Goal: Task Accomplishment & Management: Complete application form

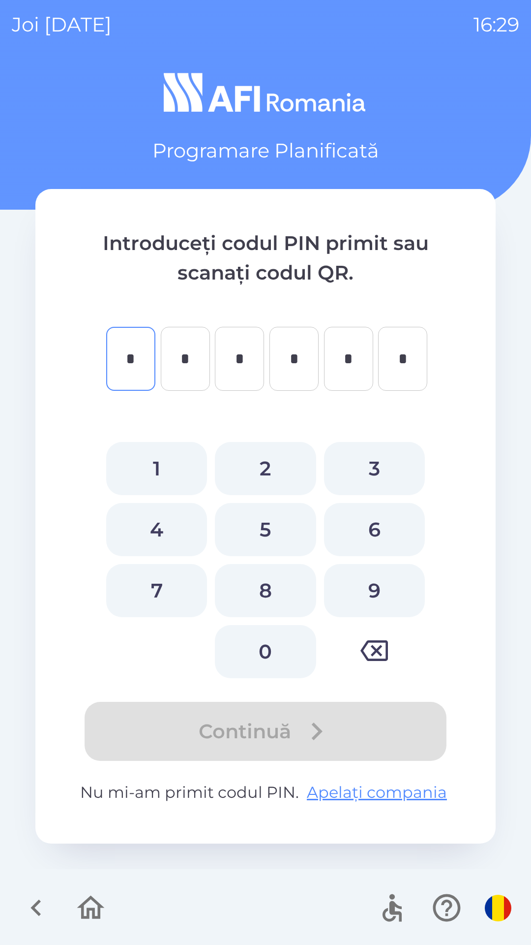
type input "*"
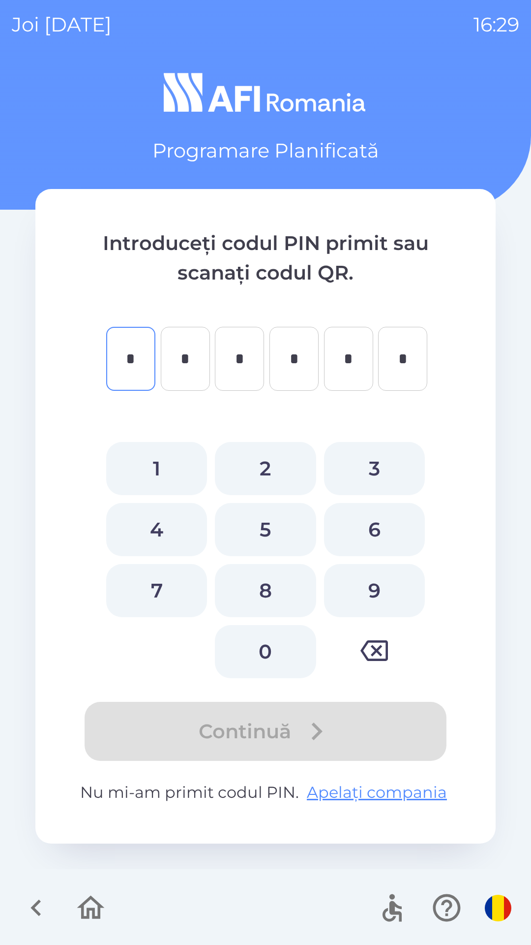
type input "*"
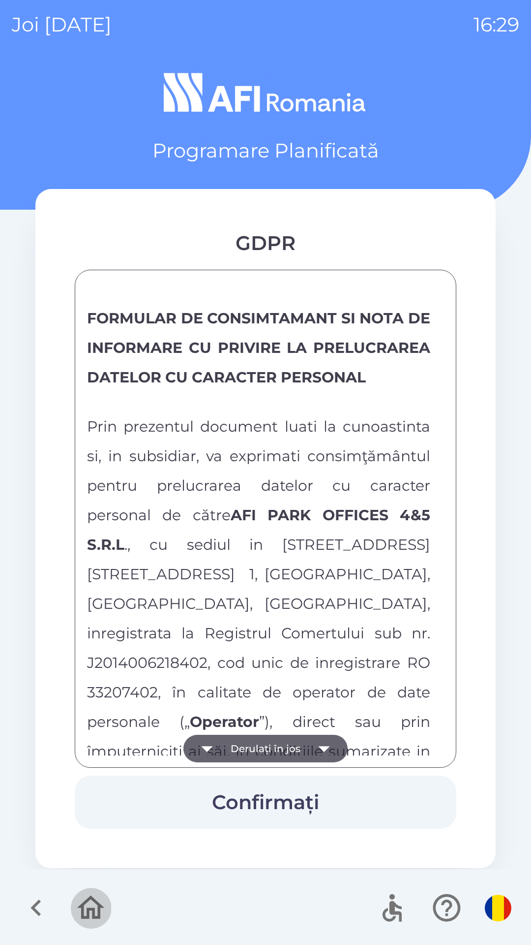
click at [99, 895] on icon "button" at bounding box center [90, 907] width 33 height 33
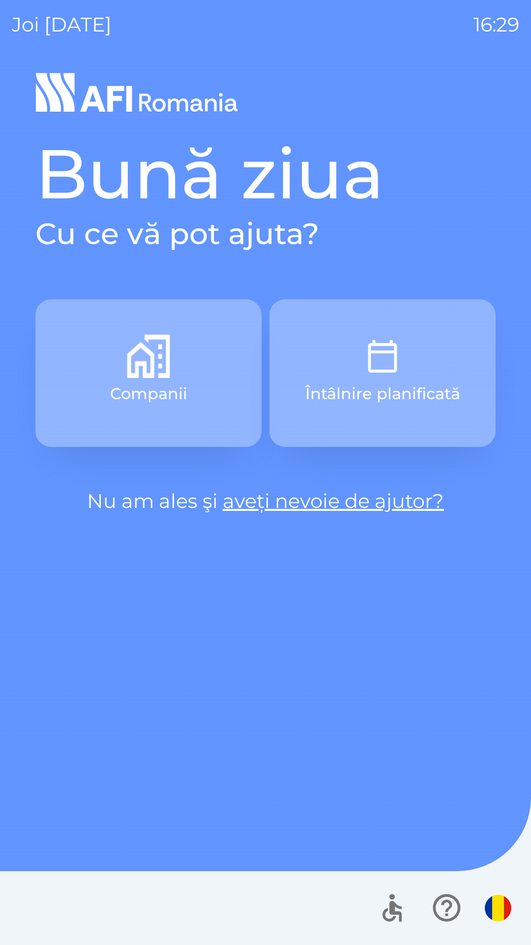
click at [367, 364] on img "button" at bounding box center [382, 356] width 43 height 43
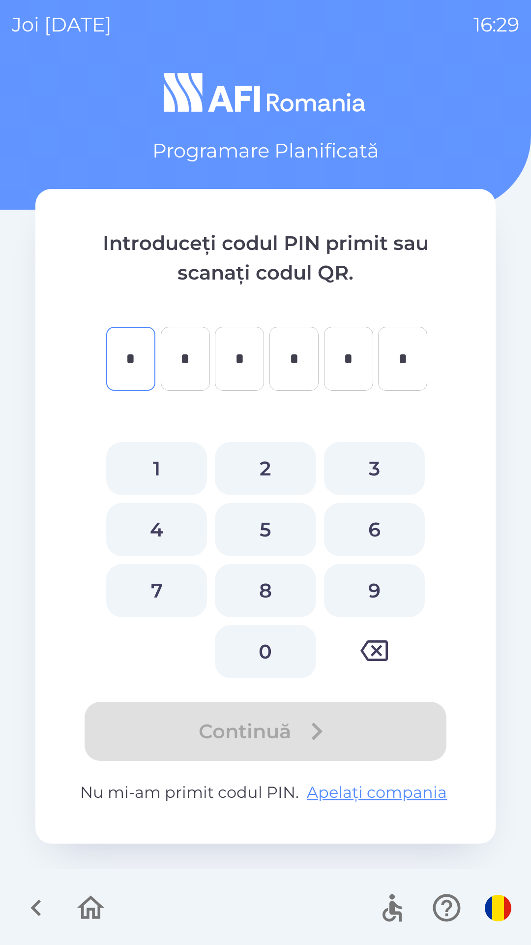
type input "*"
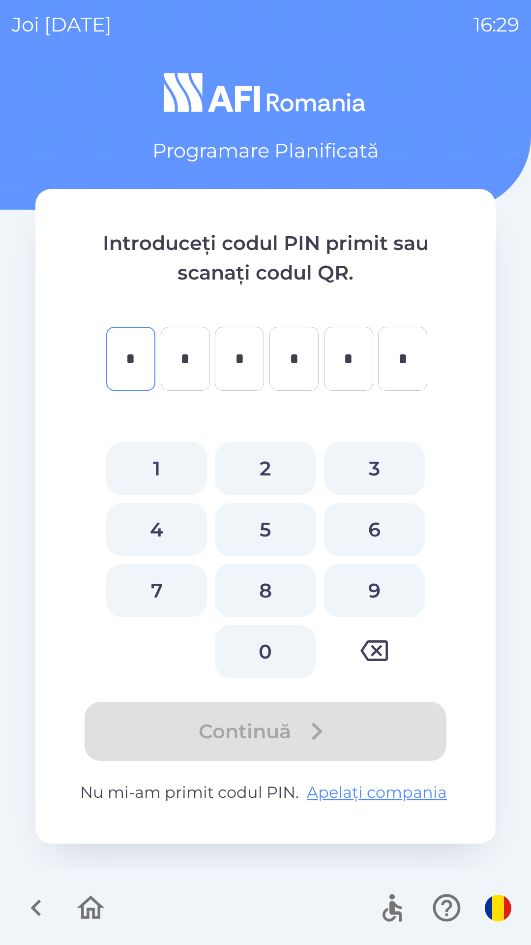
type input "*"
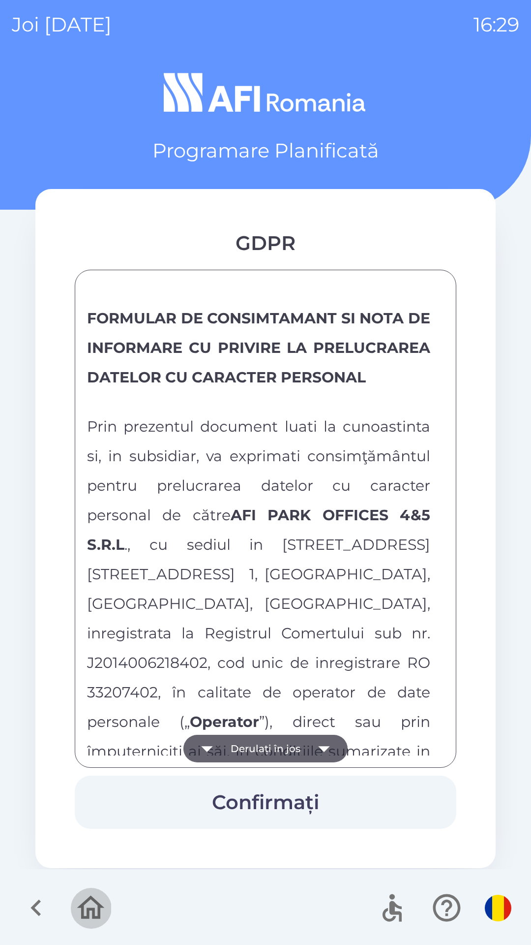
click at [75, 922] on icon "button" at bounding box center [90, 907] width 33 height 33
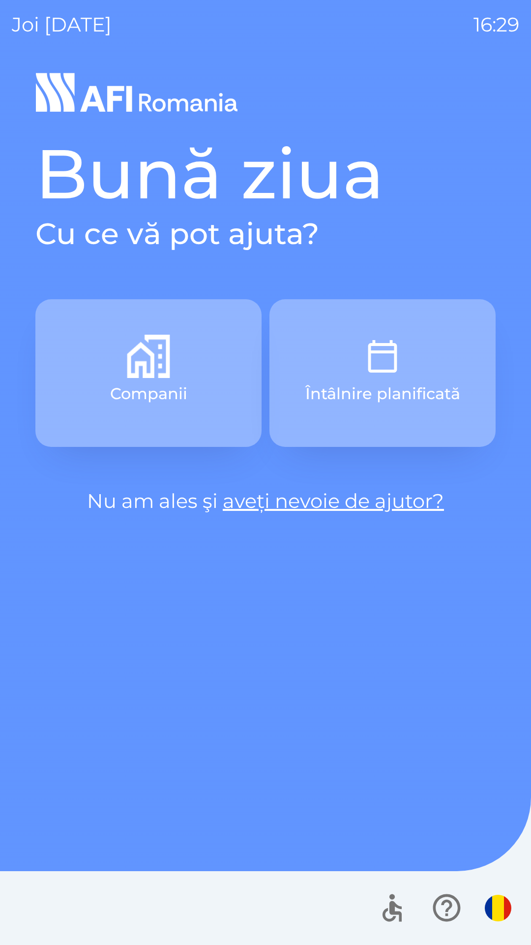
click at [381, 360] on img "button" at bounding box center [382, 356] width 43 height 43
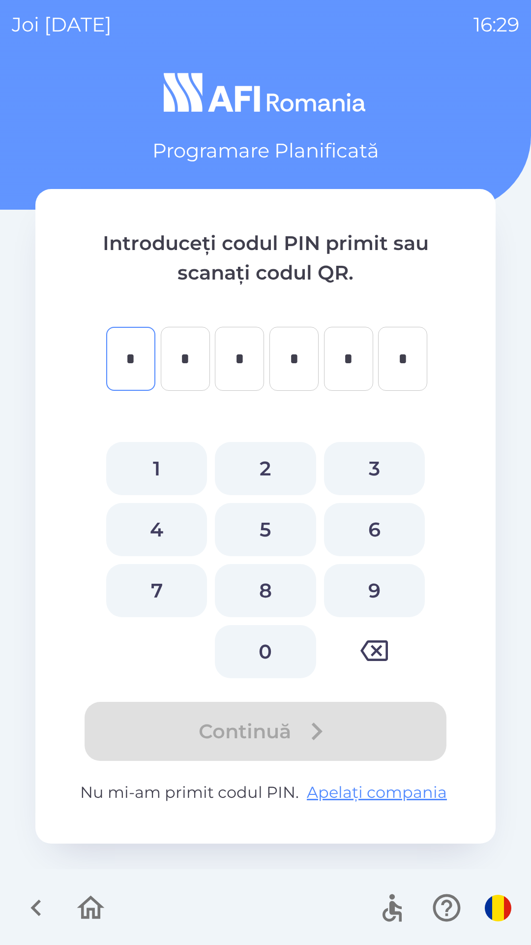
type input "*"
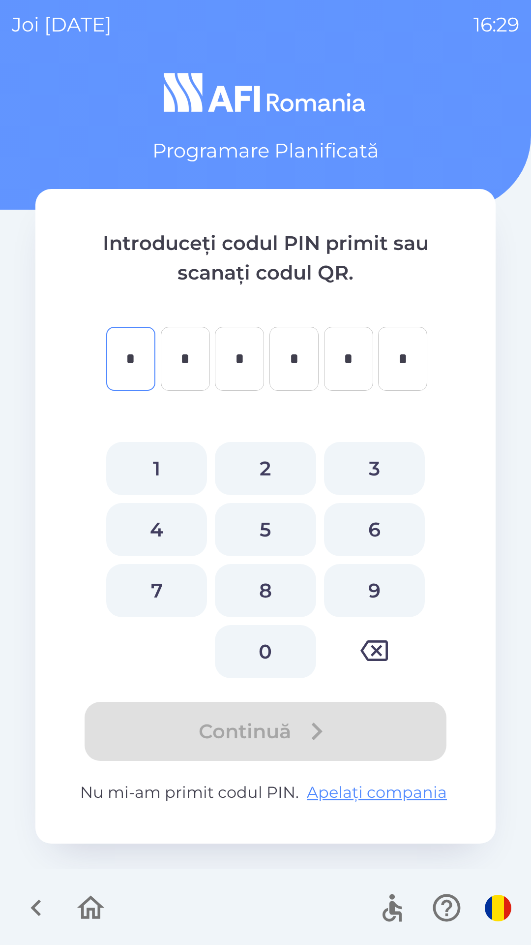
type input "*"
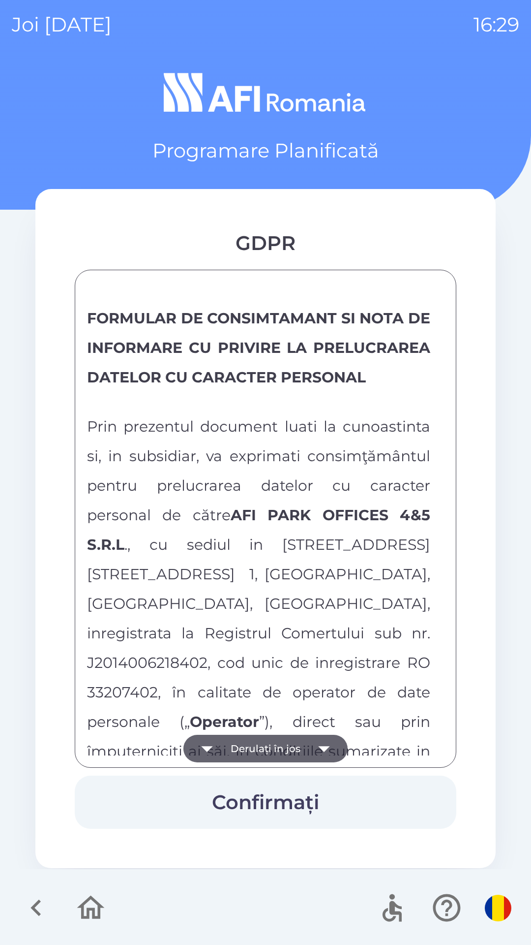
click at [321, 744] on icon "button" at bounding box center [324, 748] width 28 height 28
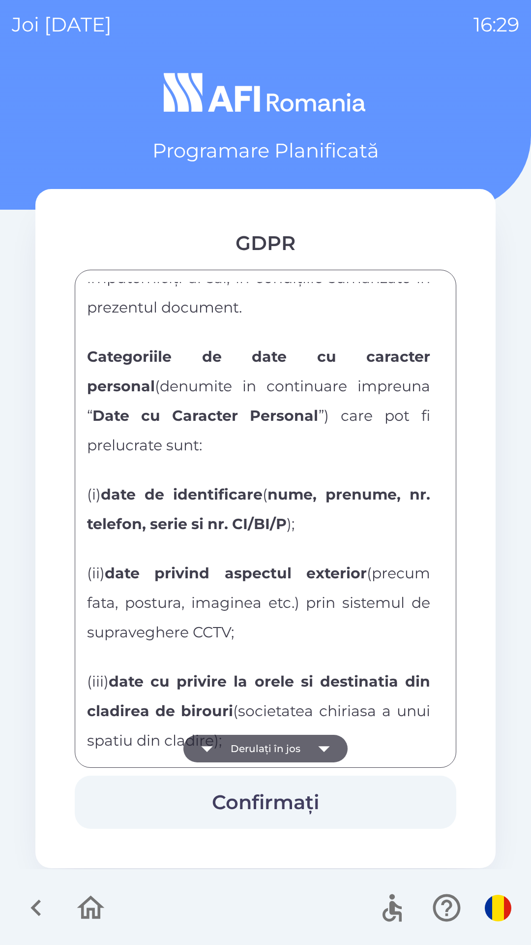
click at [321, 743] on icon "button" at bounding box center [324, 748] width 28 height 28
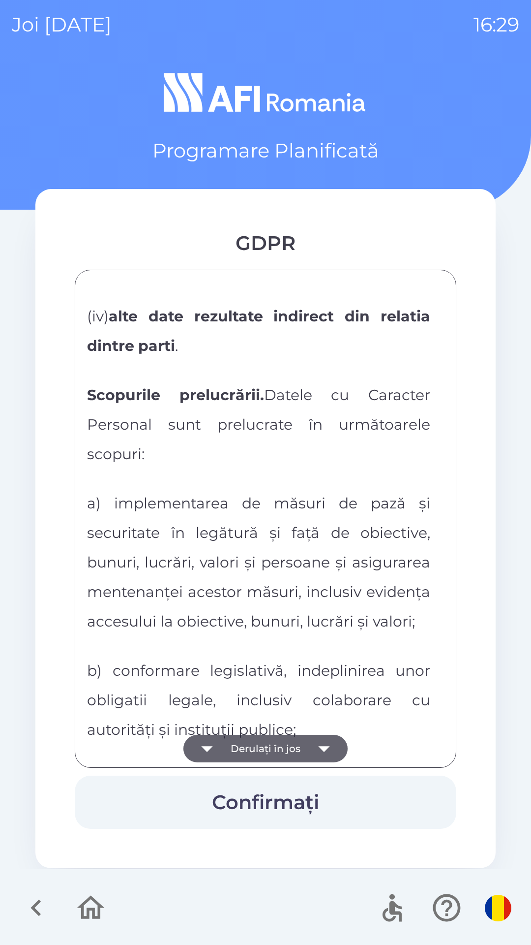
click at [321, 740] on icon "button" at bounding box center [324, 748] width 28 height 28
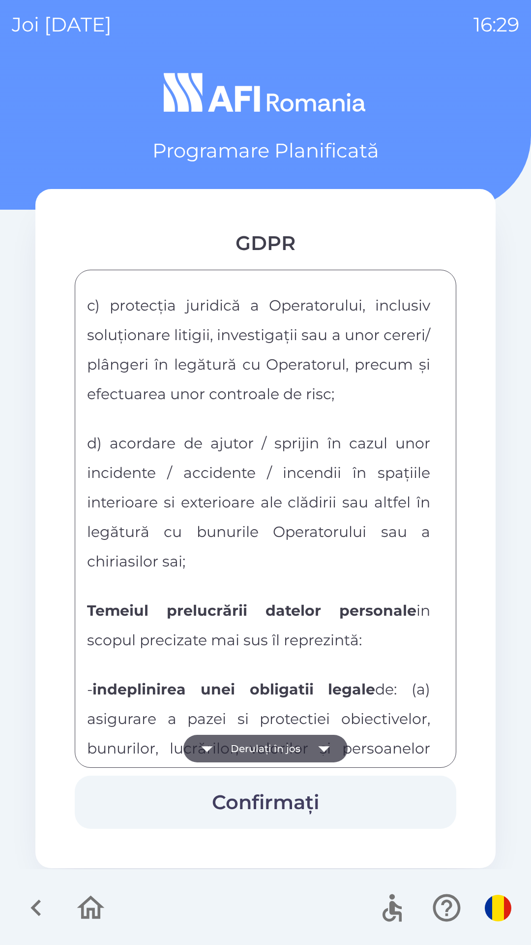
click at [320, 742] on icon "button" at bounding box center [324, 748] width 28 height 28
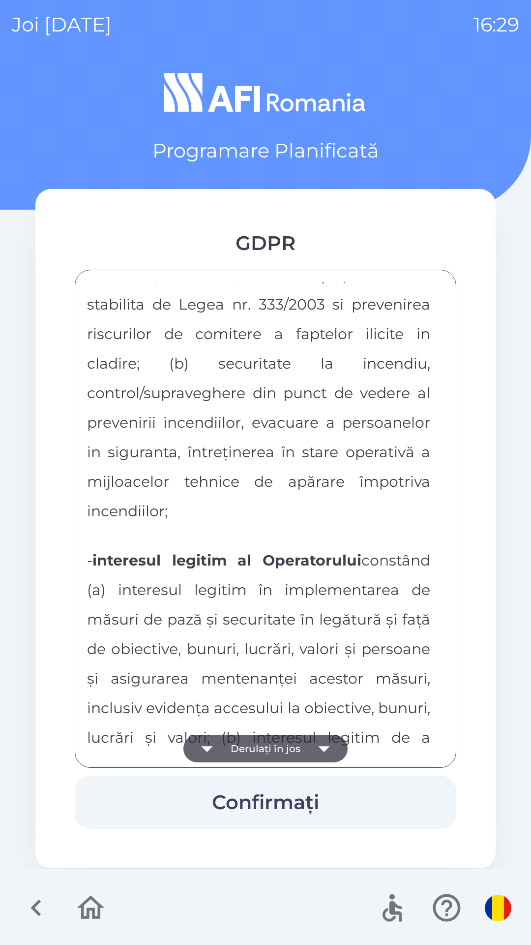
click at [326, 744] on icon "button" at bounding box center [324, 748] width 28 height 28
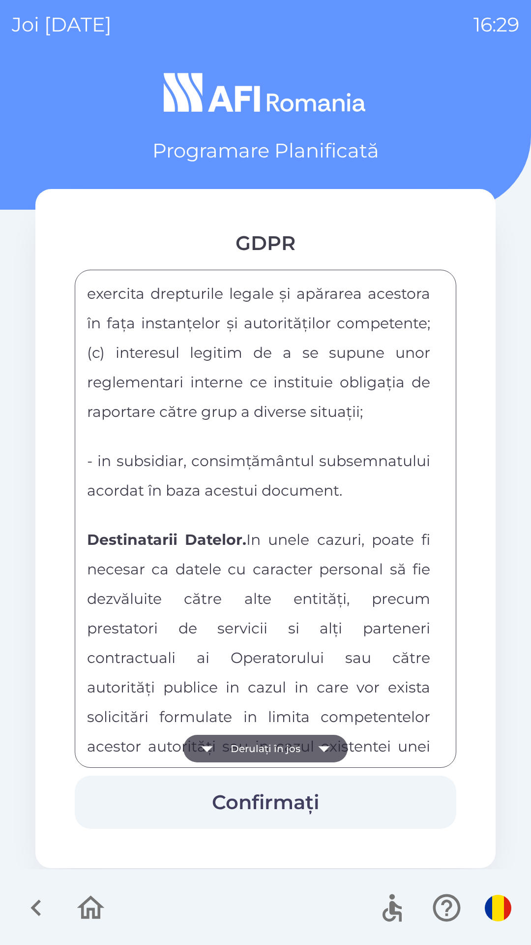
click at [325, 743] on icon "button" at bounding box center [324, 748] width 28 height 28
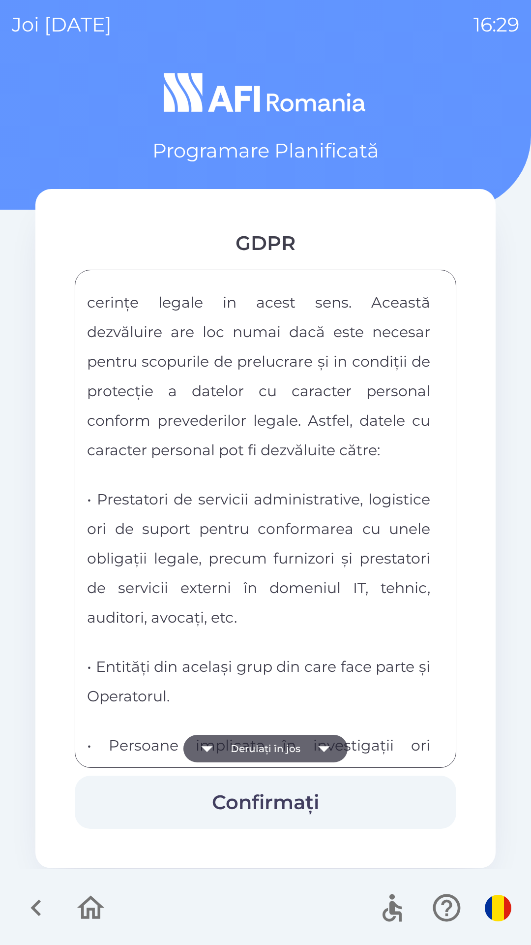
click at [325, 744] on icon "button" at bounding box center [324, 748] width 28 height 28
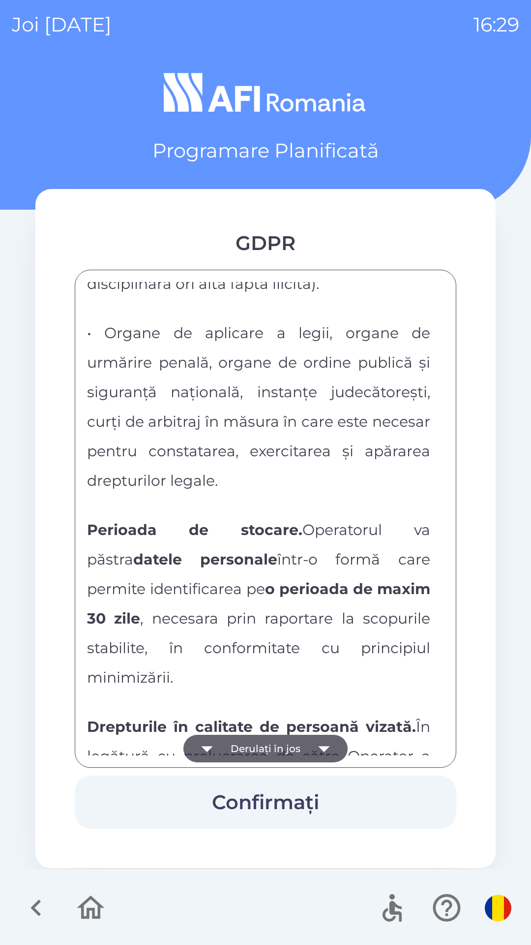
click at [322, 745] on icon "button" at bounding box center [324, 748] width 28 height 28
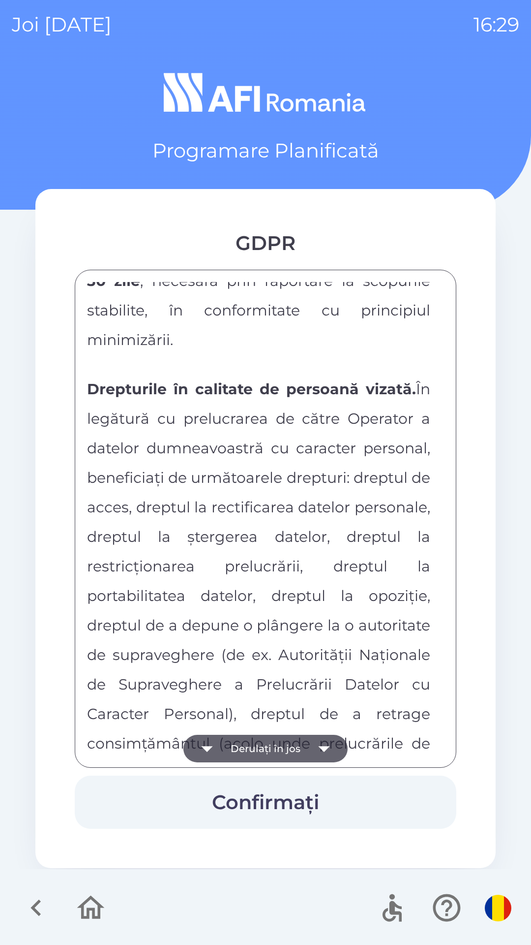
click at [322, 745] on icon "button" at bounding box center [324, 748] width 28 height 28
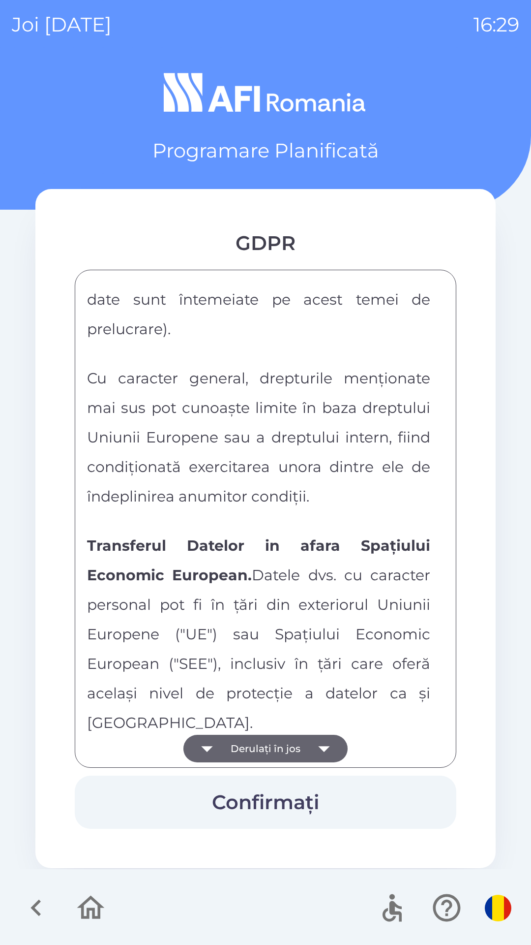
click at [321, 746] on icon "button" at bounding box center [324, 748] width 28 height 28
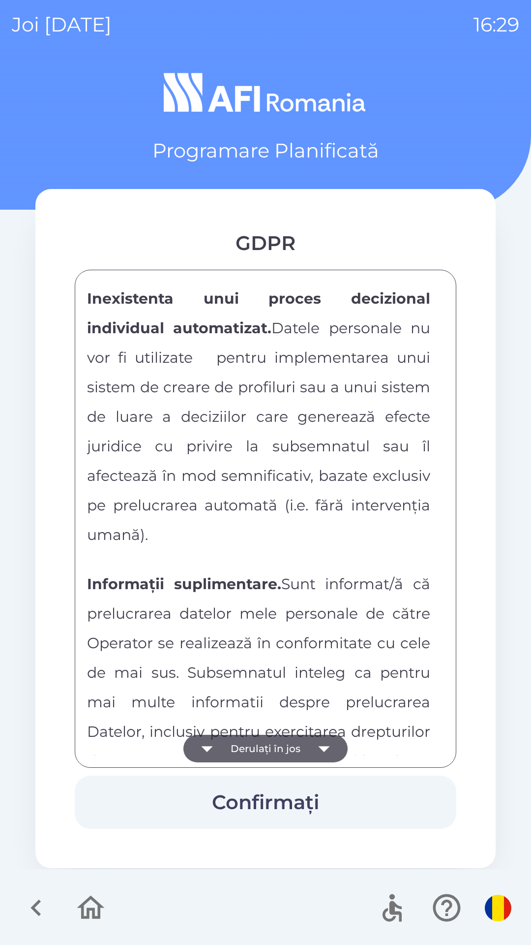
click at [319, 752] on icon "button" at bounding box center [324, 748] width 28 height 28
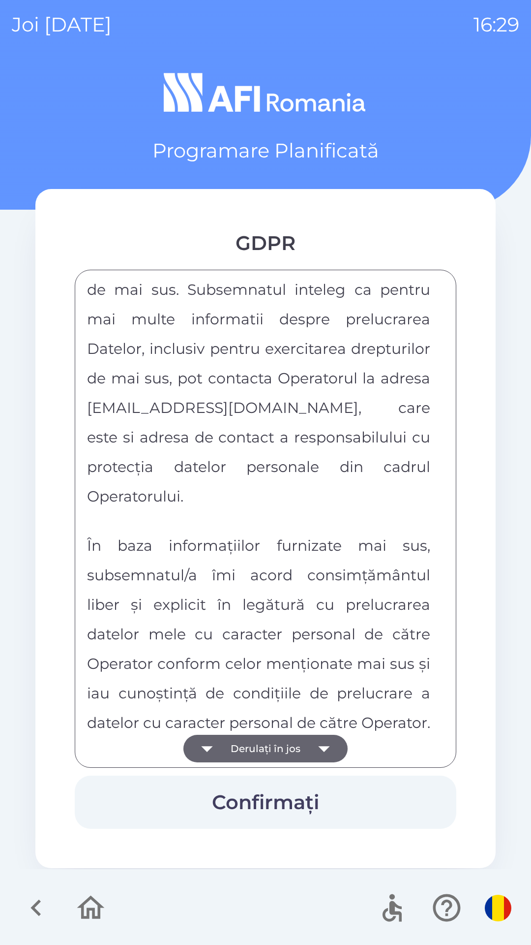
click at [319, 753] on div "FORMULAR DE CONSIMTAMANT SI NOTA DE INFORMARE CU PRIVIRE LA PRELUCRAREA DATELOR…" at bounding box center [265, 518] width 357 height 473
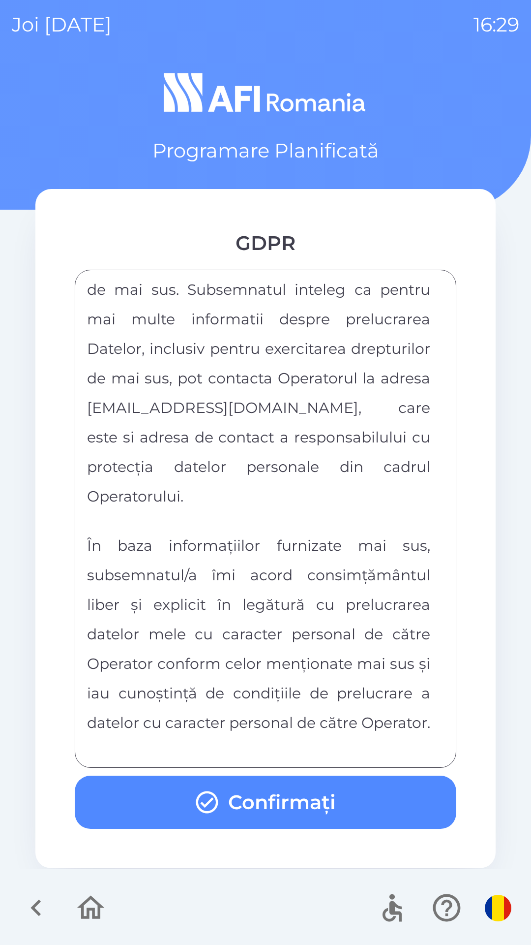
click at [321, 754] on div "FORMULAR DE CONSIMTAMANT SI NOTA DE INFORMARE CU PRIVIRE LA PRELUCRAREA DATELOR…" at bounding box center [265, 518] width 357 height 473
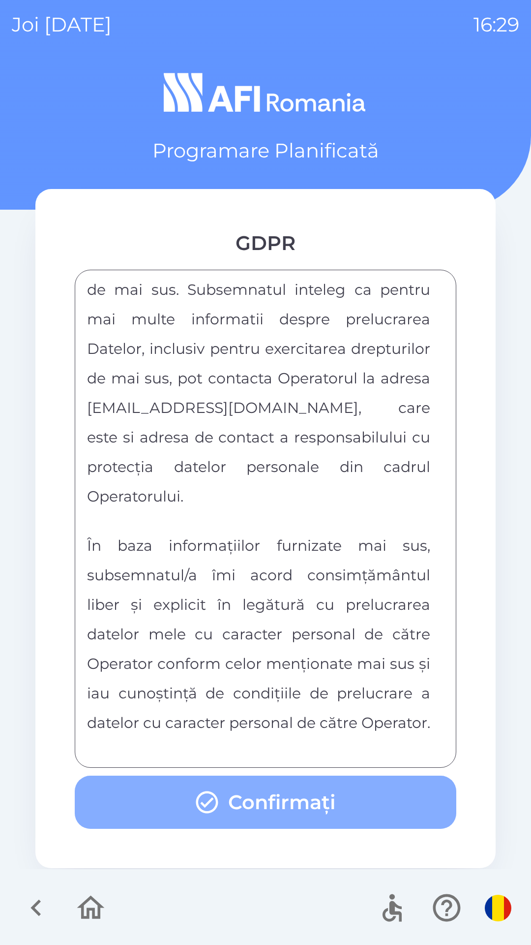
click at [346, 804] on button "Confirmați" at bounding box center [266, 801] width 382 height 53
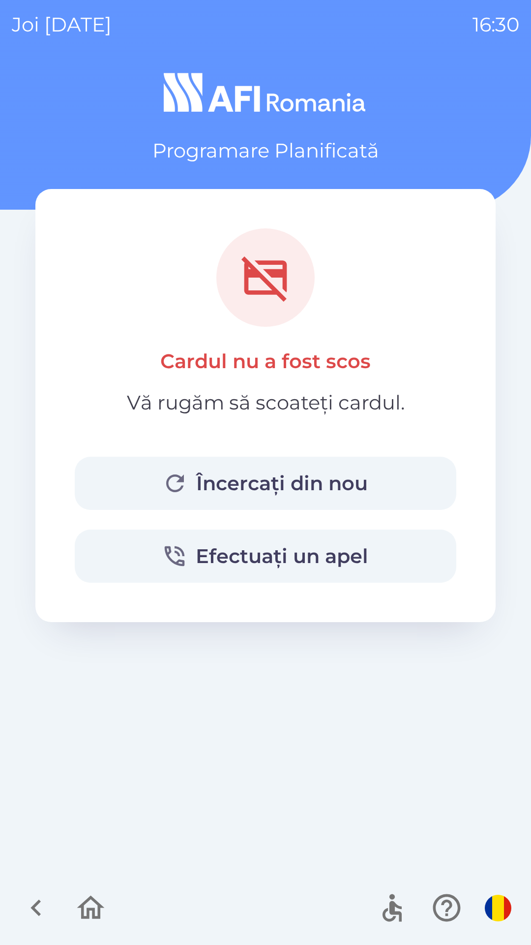
click at [495, 906] on img "button" at bounding box center [498, 907] width 27 height 27
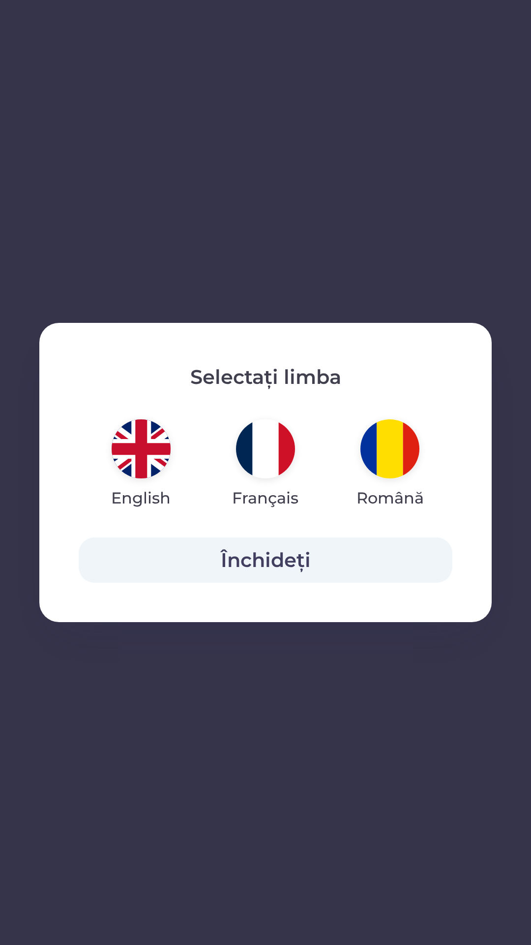
click at [141, 454] on img "button" at bounding box center [141, 448] width 59 height 59
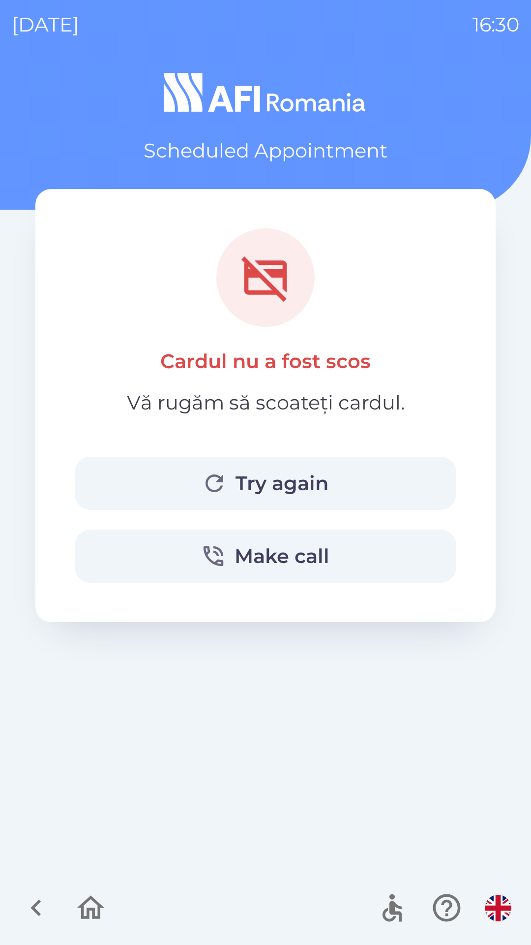
click at [340, 484] on button "Try again" at bounding box center [266, 483] width 382 height 53
click at [328, 480] on button "Try again" at bounding box center [266, 483] width 382 height 53
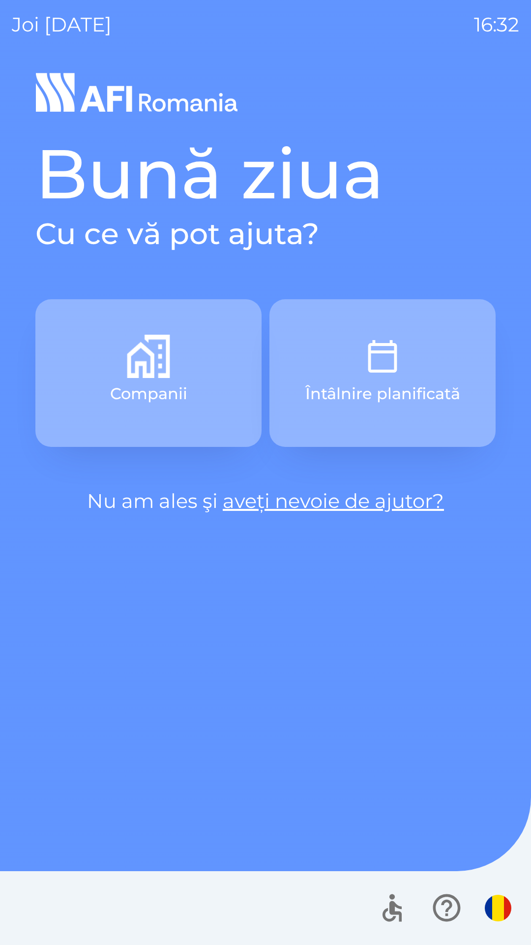
click at [435, 372] on button "Întâlnire planificată" at bounding box center [383, 373] width 226 height 148
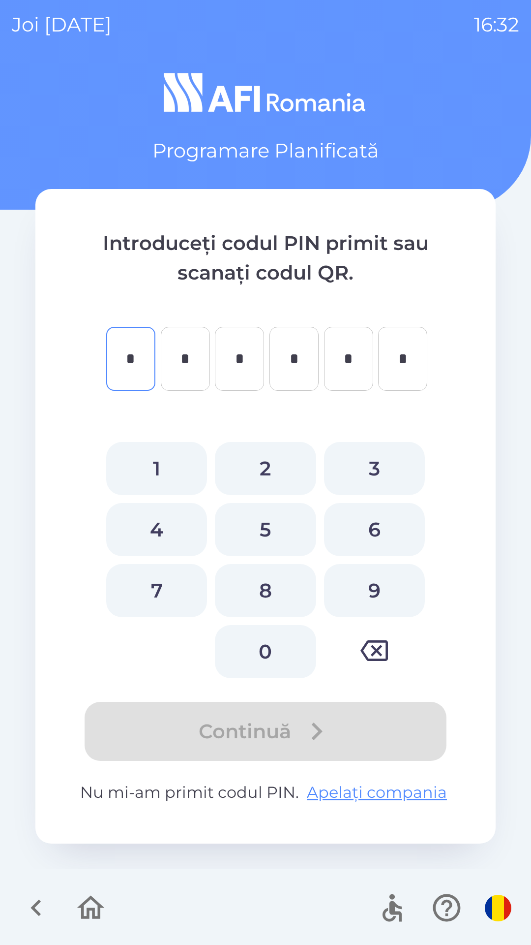
type input "*"
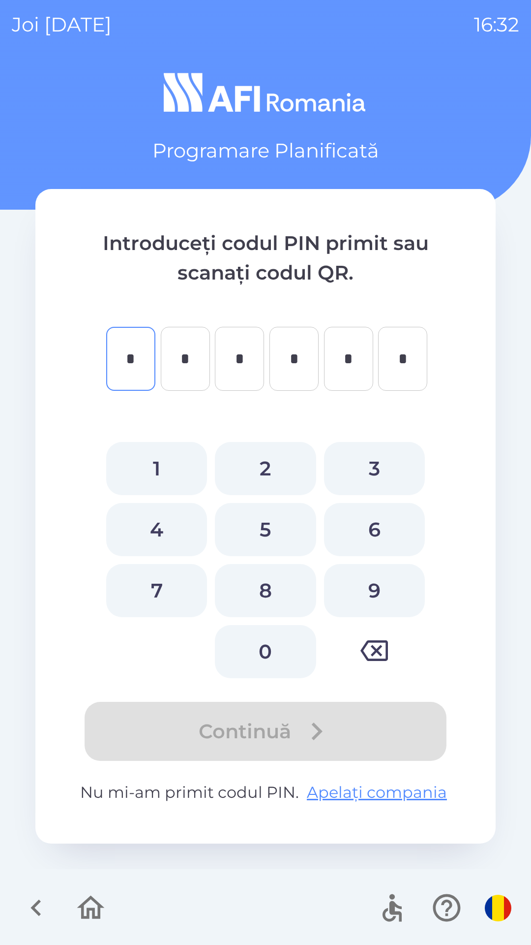
type input "*"
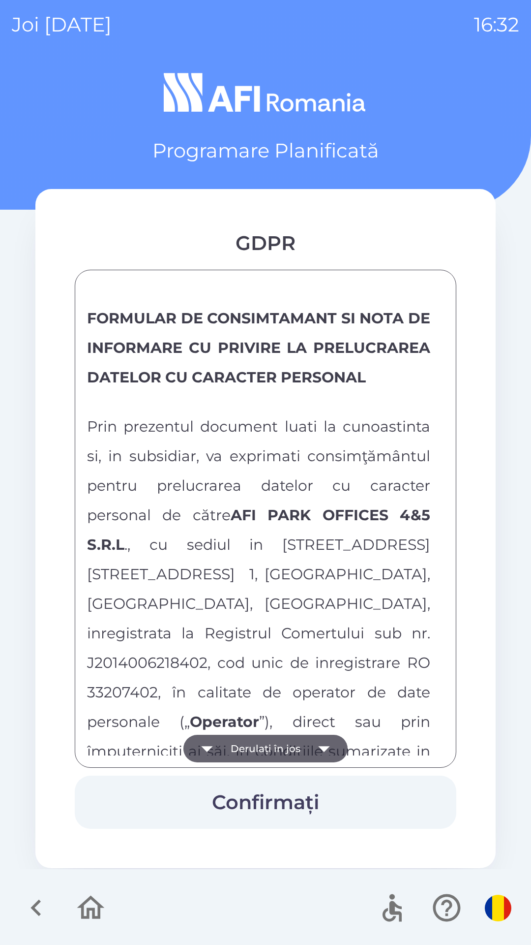
click at [297, 750] on button "Derulați în jos" at bounding box center [265, 748] width 164 height 28
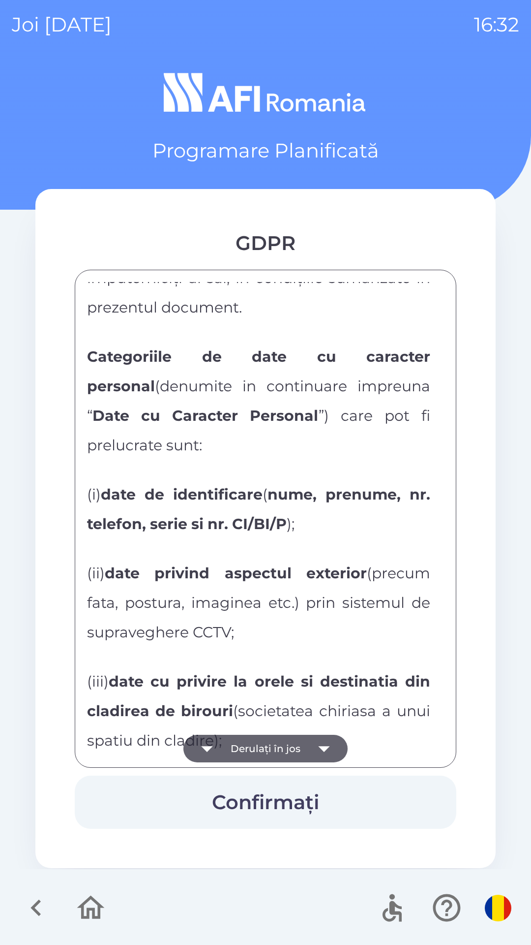
click at [295, 742] on button "Derulați în jos" at bounding box center [265, 748] width 164 height 28
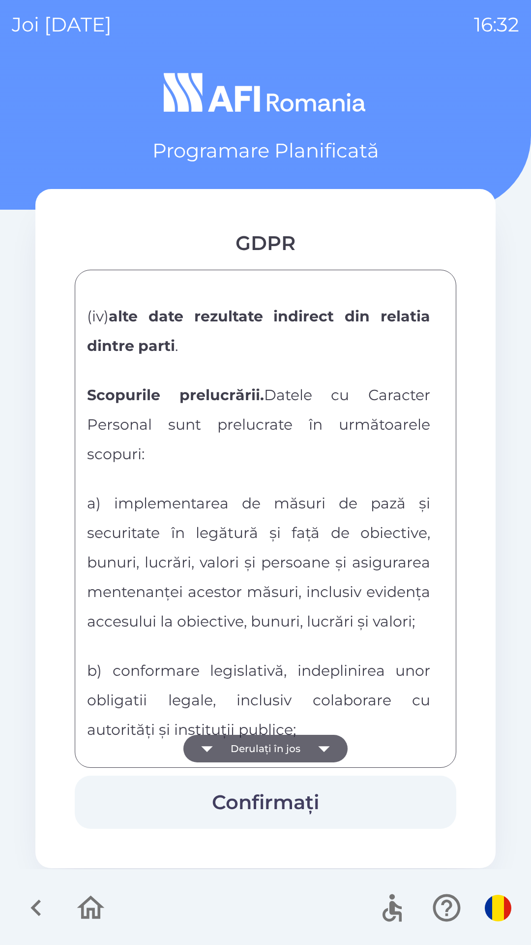
click at [305, 737] on button "Derulați în jos" at bounding box center [265, 748] width 164 height 28
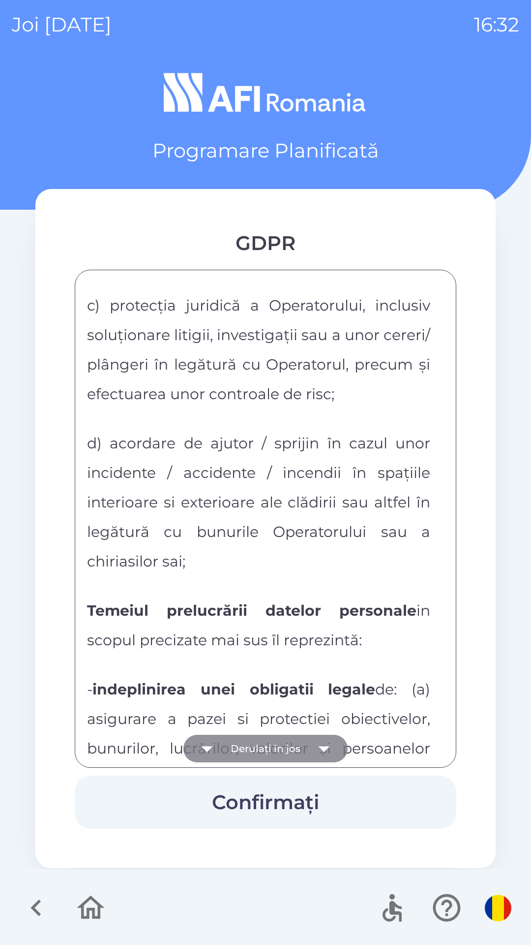
click at [308, 737] on button "Derulați în jos" at bounding box center [265, 748] width 164 height 28
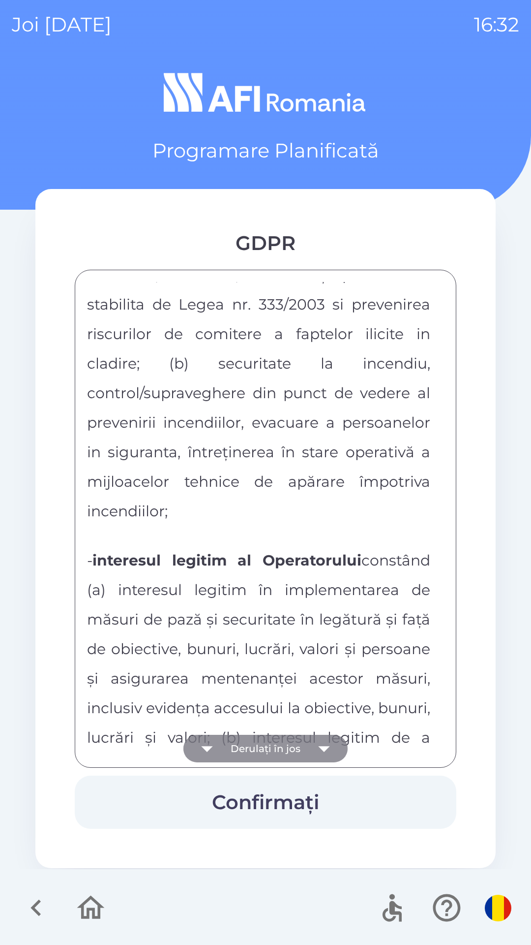
click at [306, 736] on button "Derulați în jos" at bounding box center [265, 748] width 164 height 28
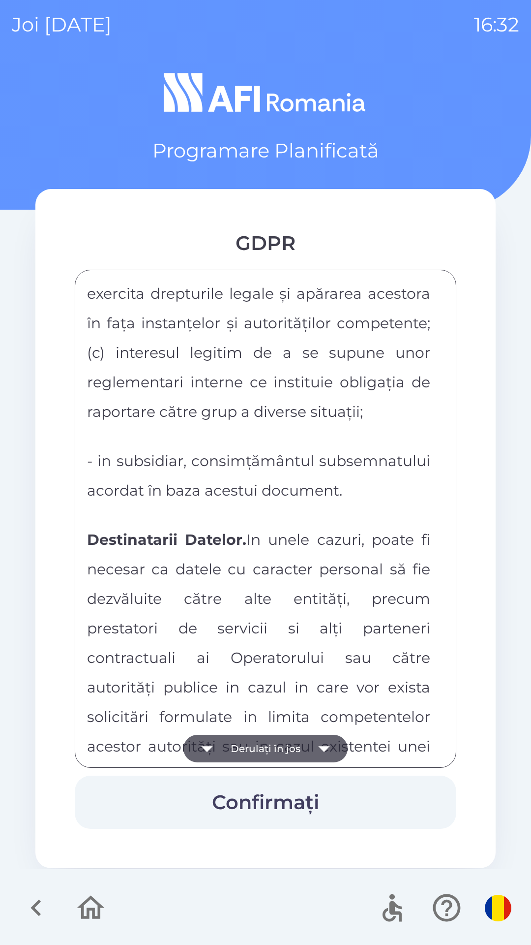
click at [305, 734] on button "Derulați în jos" at bounding box center [265, 748] width 164 height 28
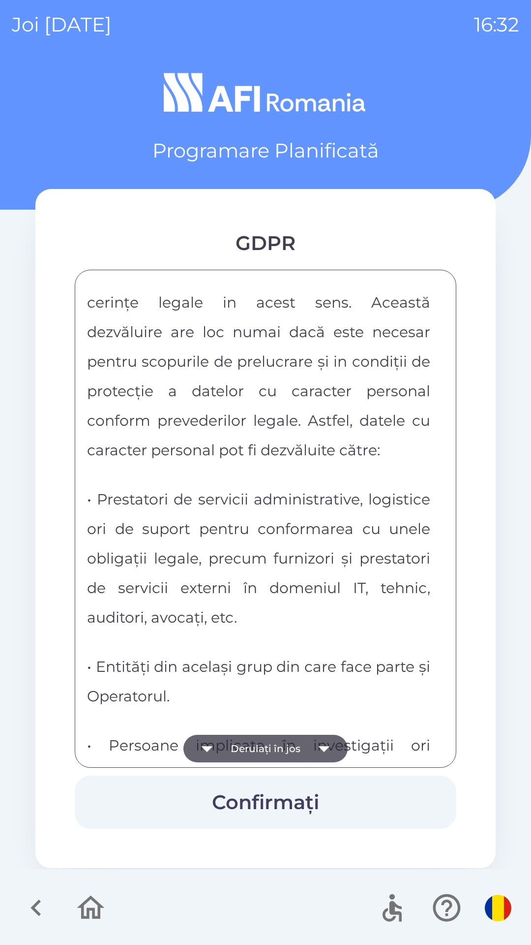
click at [306, 738] on button "Derulați în jos" at bounding box center [265, 748] width 164 height 28
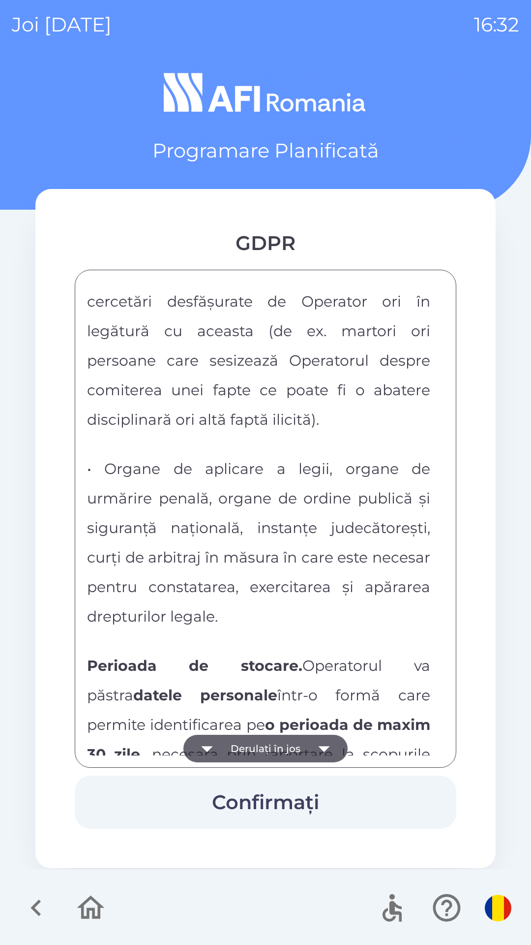
click at [302, 738] on button "Derulați în jos" at bounding box center [265, 748] width 164 height 28
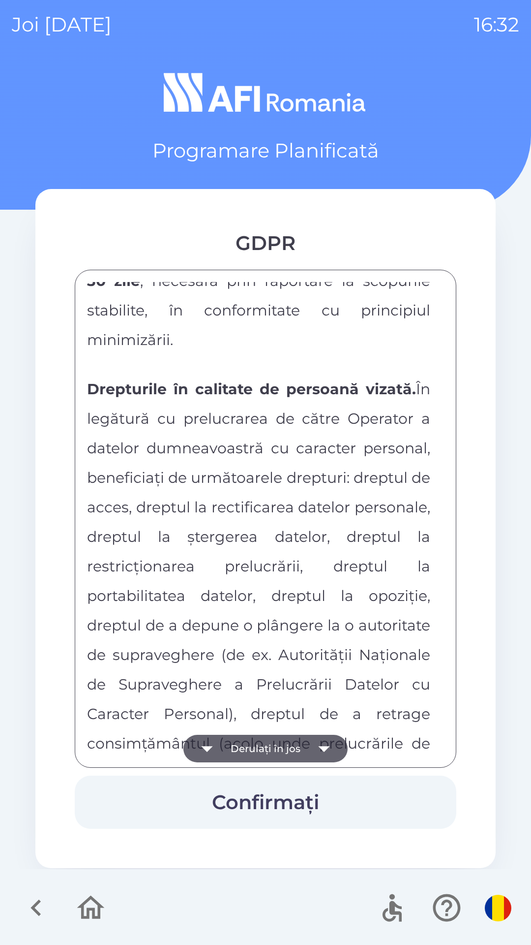
click at [306, 739] on button "Derulați în jos" at bounding box center [265, 748] width 164 height 28
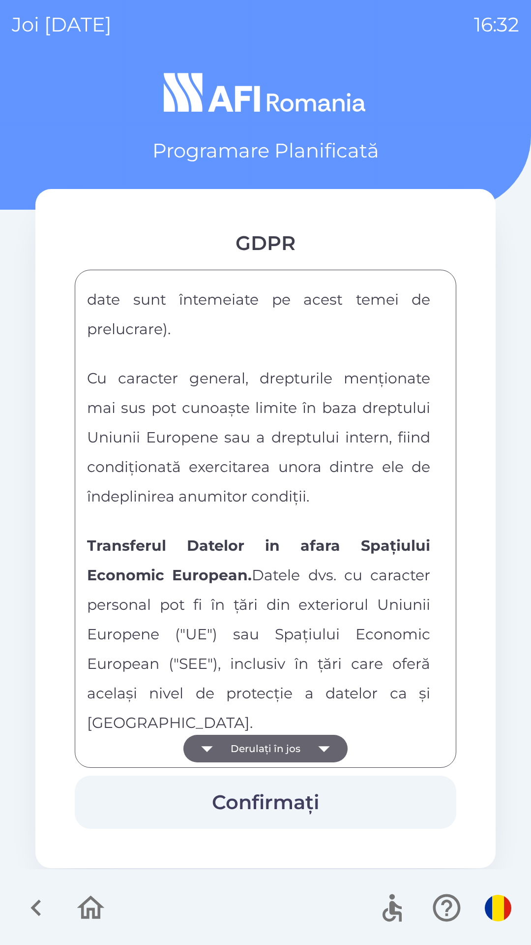
click at [310, 735] on icon "button" at bounding box center [324, 748] width 28 height 28
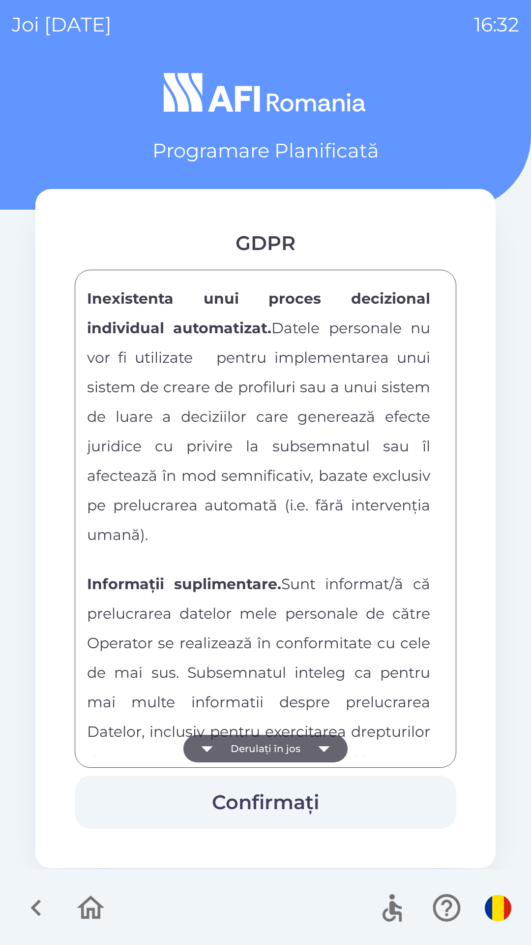
click at [306, 739] on button "Derulați în jos" at bounding box center [265, 748] width 164 height 28
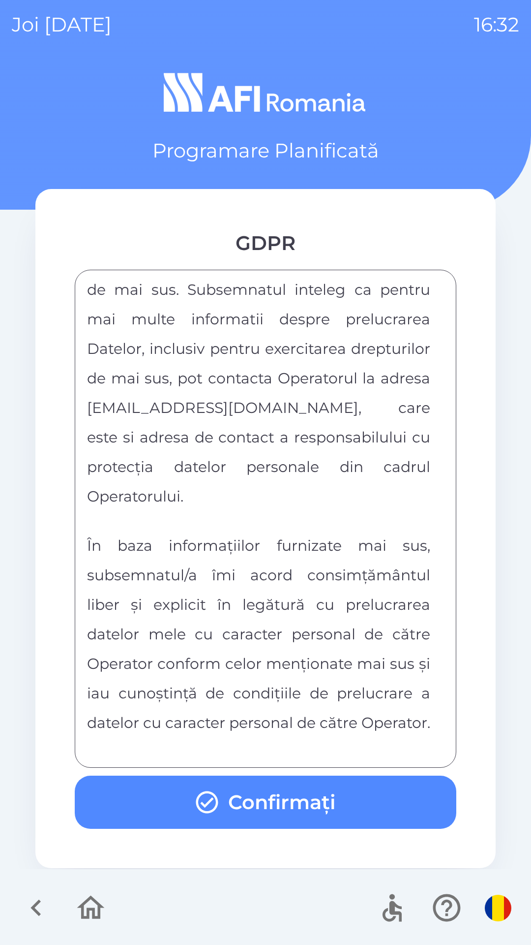
click at [305, 739] on div "FORMULAR DE CONSIMTAMANT SI NOTA DE INFORMARE CU PRIVIRE LA PRELUCRAREA DATELOR…" at bounding box center [265, 518] width 357 height 473
click at [305, 802] on button "Confirmați" at bounding box center [266, 801] width 382 height 53
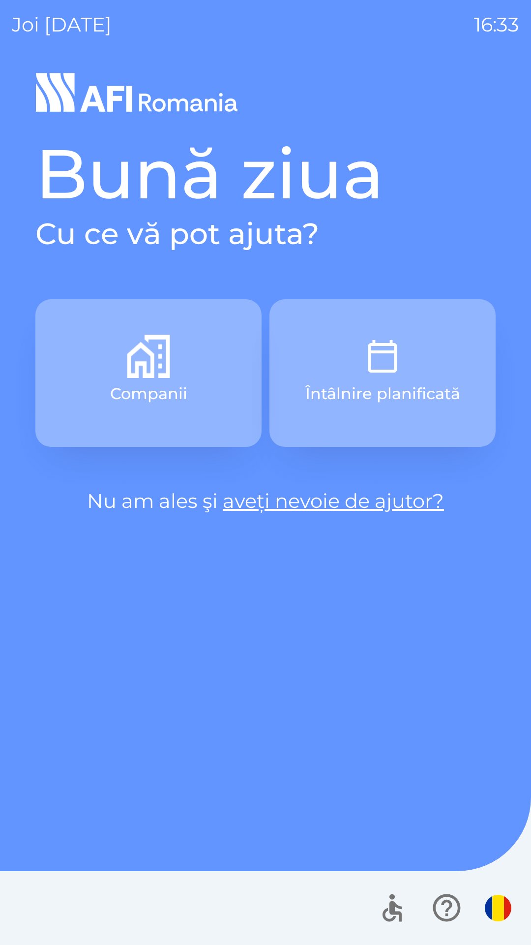
click at [366, 353] on img "button" at bounding box center [382, 356] width 43 height 43
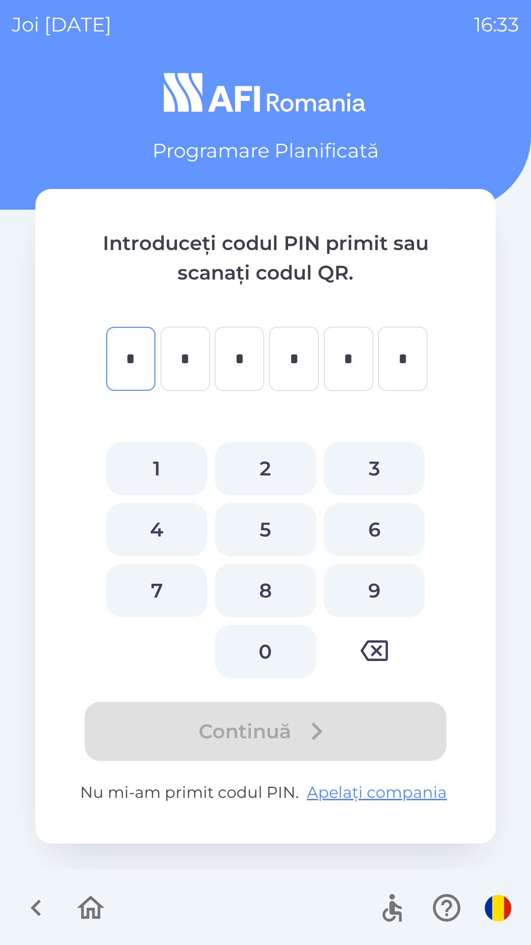
type input "*"
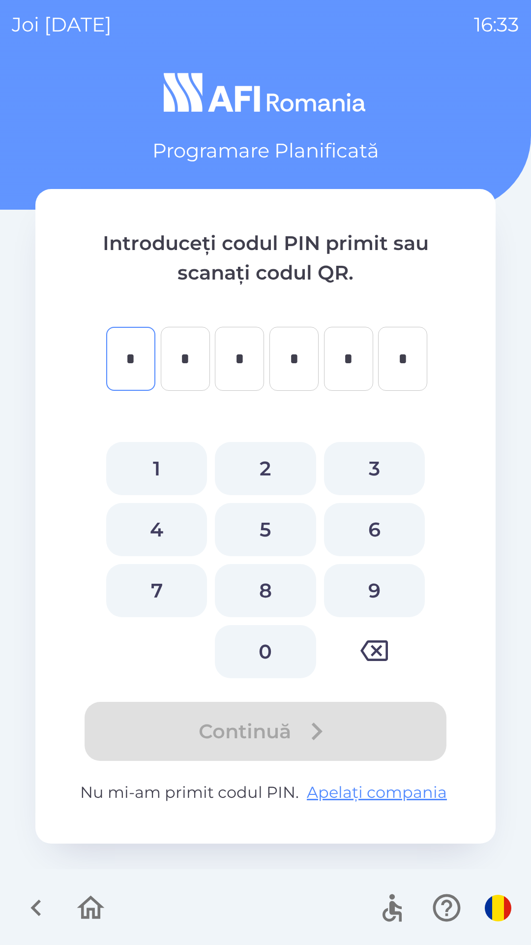
type input "*"
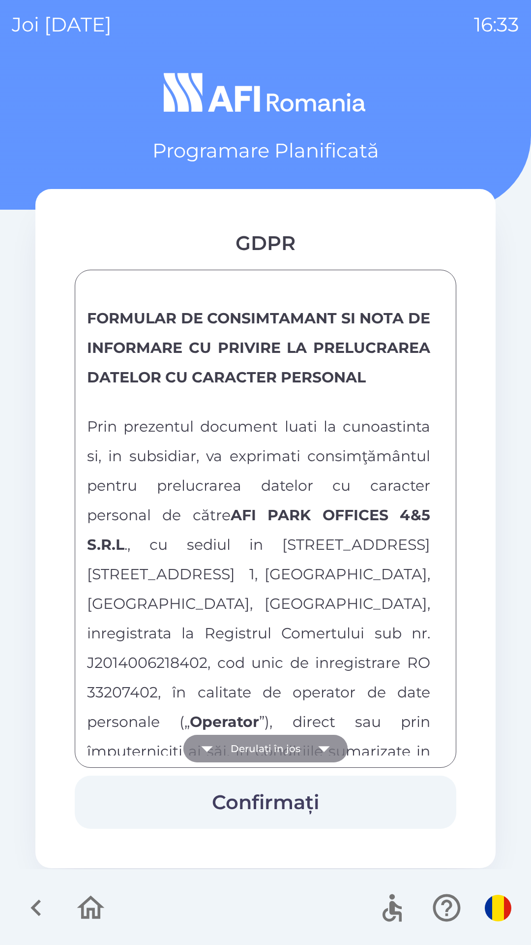
click at [317, 740] on icon "button" at bounding box center [324, 748] width 28 height 28
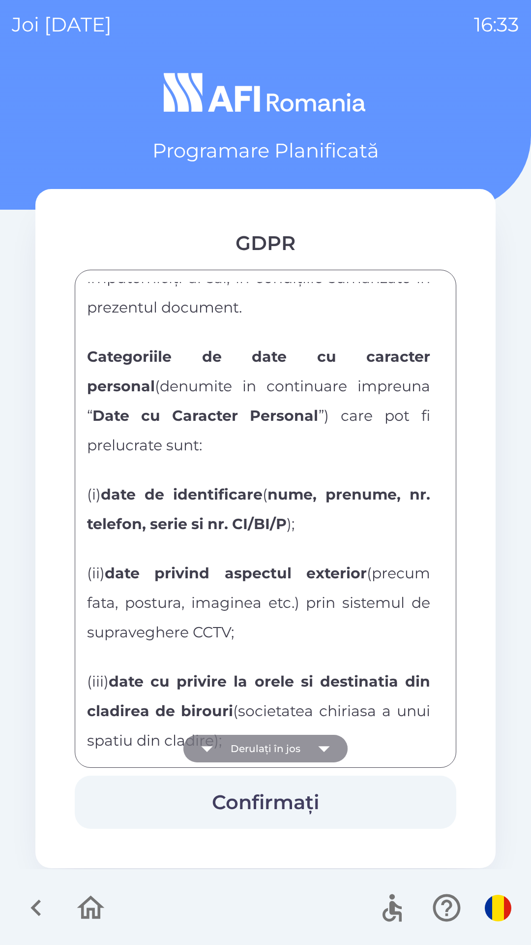
click at [321, 742] on icon "button" at bounding box center [324, 748] width 28 height 28
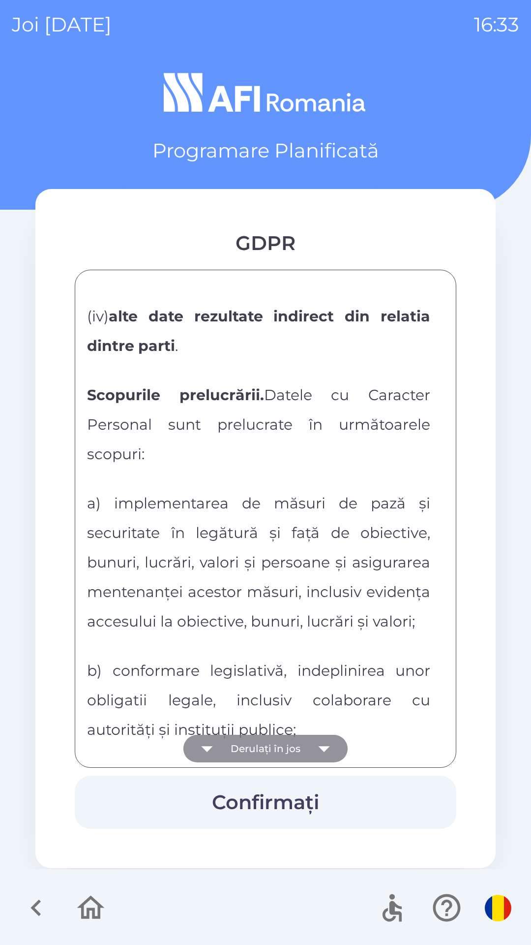
click at [320, 743] on icon "button" at bounding box center [324, 748] width 28 height 28
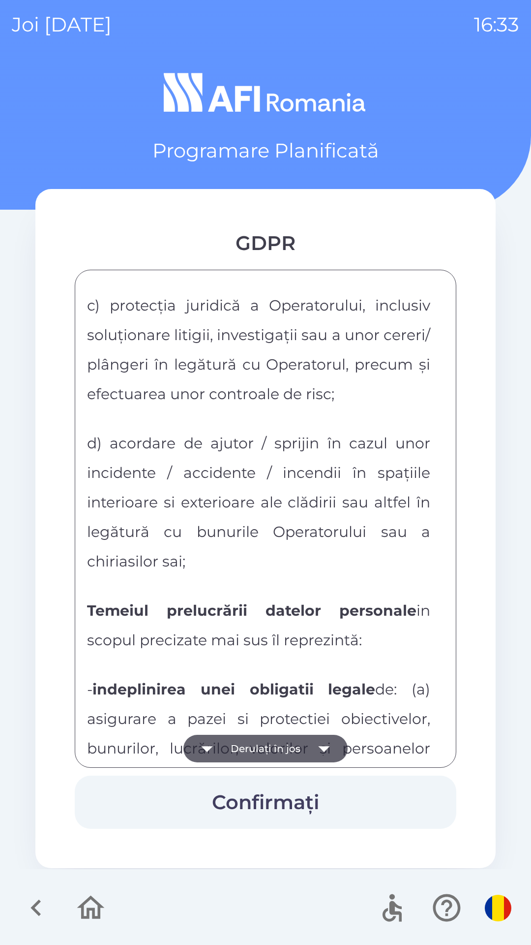
click at [319, 742] on icon "button" at bounding box center [324, 748] width 28 height 28
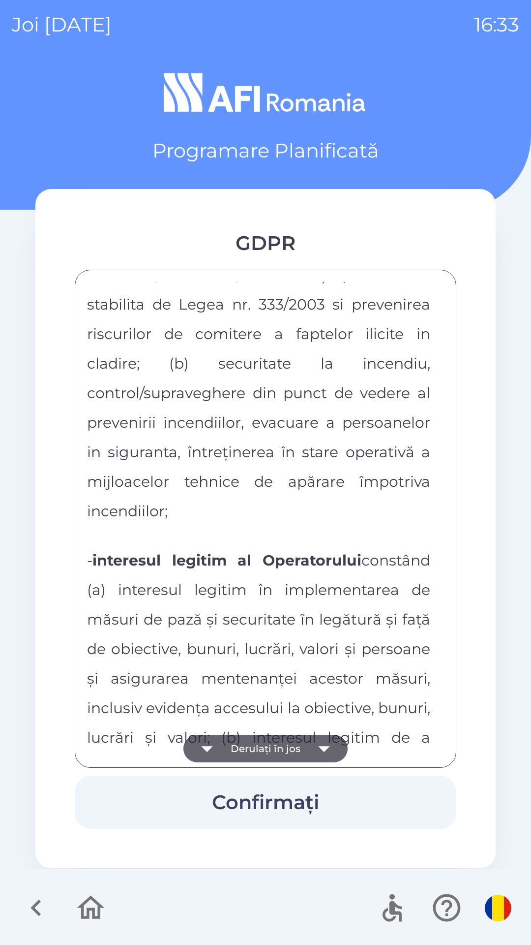
click at [321, 742] on icon "button" at bounding box center [324, 748] width 28 height 28
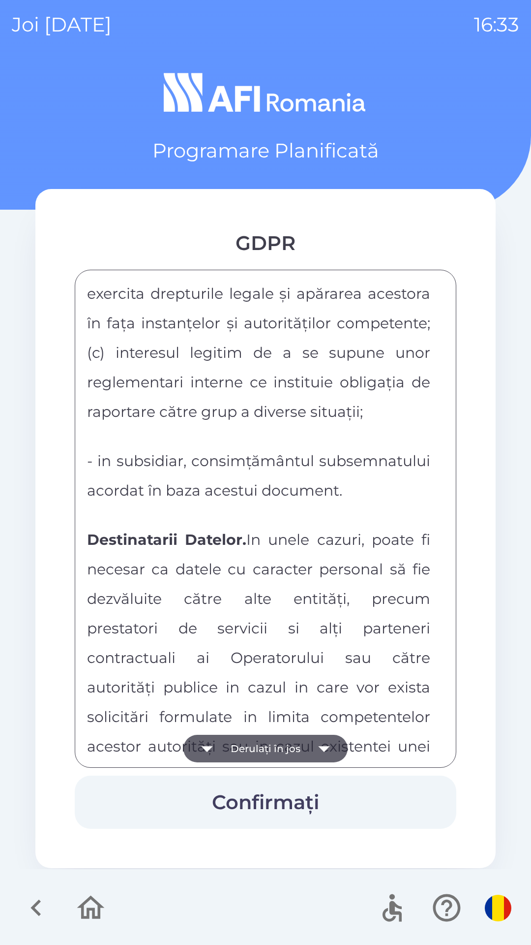
click at [321, 743] on icon "button" at bounding box center [324, 748] width 28 height 28
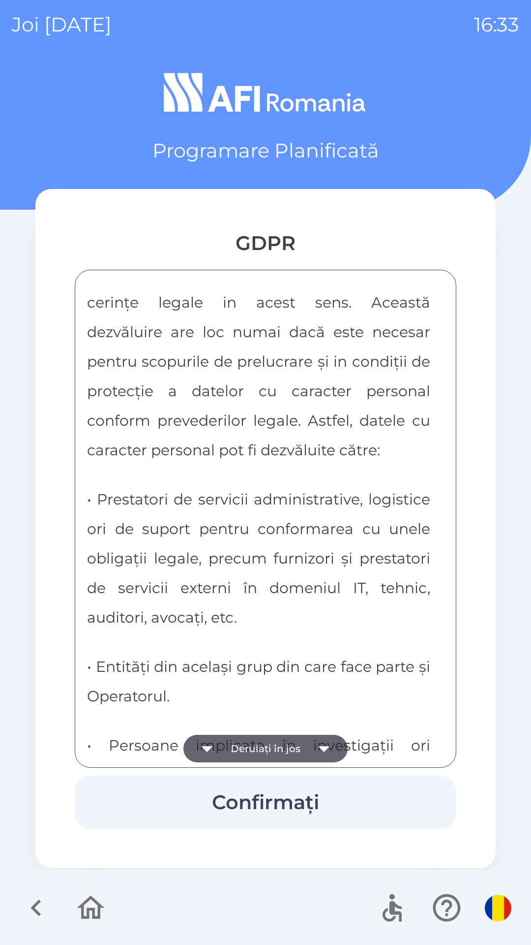
click at [320, 740] on icon "button" at bounding box center [324, 748] width 28 height 28
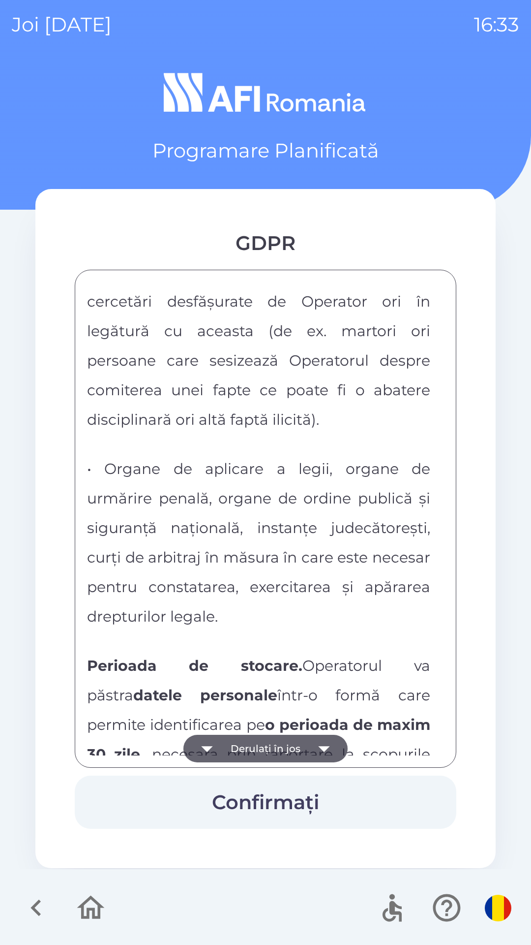
click at [320, 743] on icon "button" at bounding box center [324, 748] width 28 height 28
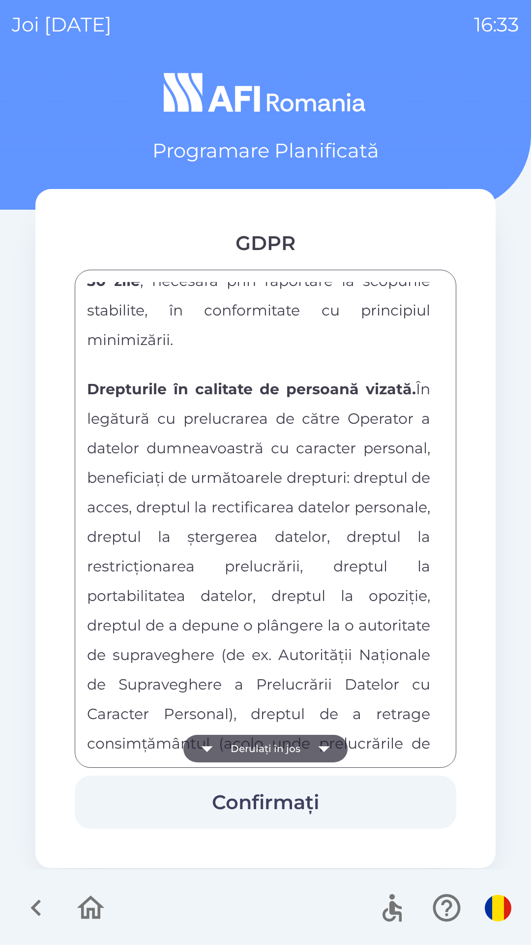
click at [321, 741] on icon "button" at bounding box center [324, 748] width 28 height 28
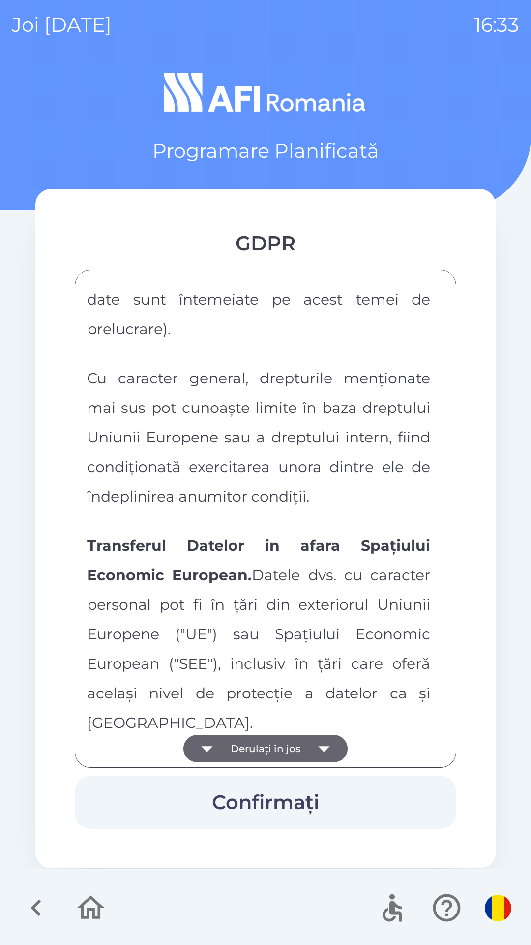
click at [321, 740] on icon "button" at bounding box center [324, 748] width 28 height 28
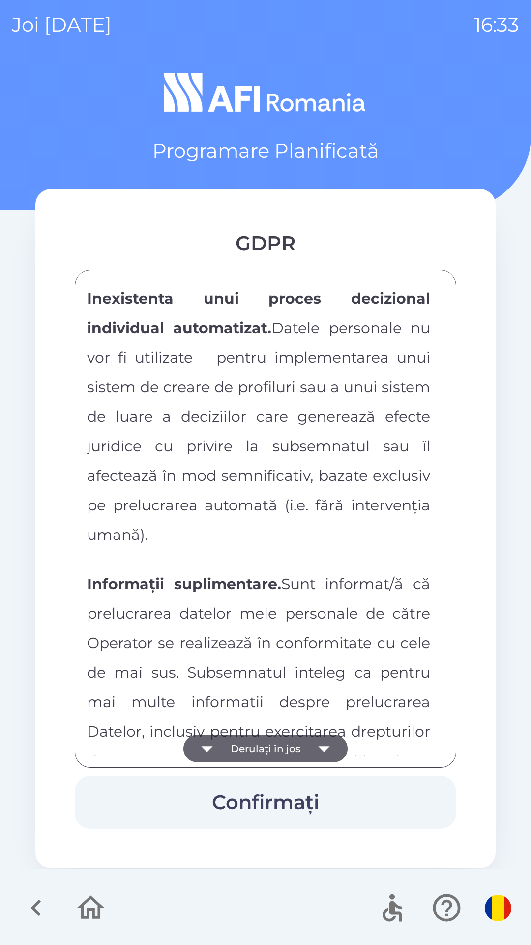
click at [86, 905] on icon "button" at bounding box center [90, 907] width 33 height 33
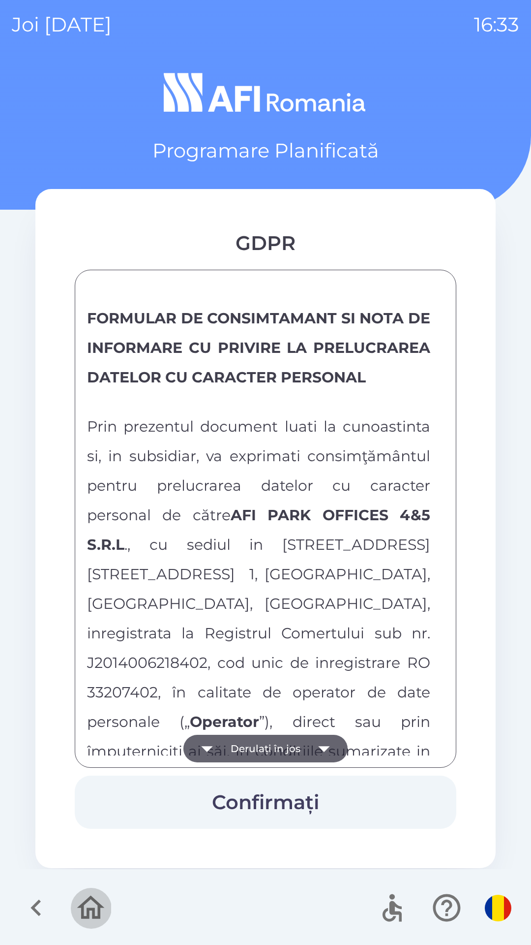
click at [88, 913] on icon "button" at bounding box center [91, 907] width 28 height 24
click at [87, 900] on icon "button" at bounding box center [91, 907] width 28 height 24
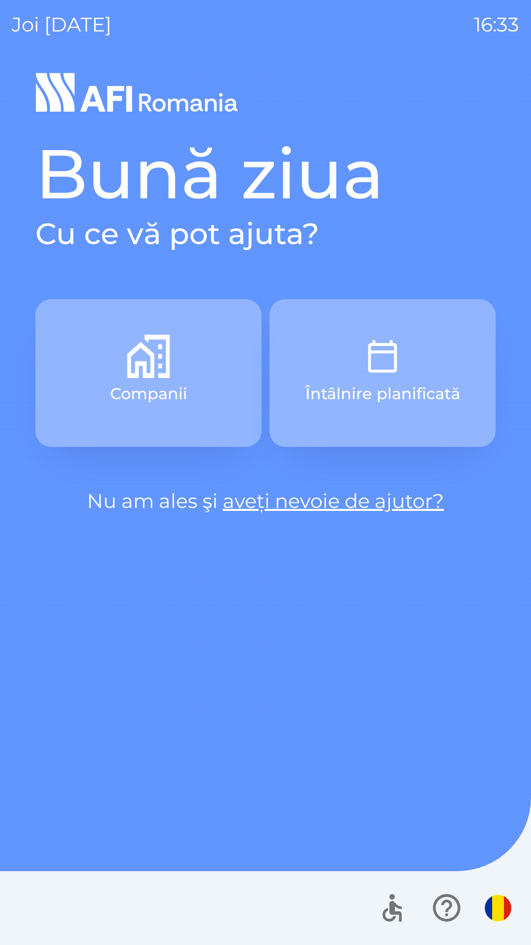
click at [499, 897] on img "button" at bounding box center [498, 907] width 27 height 27
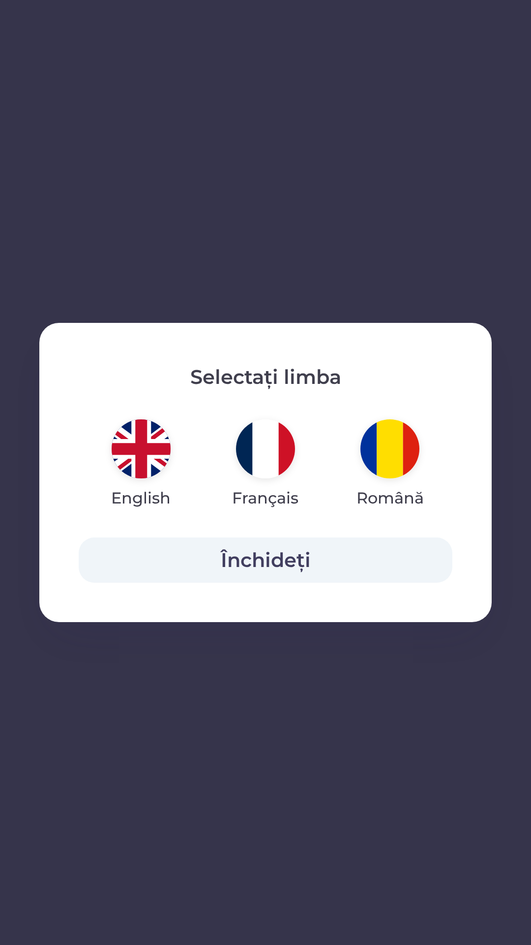
click at [150, 453] on img "button" at bounding box center [141, 448] width 59 height 59
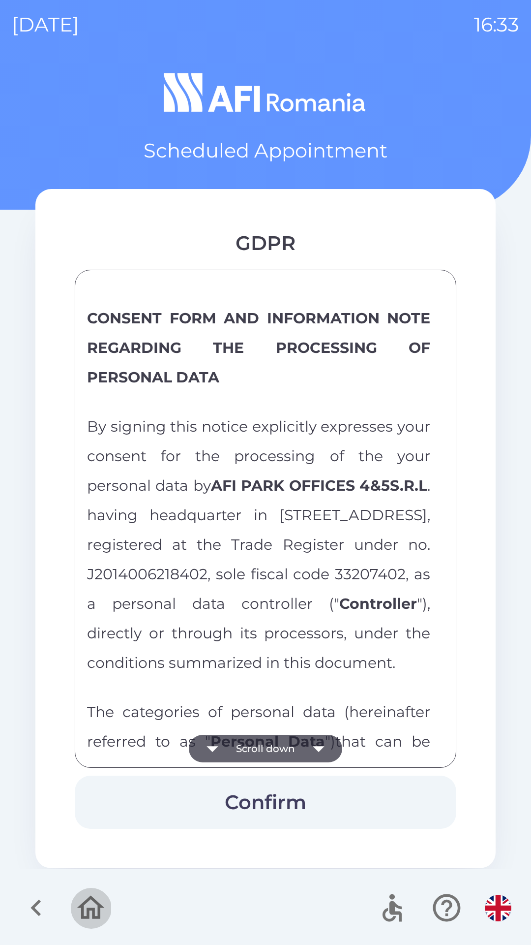
click at [86, 903] on icon "button" at bounding box center [91, 907] width 28 height 24
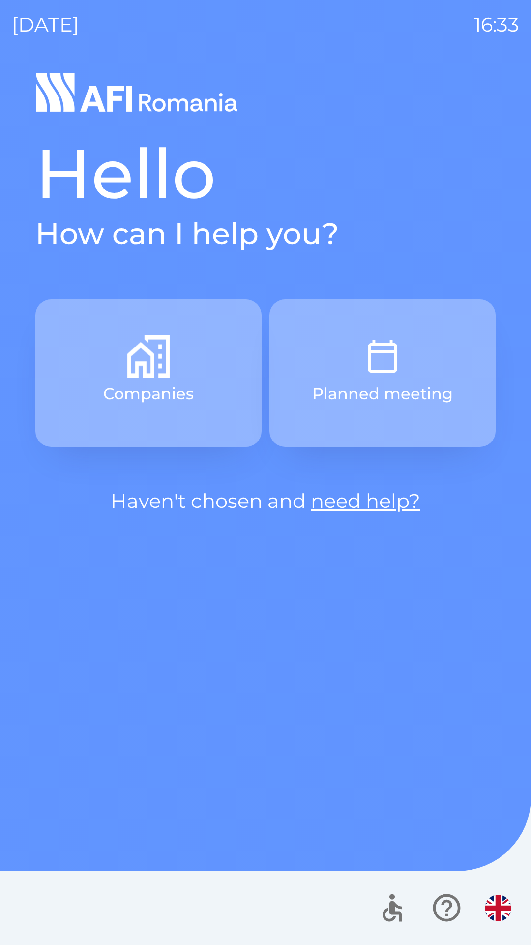
click at [378, 402] on p "Planned meeting" at bounding box center [382, 394] width 141 height 24
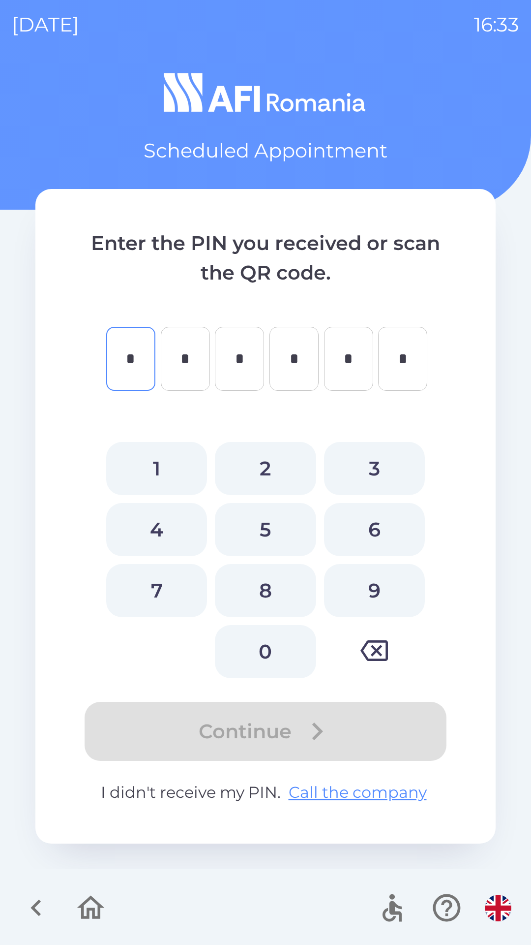
type input "*"
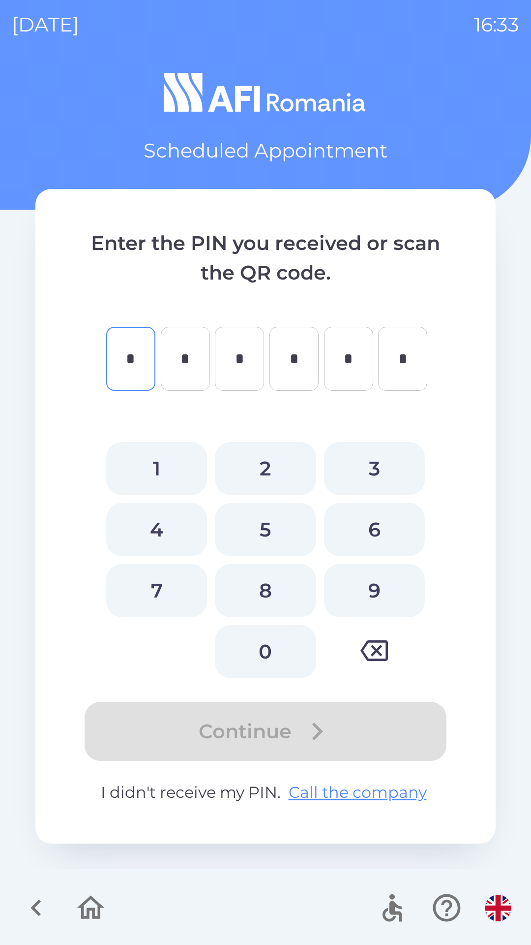
type input "*"
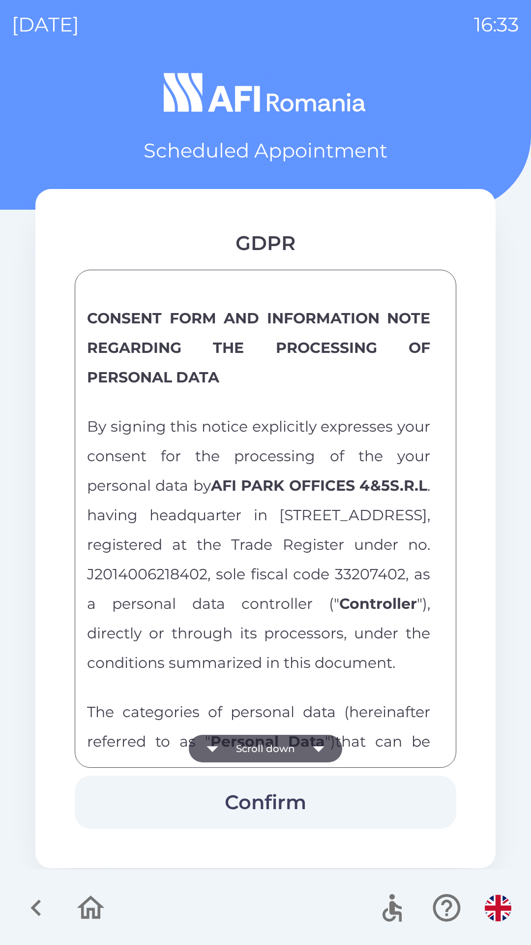
click at [286, 751] on button "Scroll down" at bounding box center [265, 748] width 153 height 28
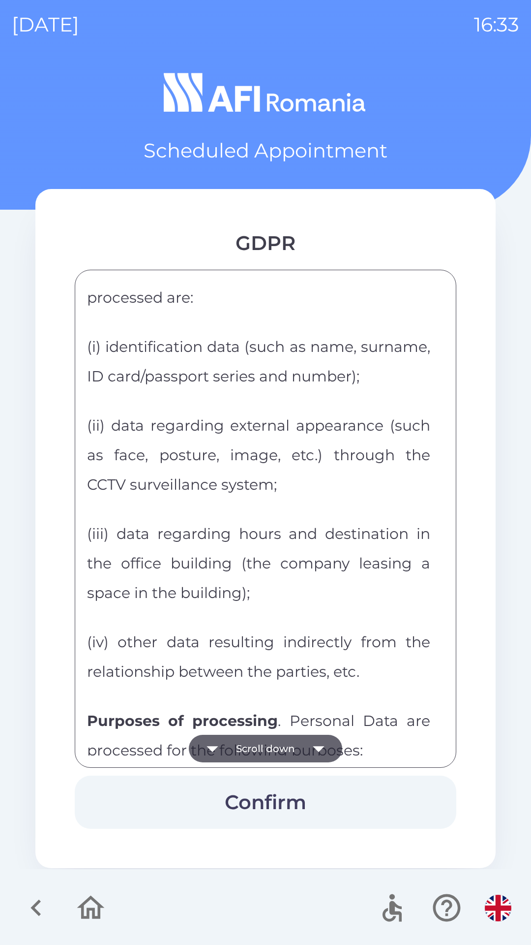
click at [286, 756] on button "Scroll down" at bounding box center [265, 748] width 153 height 28
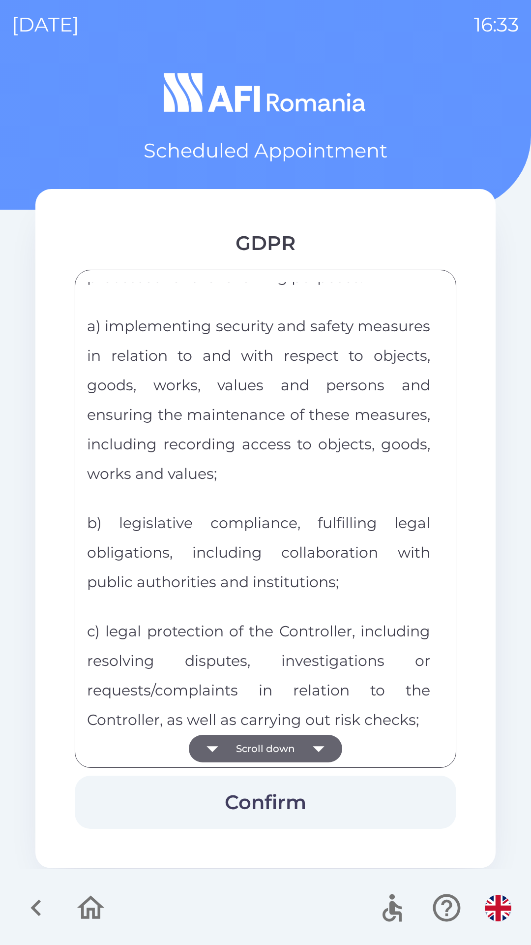
click at [289, 753] on button "Scroll down" at bounding box center [265, 748] width 153 height 28
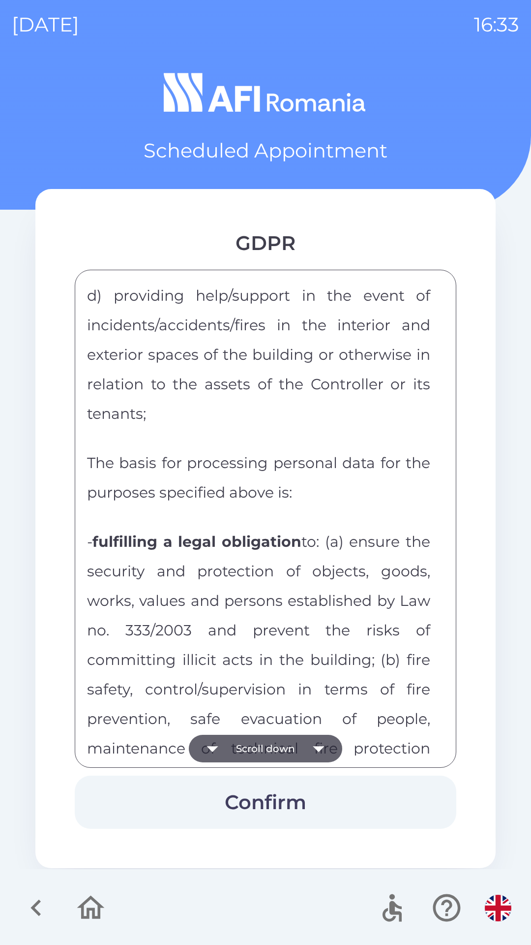
click at [296, 746] on button "Scroll down" at bounding box center [265, 748] width 153 height 28
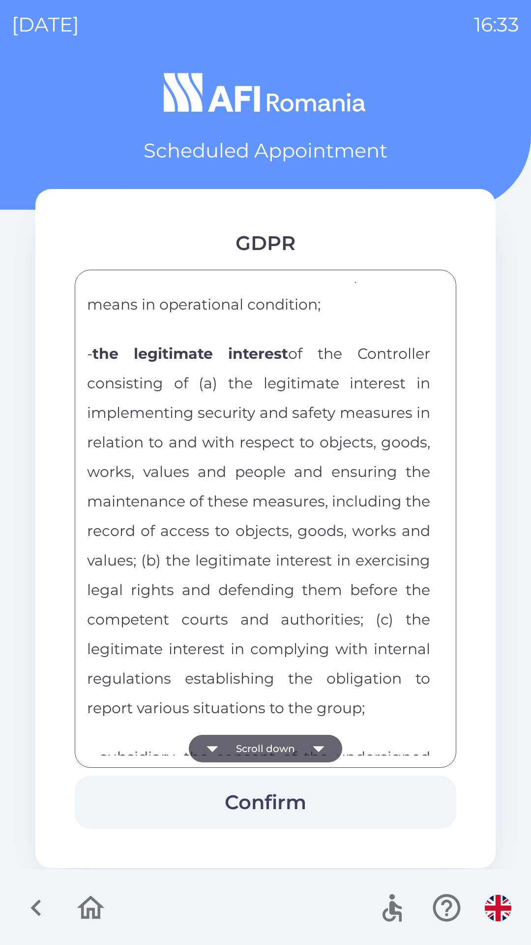
click at [300, 749] on button "Scroll down" at bounding box center [265, 748] width 153 height 28
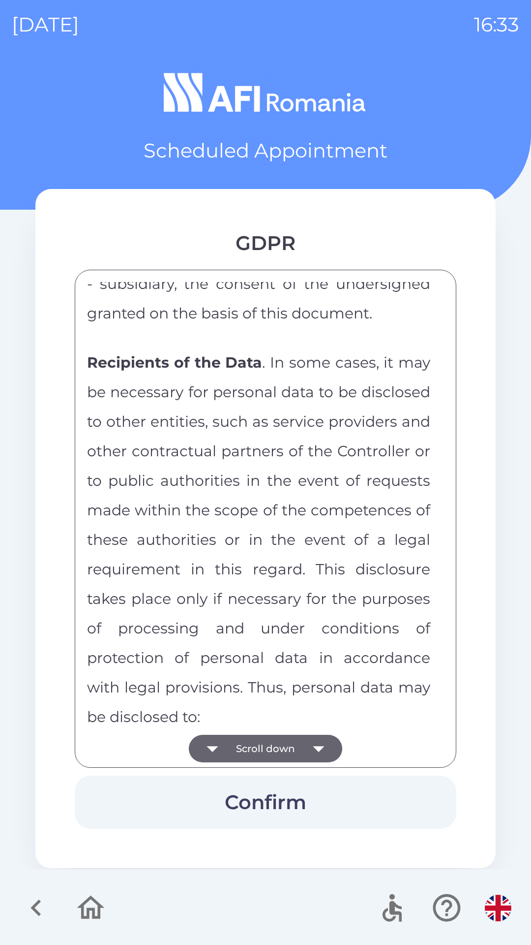
click at [300, 744] on button "Scroll down" at bounding box center [265, 748] width 153 height 28
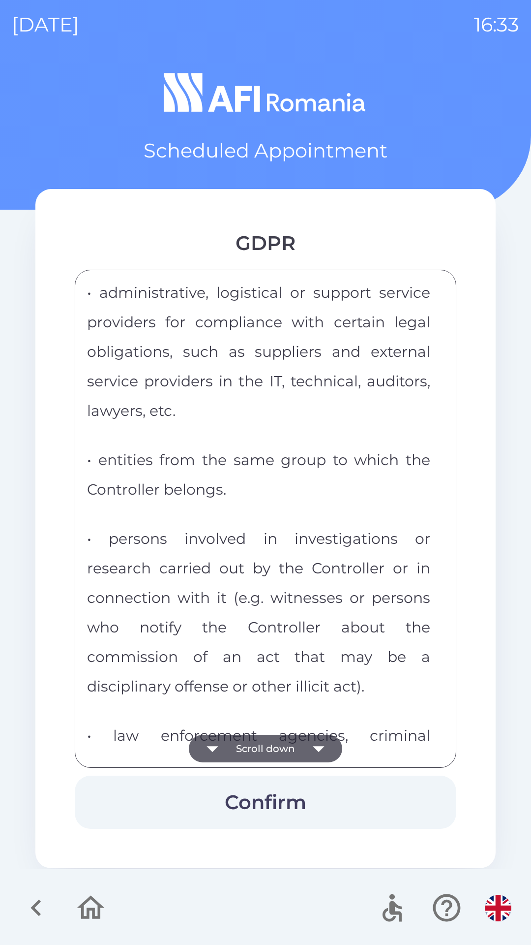
click at [302, 743] on button "Scroll down" at bounding box center [265, 748] width 153 height 28
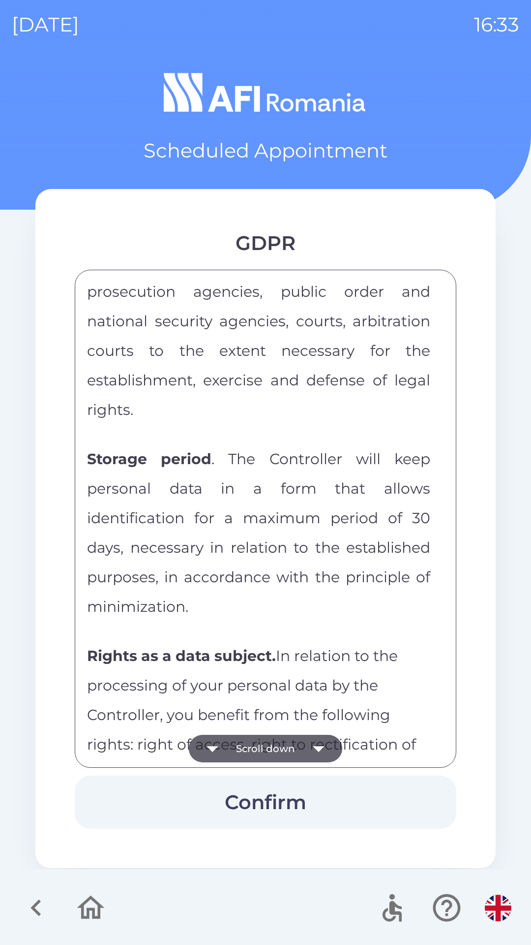
click at [307, 744] on icon "button" at bounding box center [319, 748] width 28 height 28
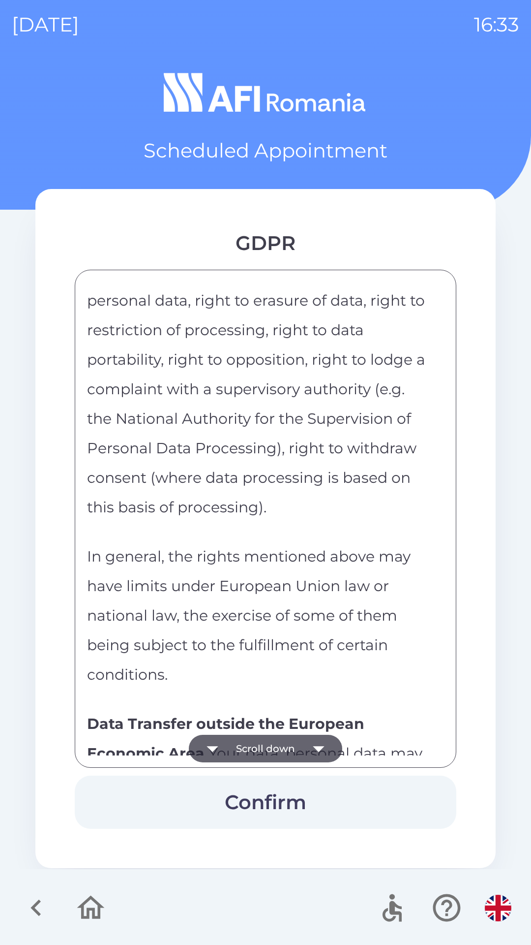
click at [307, 749] on icon "button" at bounding box center [319, 748] width 28 height 28
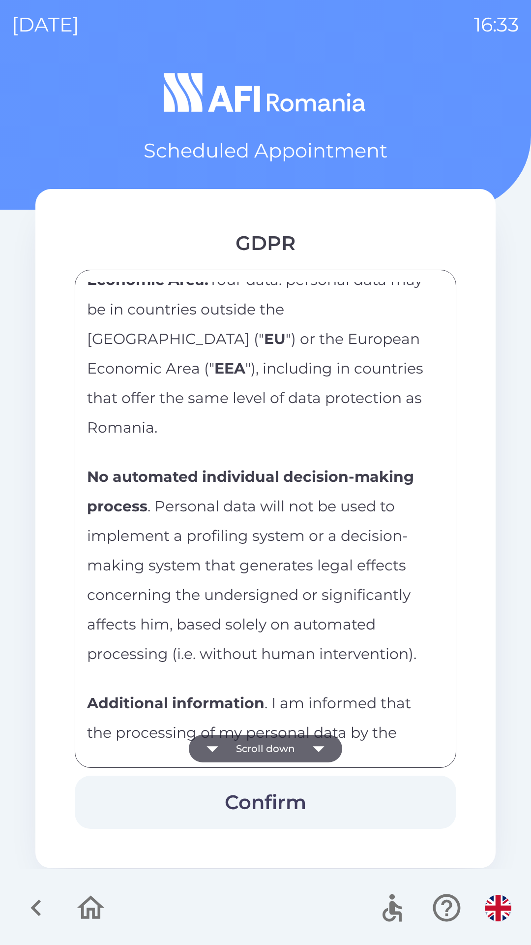
click at [306, 749] on icon "button" at bounding box center [319, 748] width 28 height 28
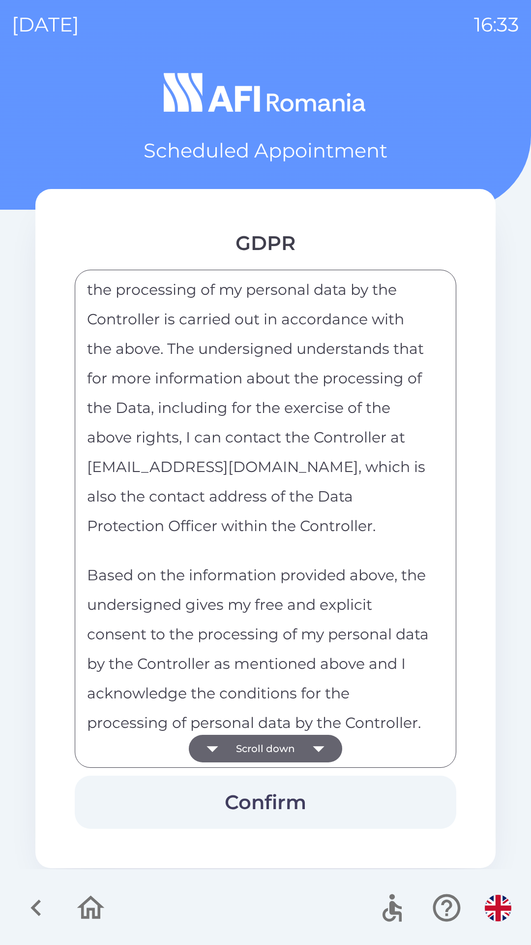
click at [307, 745] on icon "button" at bounding box center [319, 748] width 28 height 28
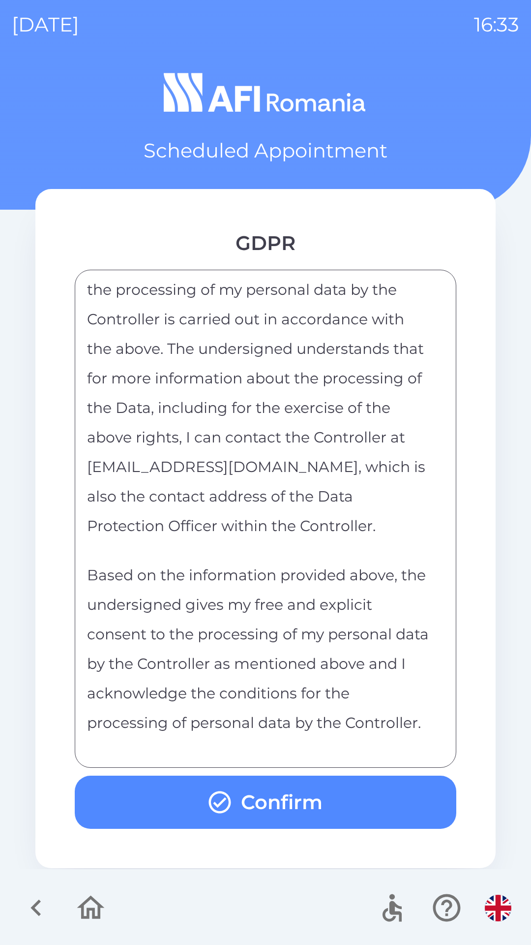
scroll to position [4790, 0]
click at [268, 800] on button "Confirm" at bounding box center [266, 801] width 382 height 53
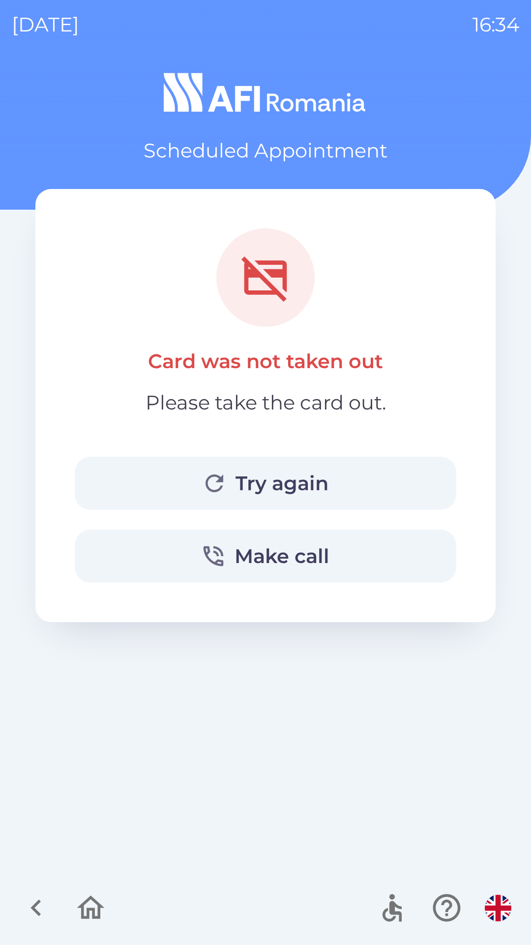
click at [89, 912] on icon "button" at bounding box center [91, 907] width 28 height 24
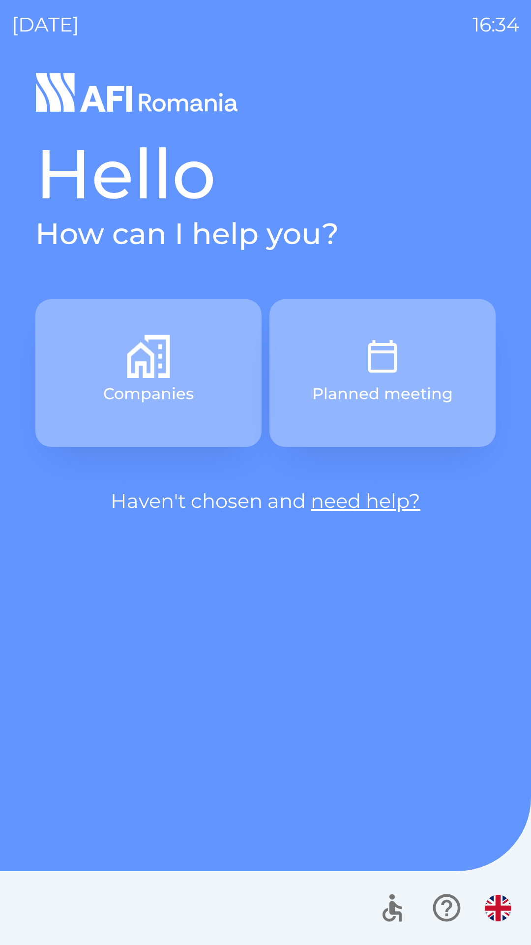
click at [386, 368] on img "button" at bounding box center [382, 356] width 43 height 43
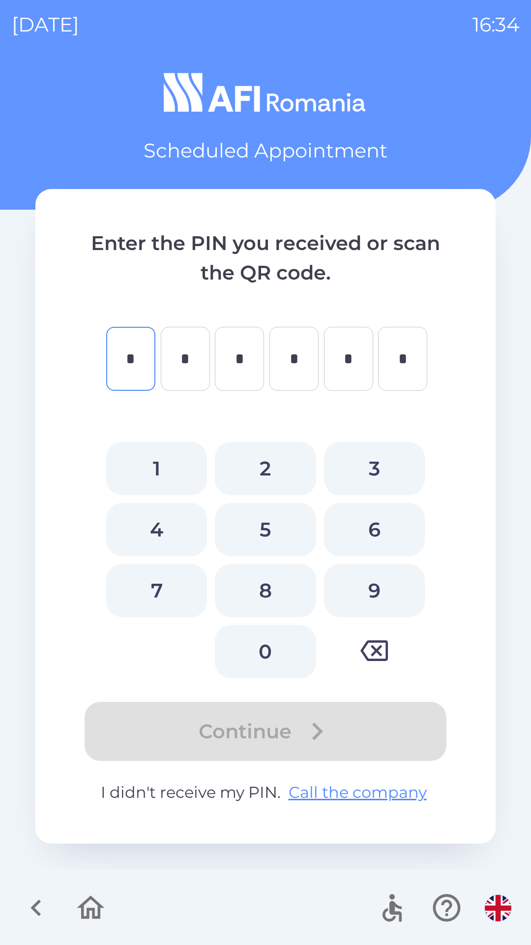
click at [498, 912] on img "button" at bounding box center [498, 907] width 27 height 27
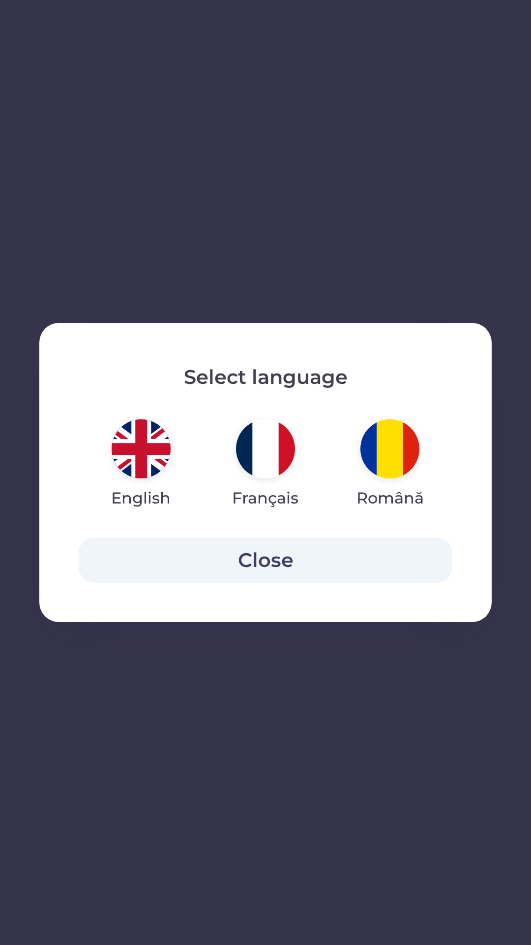
click at [140, 448] on img "button" at bounding box center [141, 448] width 59 height 59
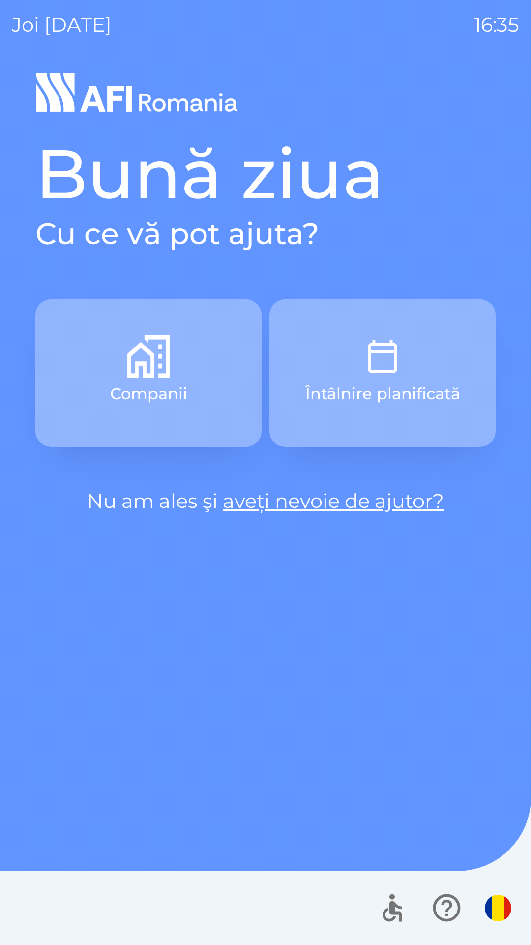
click at [505, 920] on button "button" at bounding box center [498, 907] width 34 height 34
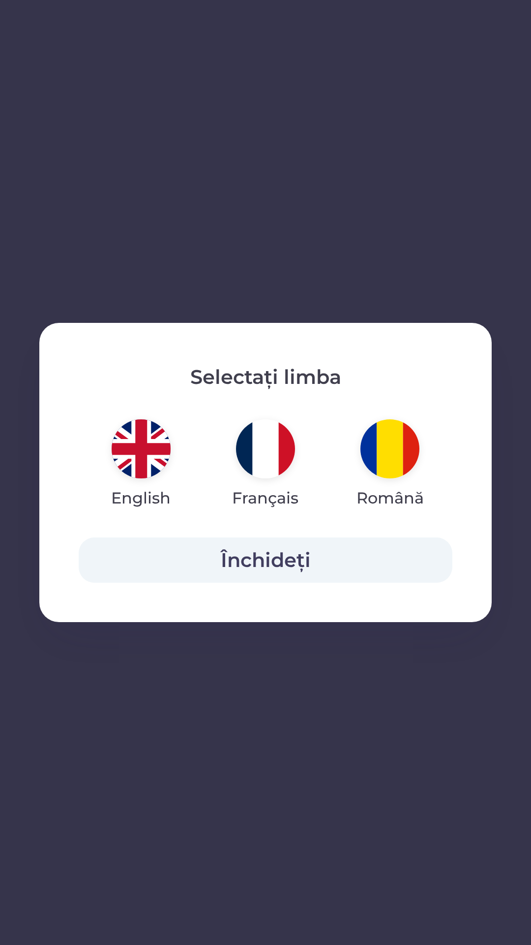
click at [275, 440] on img "button" at bounding box center [265, 448] width 59 height 59
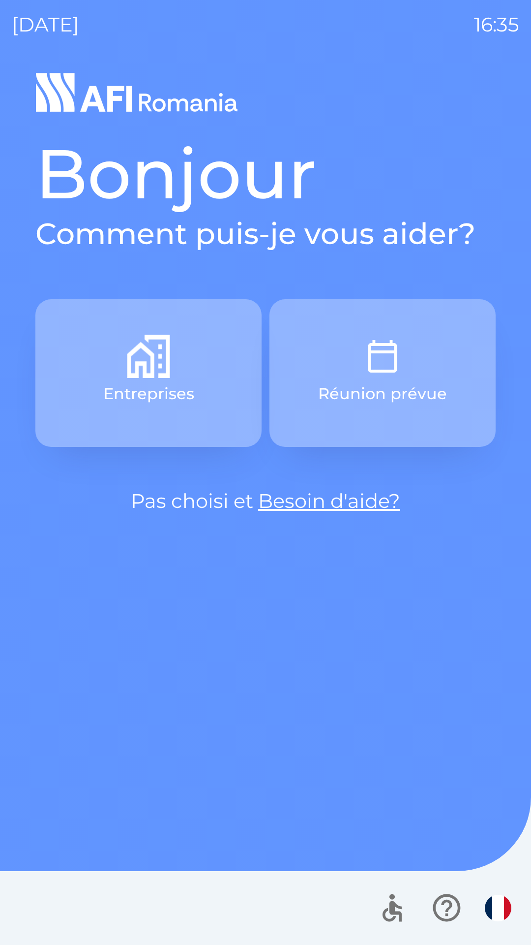
click at [386, 388] on p "Réunion prévue" at bounding box center [382, 394] width 129 height 24
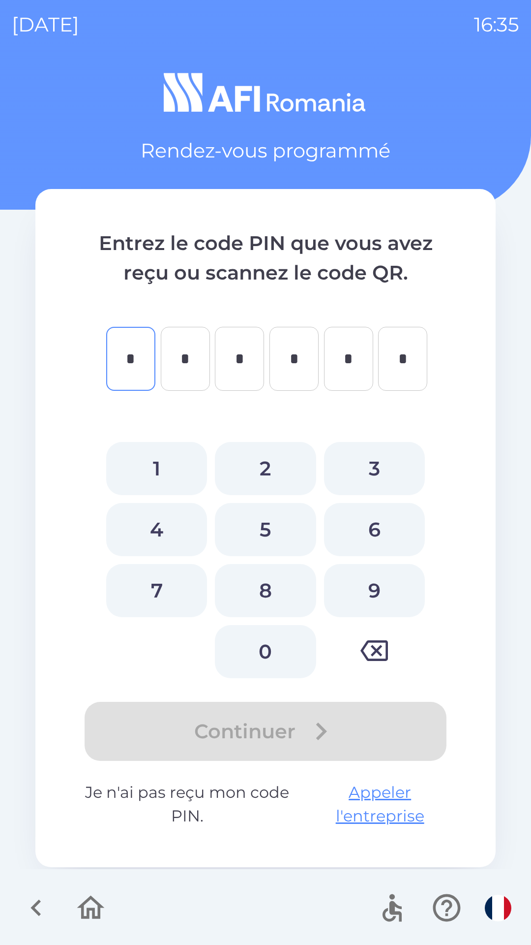
type input "*"
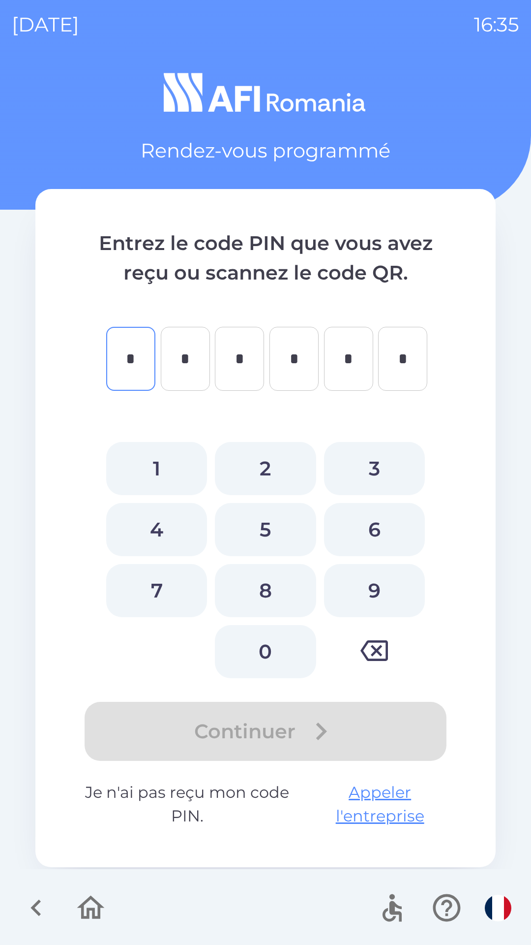
type input "*"
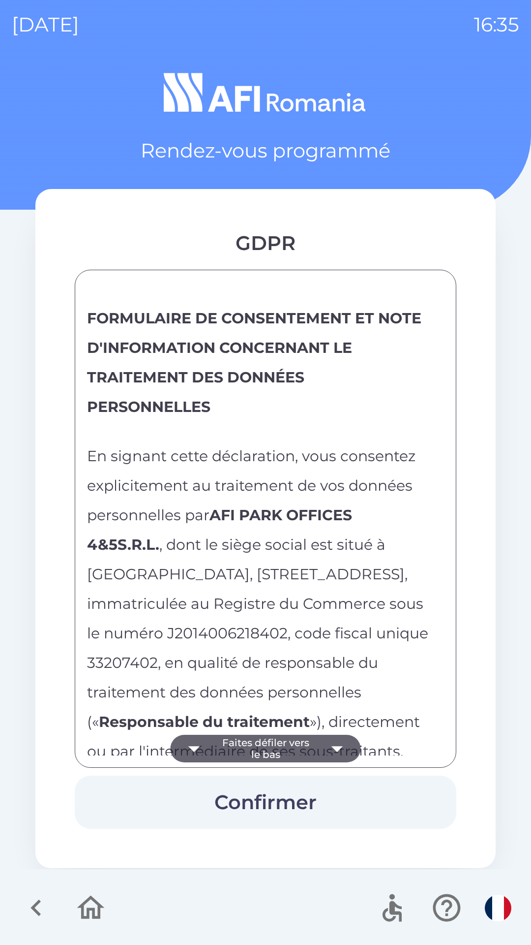
click at [297, 745] on button "Faites défiler vers le bas" at bounding box center [266, 748] width 190 height 28
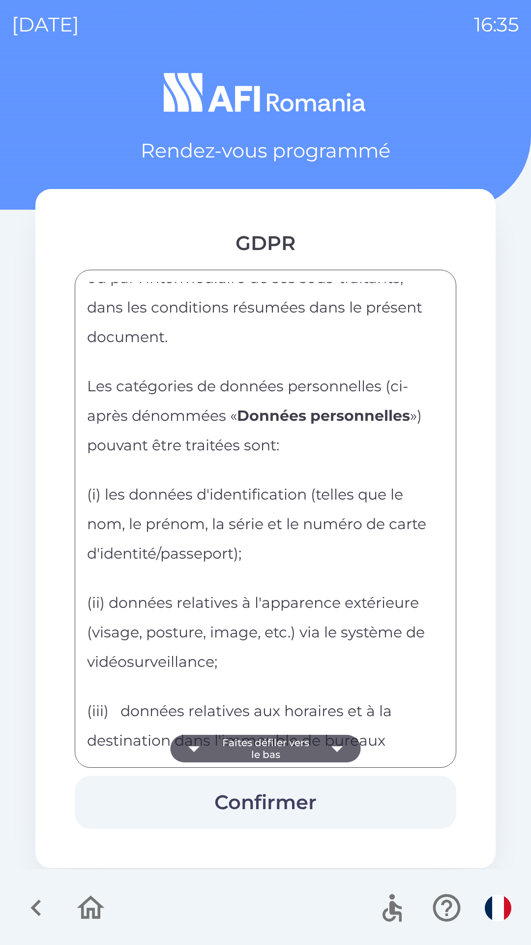
click at [299, 745] on button "Faites défiler vers le bas" at bounding box center [266, 748] width 190 height 28
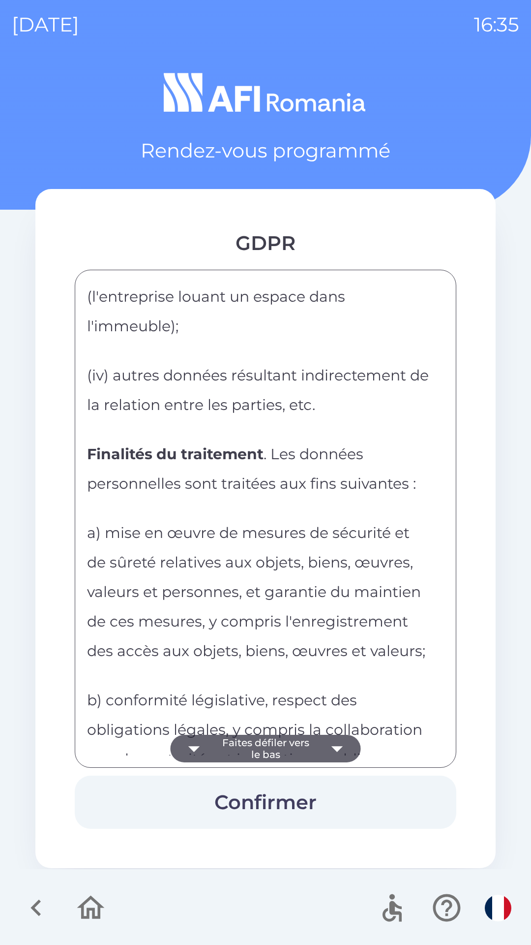
click at [299, 745] on button "Faites défiler vers le bas" at bounding box center [266, 748] width 190 height 28
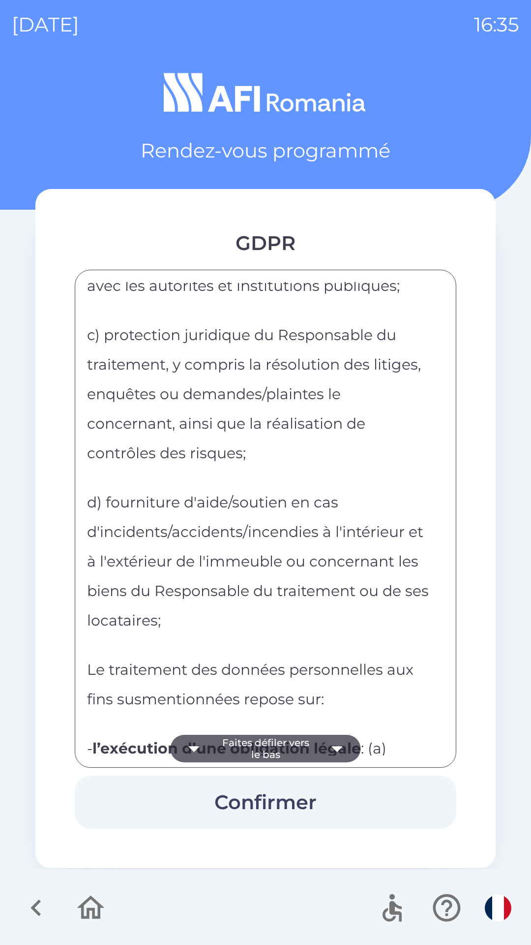
click at [298, 742] on button "Faites défiler vers le bas" at bounding box center [266, 748] width 190 height 28
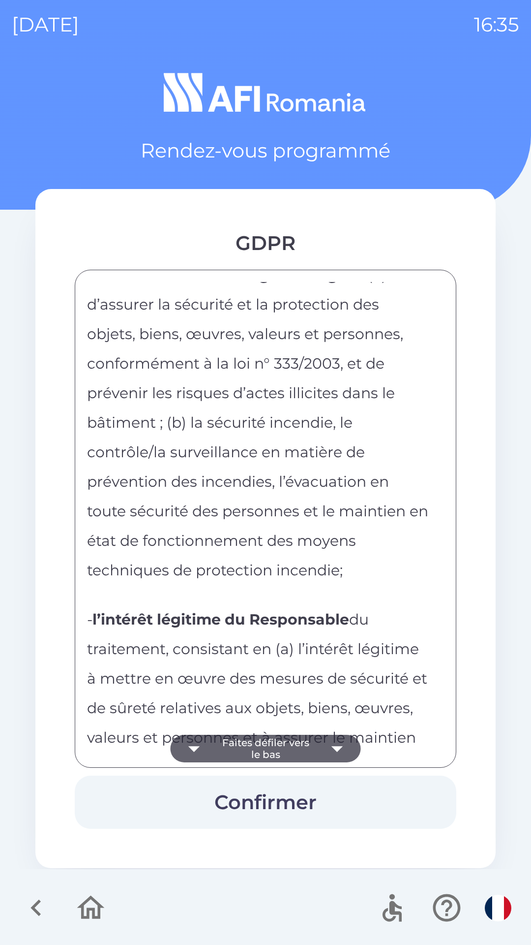
click at [297, 749] on button "Faites défiler vers le bas" at bounding box center [266, 748] width 190 height 28
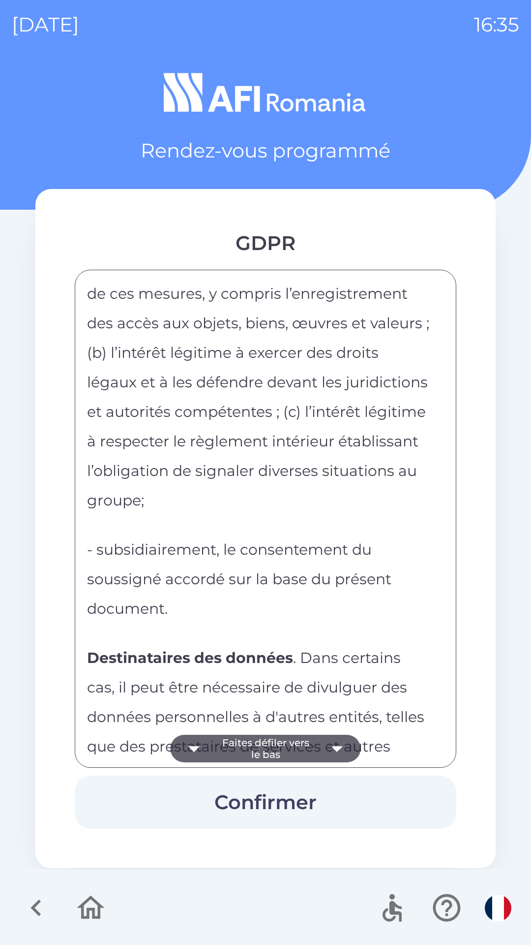
click at [296, 750] on button "Faites défiler vers le bas" at bounding box center [266, 748] width 190 height 28
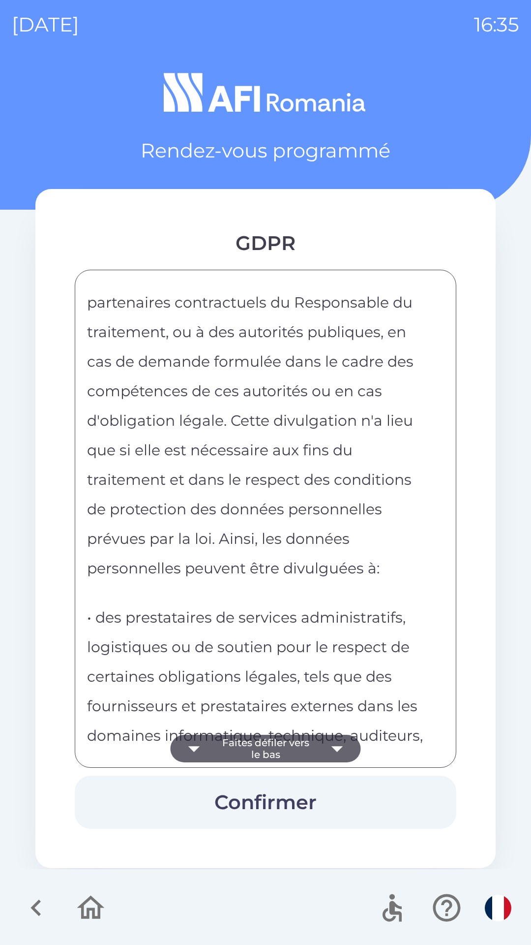
click at [295, 751] on button "Faites défiler vers le bas" at bounding box center [266, 748] width 190 height 28
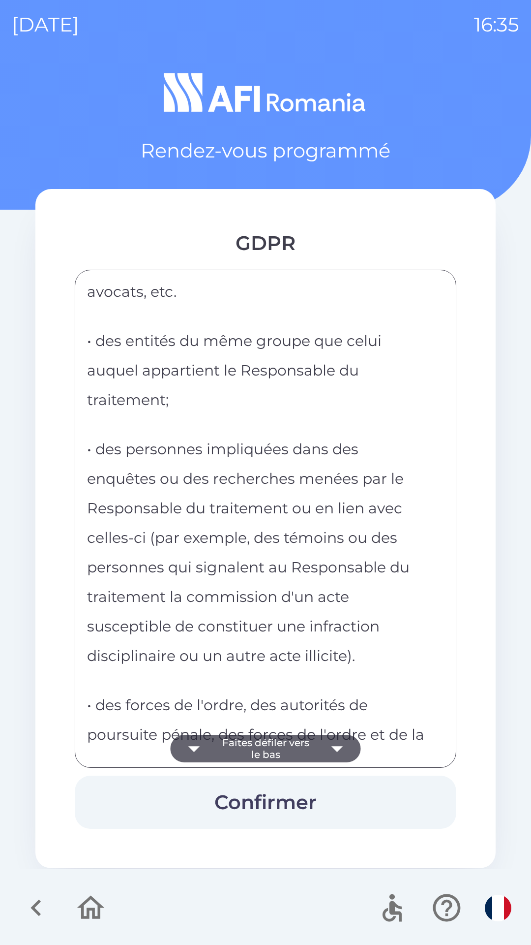
click at [295, 749] on button "Faites défiler vers le bas" at bounding box center [266, 748] width 190 height 28
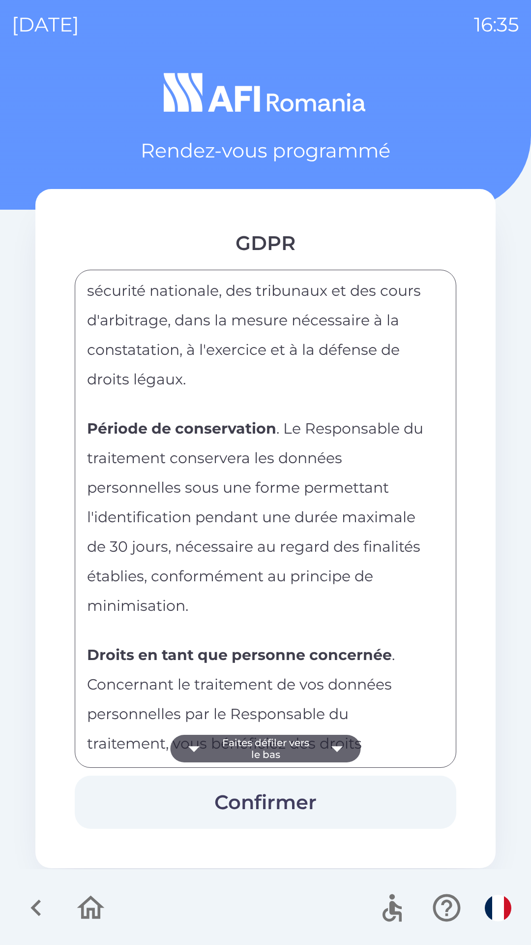
click at [295, 743] on button "Faites défiler vers le bas" at bounding box center [266, 748] width 190 height 28
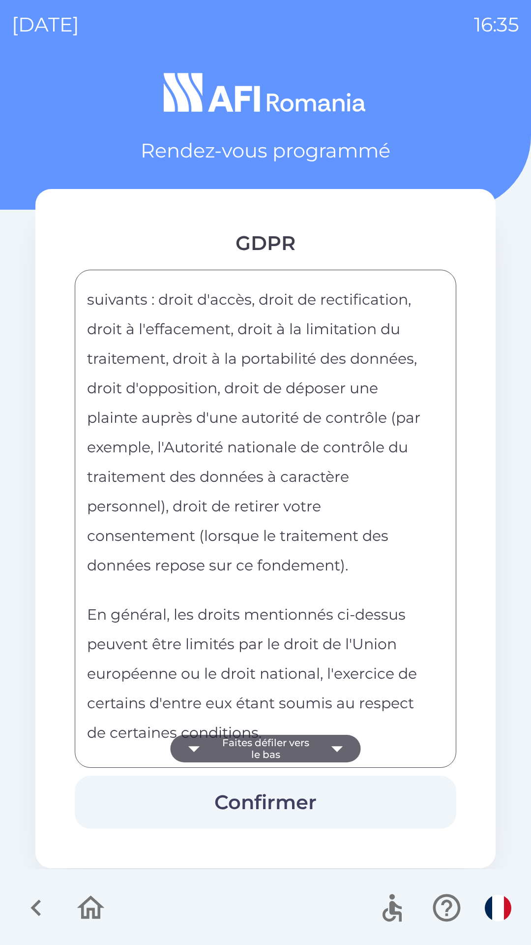
click at [296, 744] on button "Faites défiler vers le bas" at bounding box center [266, 748] width 190 height 28
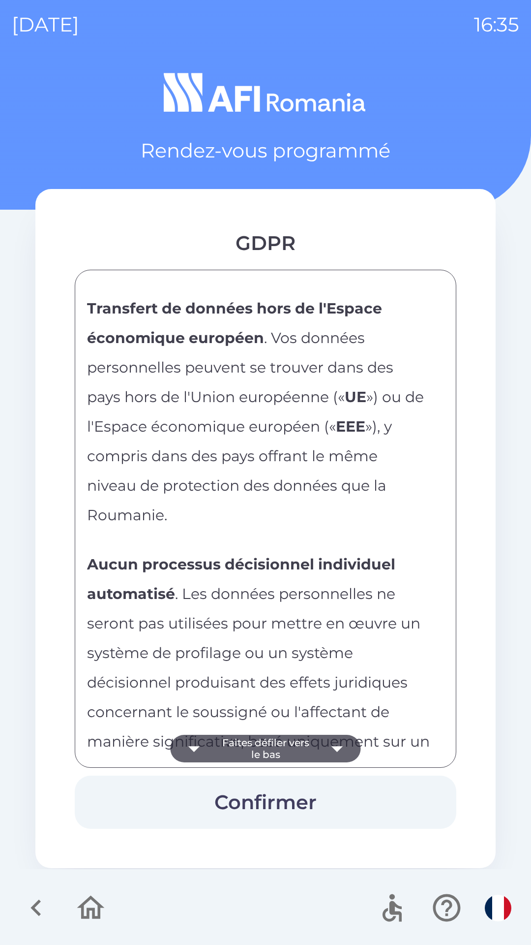
click at [296, 744] on button "Faites défiler vers le bas" at bounding box center [266, 748] width 190 height 28
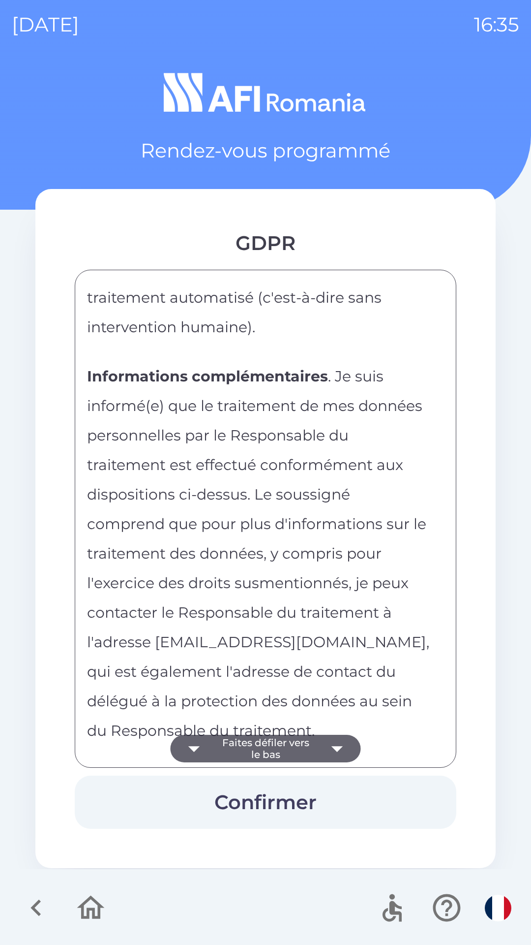
click at [291, 749] on button "Faites défiler vers le bas" at bounding box center [266, 748] width 190 height 28
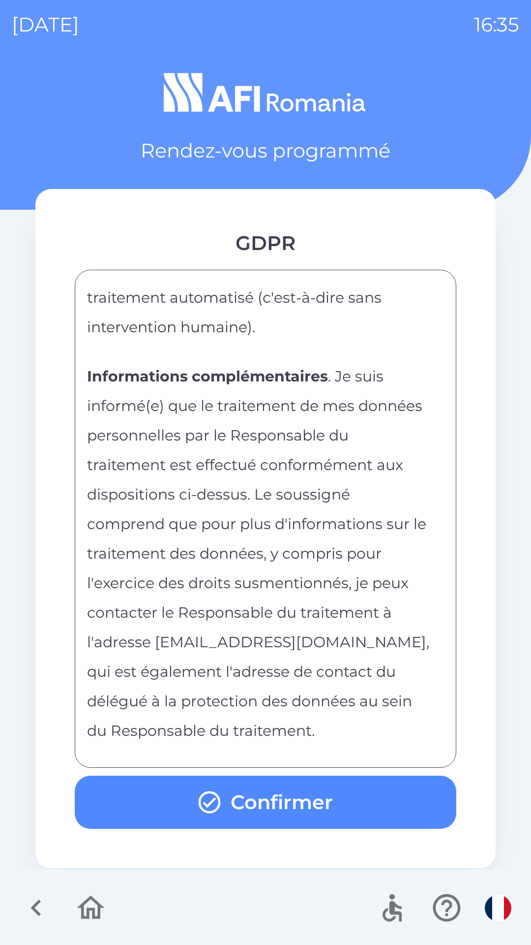
scroll to position [5528, 0]
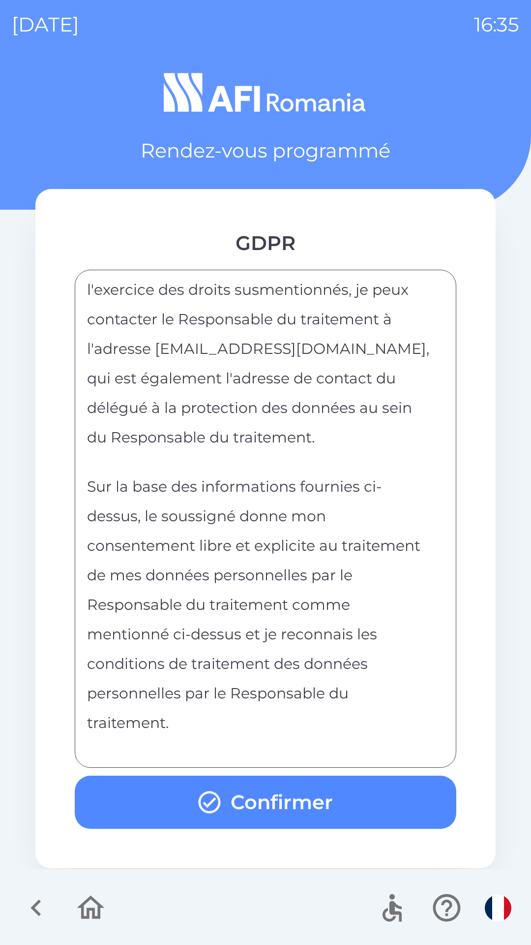
click at [289, 745] on div "FORMULAIRE DE CONSENTEMENT ET NOTE D'INFORMATION CONCERNANT LE TRAITEMENT DES D…" at bounding box center [265, 518] width 357 height 473
click at [276, 804] on button "Confirmer" at bounding box center [266, 801] width 382 height 53
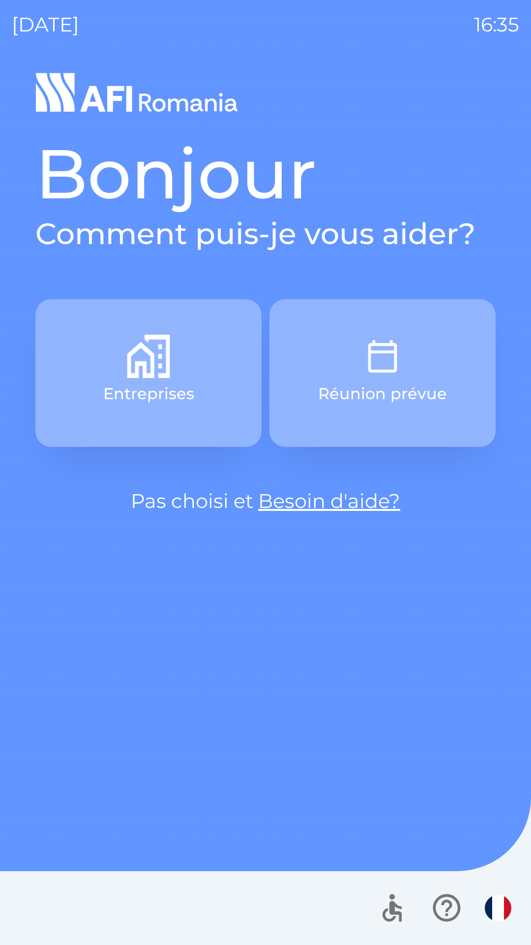
click at [490, 900] on img "button" at bounding box center [498, 907] width 27 height 27
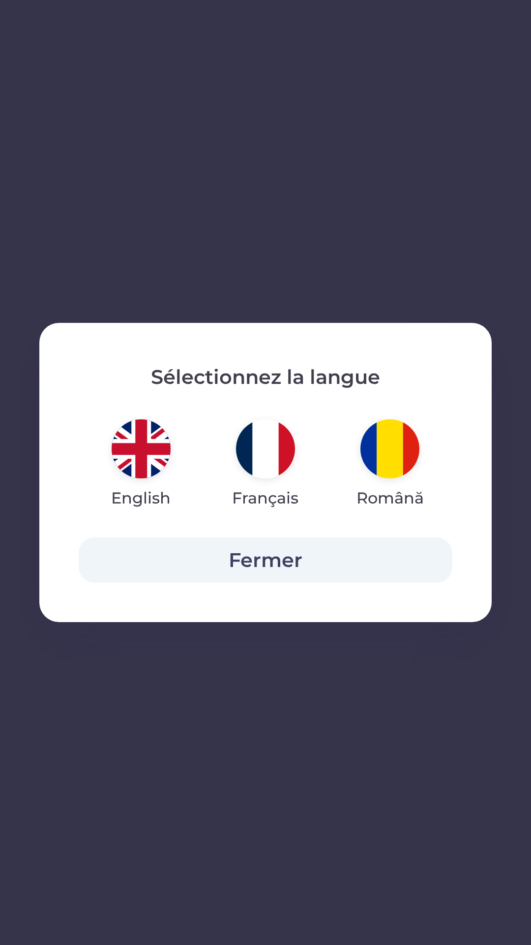
click at [387, 448] on img "button" at bounding box center [390, 448] width 59 height 59
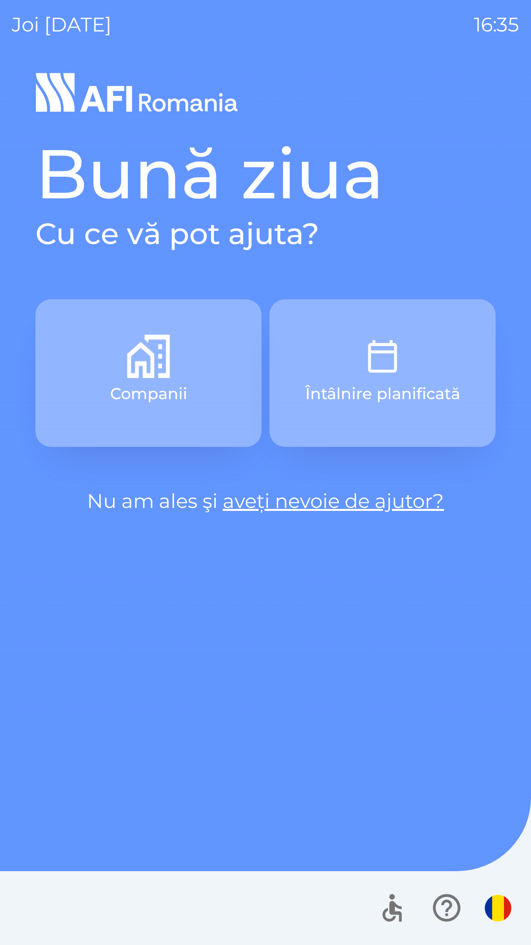
click at [495, 906] on img "button" at bounding box center [498, 907] width 27 height 27
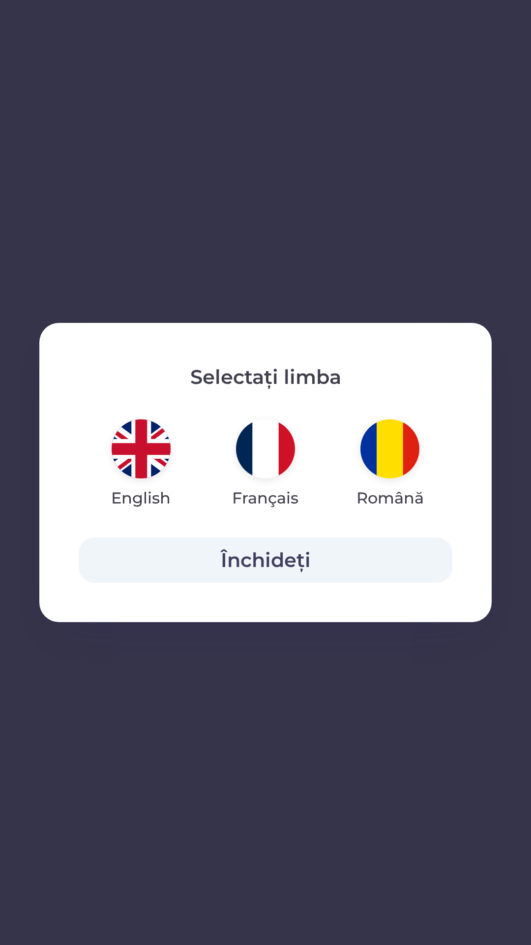
click at [151, 443] on img "button" at bounding box center [141, 448] width 59 height 59
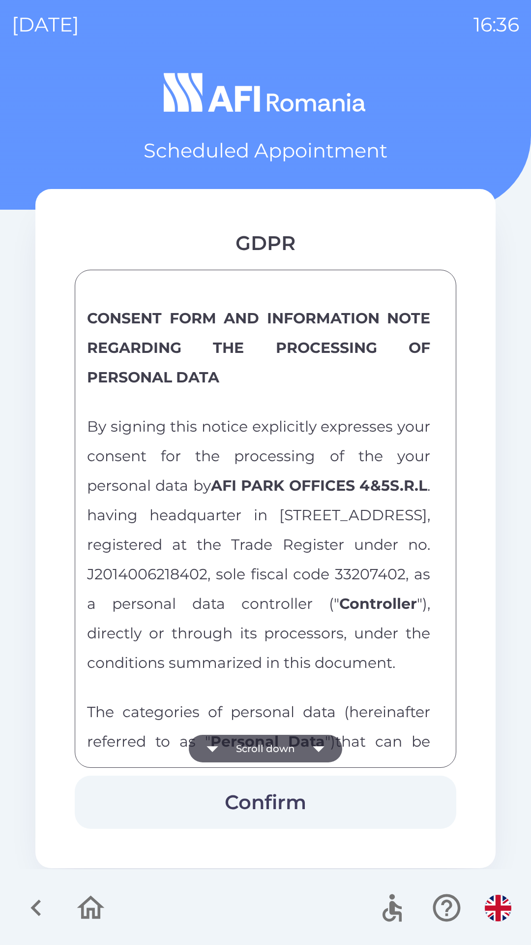
click at [308, 742] on icon "button" at bounding box center [319, 748] width 28 height 28
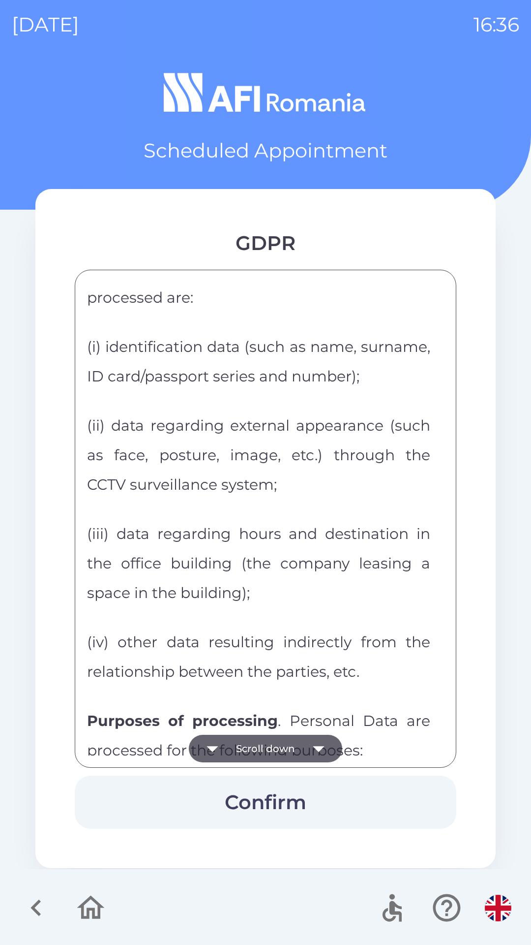
click at [317, 741] on icon "button" at bounding box center [319, 748] width 28 height 28
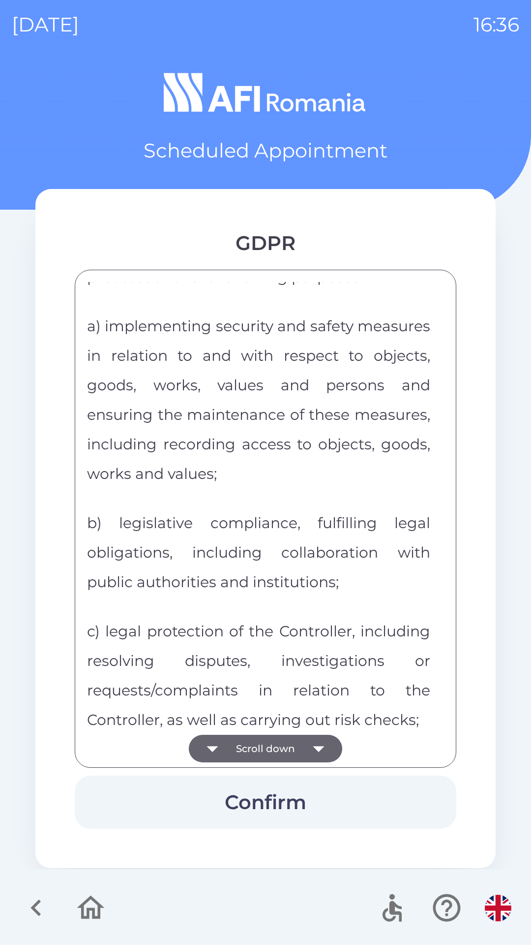
click at [316, 739] on icon "button" at bounding box center [319, 748] width 28 height 28
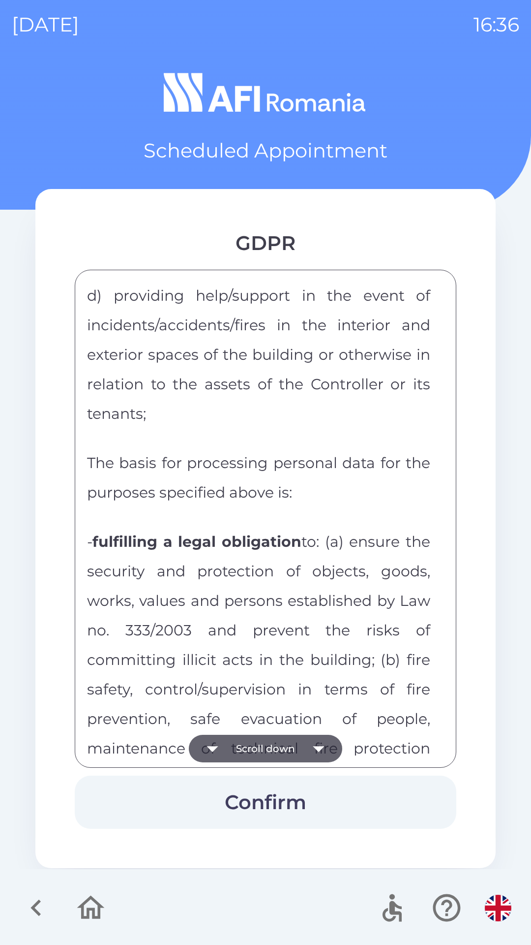
click at [310, 737] on icon "button" at bounding box center [319, 748] width 28 height 28
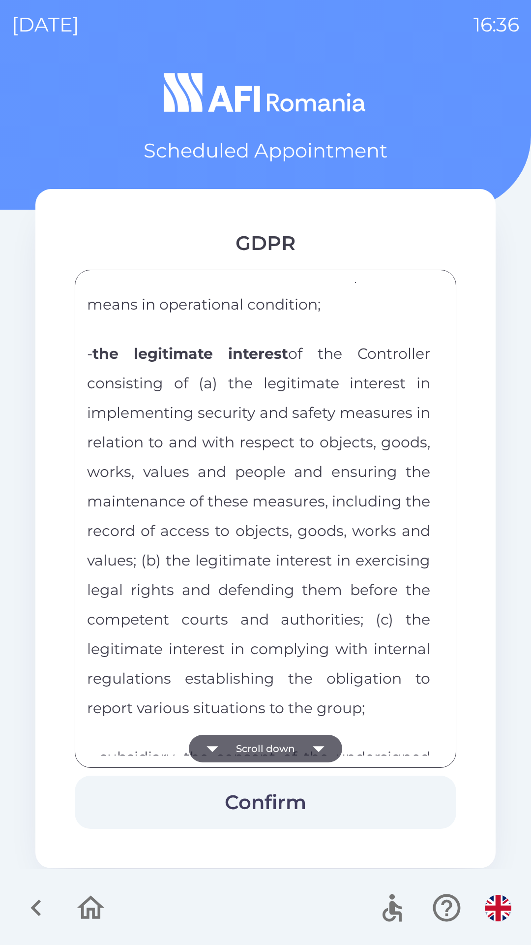
click at [306, 735] on icon "button" at bounding box center [319, 748] width 28 height 28
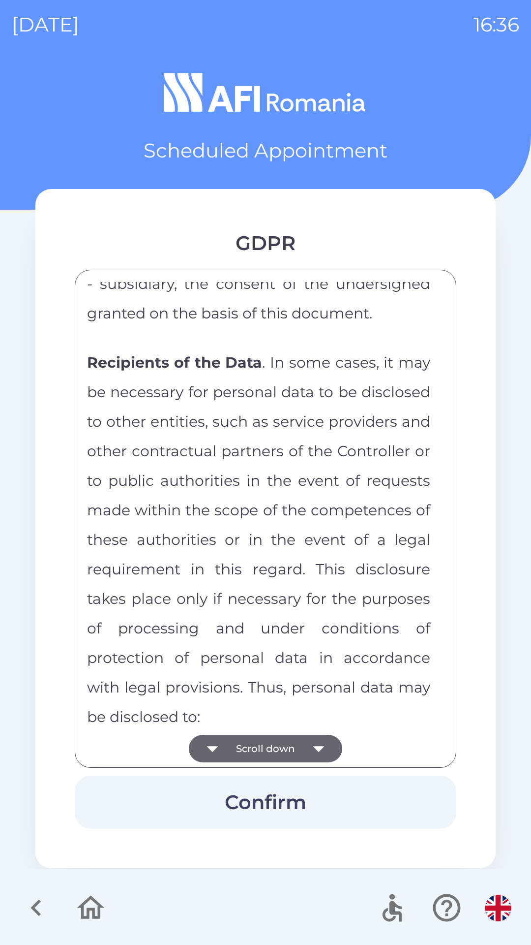
click at [305, 725] on span "Recipients of the Data . In some cases, it may be necessary for personal data t…" at bounding box center [258, 539] width 343 height 372
click at [309, 736] on icon "button" at bounding box center [319, 748] width 28 height 28
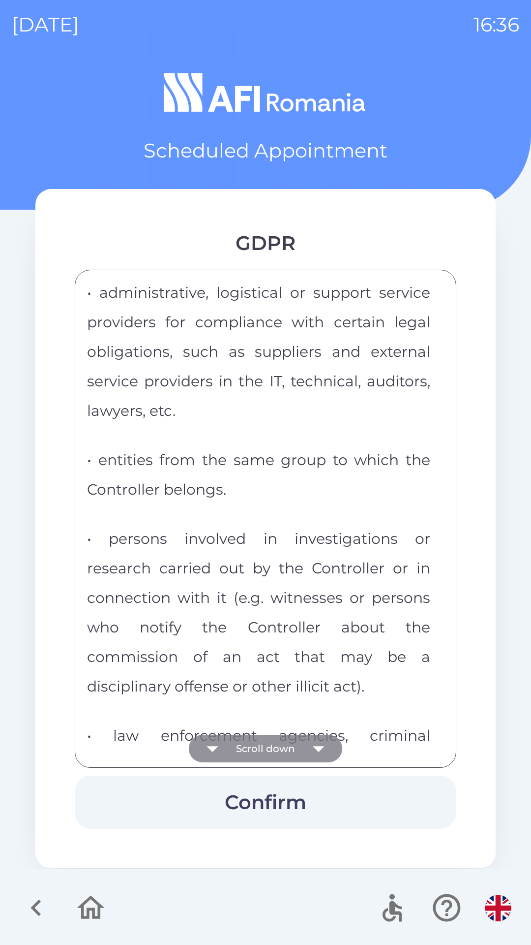
click at [315, 738] on icon "button" at bounding box center [319, 748] width 28 height 28
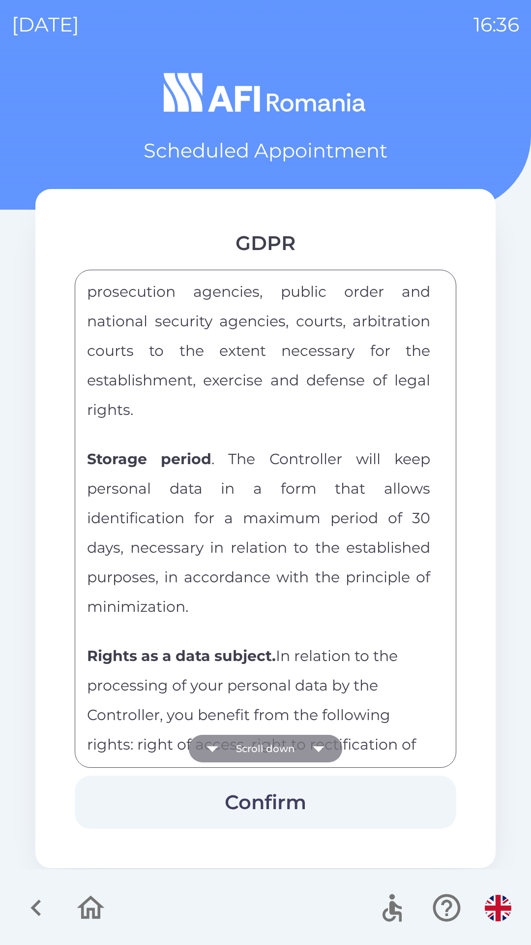
click at [317, 740] on icon "button" at bounding box center [319, 748] width 28 height 28
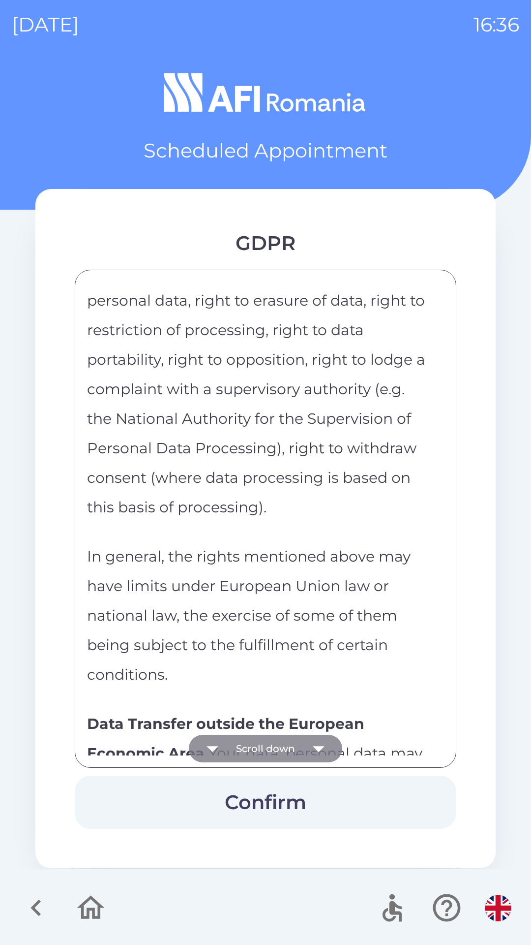
click at [311, 741] on icon "button" at bounding box center [319, 748] width 28 height 28
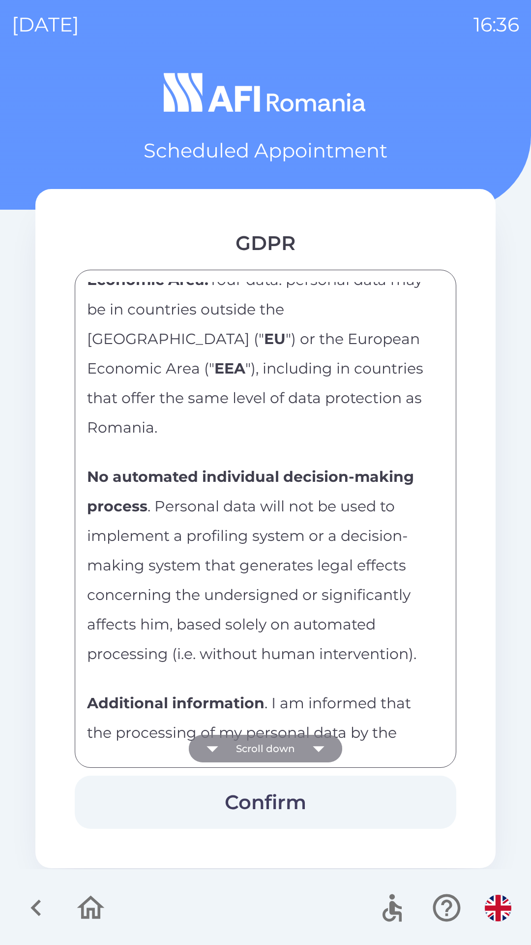
click at [305, 742] on icon "button" at bounding box center [319, 748] width 28 height 28
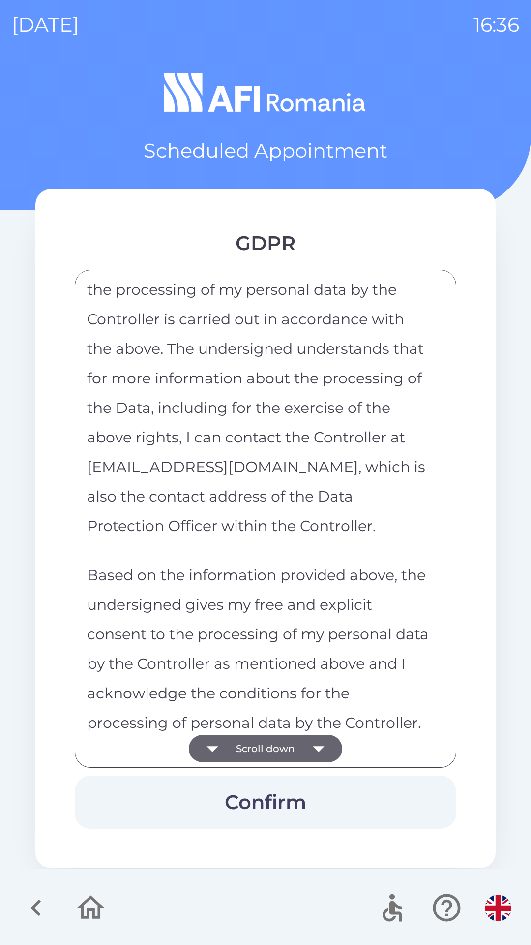
click at [301, 743] on button "Scroll down" at bounding box center [265, 748] width 153 height 28
click at [296, 742] on div "CONSENT FORM AND INFORMATION NOTE REGARDING THE PROCESSING OF PERSONAL DATA By …" at bounding box center [265, 518] width 357 height 473
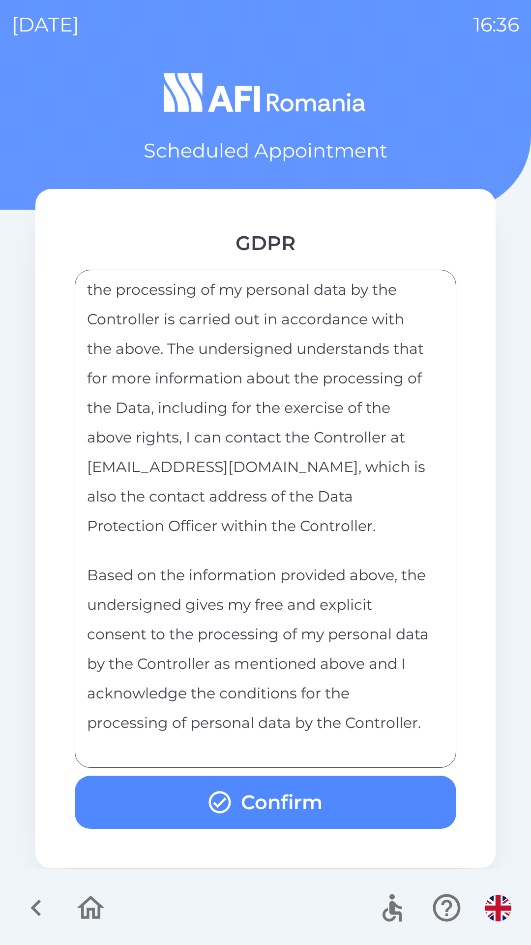
click at [295, 744] on div "CONSENT FORM AND INFORMATION NOTE REGARDING THE PROCESSING OF PERSONAL DATA By …" at bounding box center [265, 518] width 357 height 473
click at [335, 800] on button "Confirm" at bounding box center [266, 801] width 382 height 53
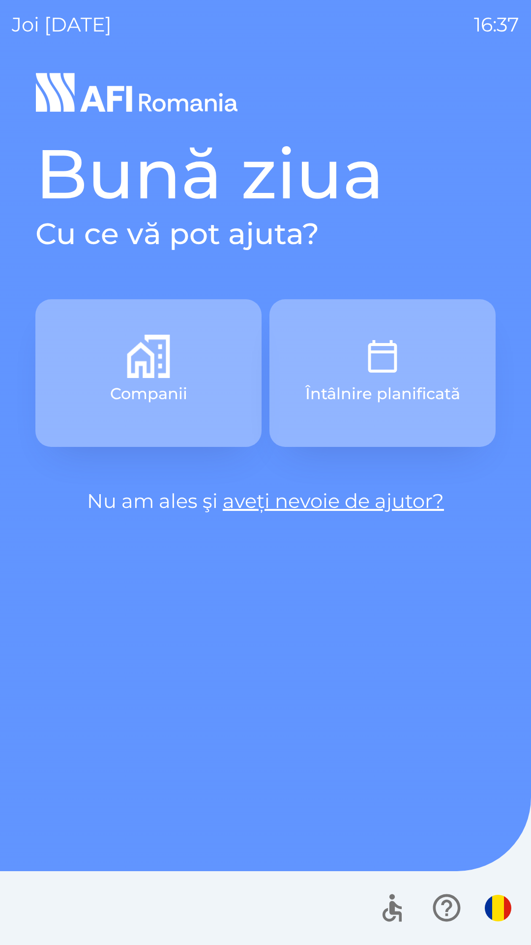
click at [376, 352] on img "button" at bounding box center [382, 356] width 43 height 43
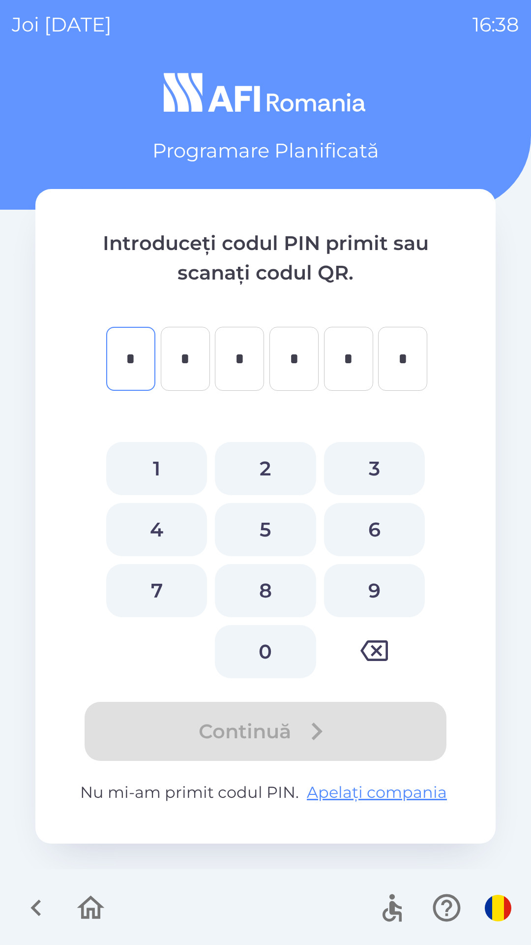
type input "*"
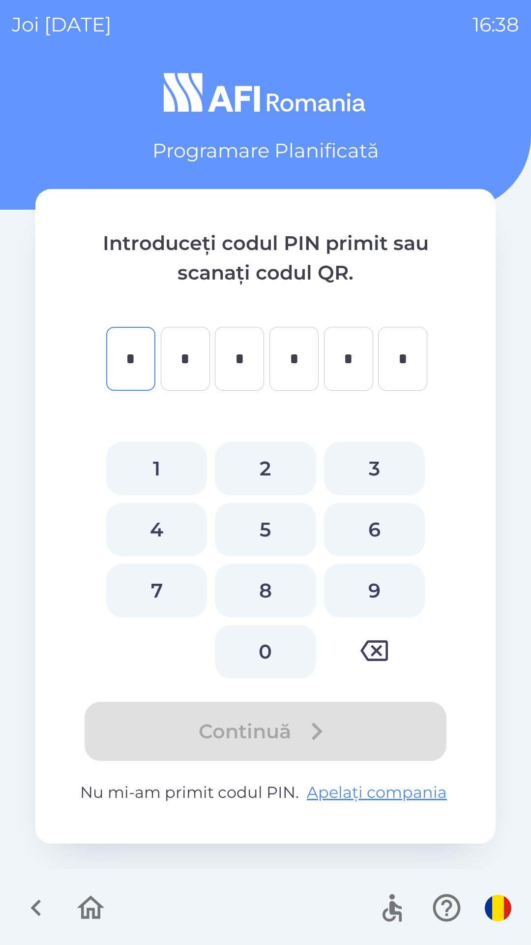
type input "*"
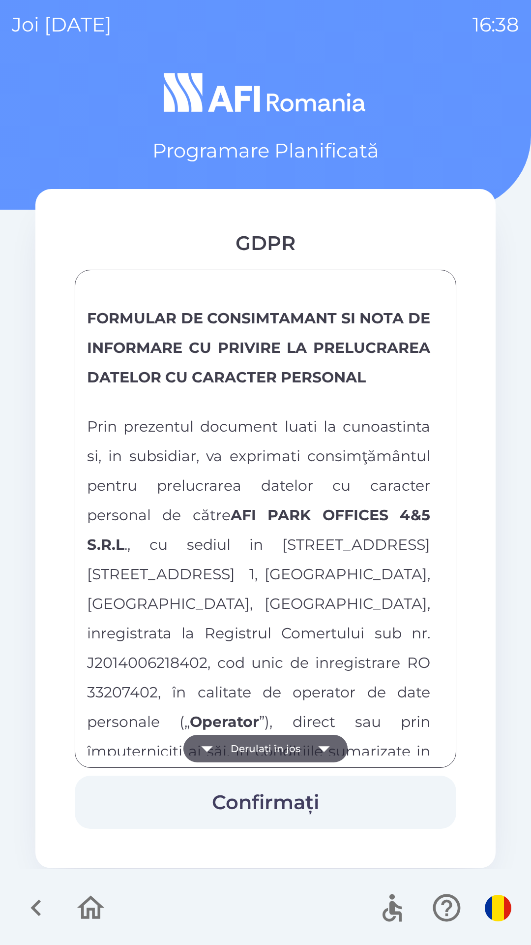
click at [321, 751] on icon "button" at bounding box center [324, 748] width 28 height 28
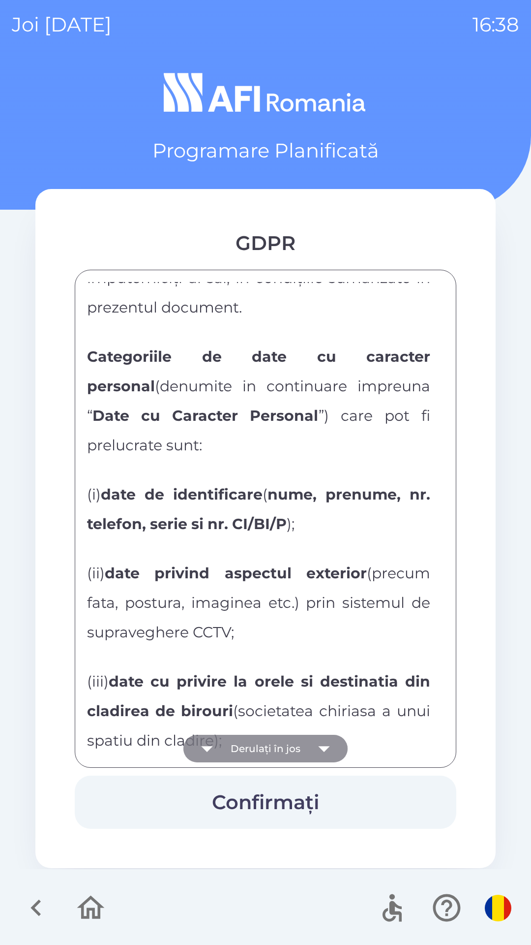
click at [321, 743] on icon "button" at bounding box center [324, 748] width 28 height 28
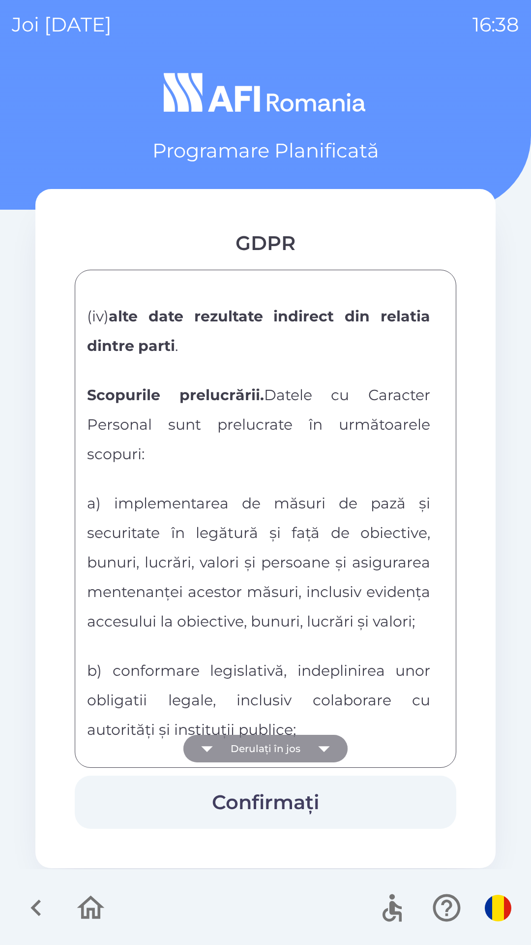
click at [321, 741] on icon "button" at bounding box center [324, 748] width 28 height 28
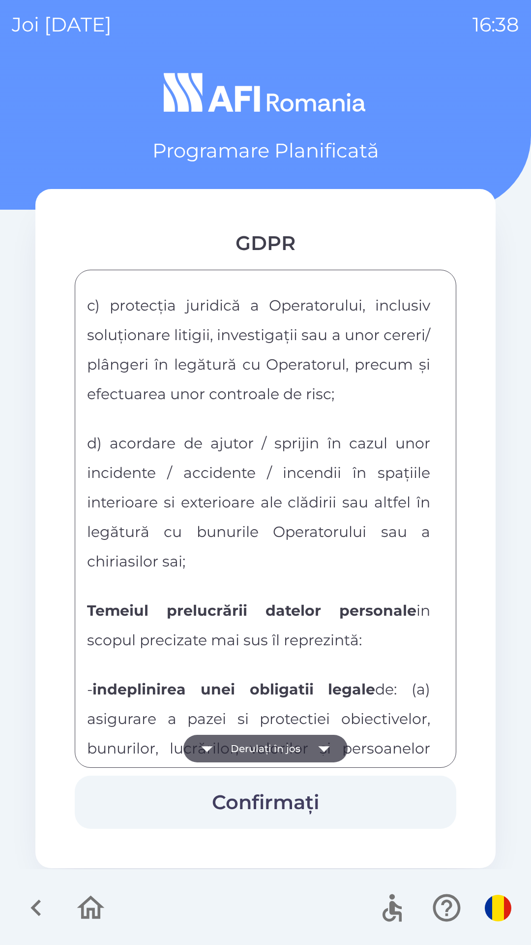
click at [329, 740] on icon "button" at bounding box center [324, 748] width 28 height 28
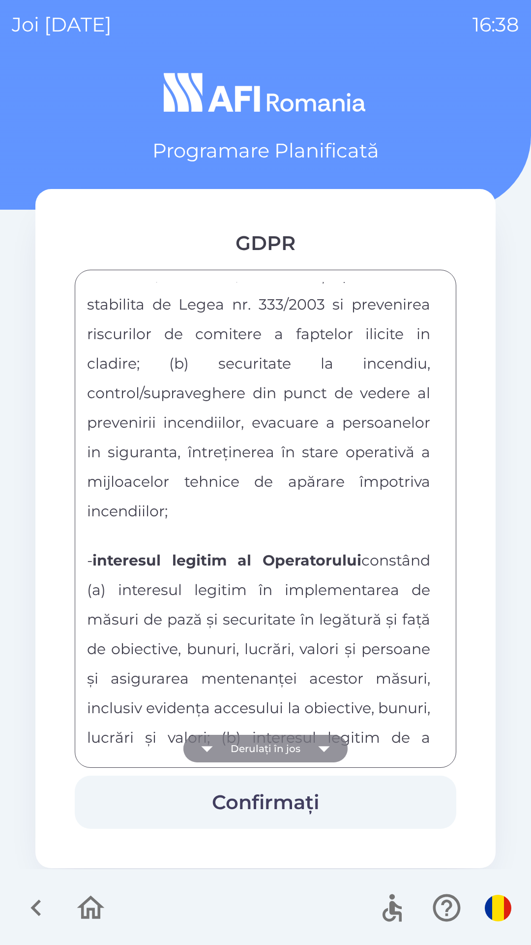
click at [327, 735] on icon "button" at bounding box center [324, 748] width 28 height 28
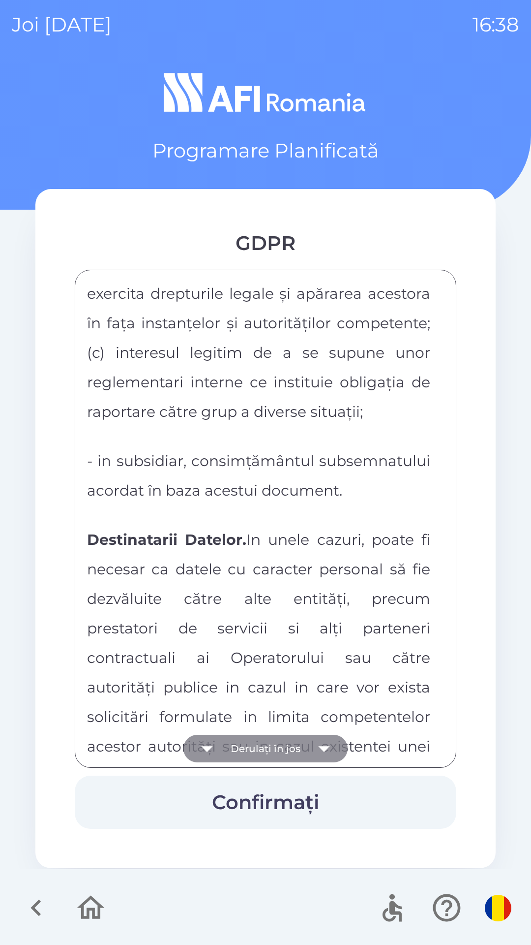
click at [317, 742] on icon "button" at bounding box center [324, 748] width 28 height 28
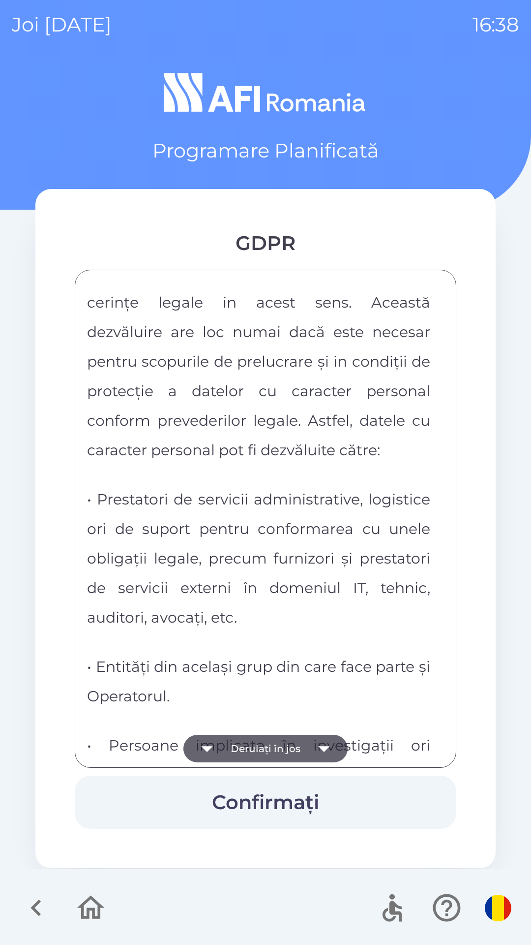
click at [317, 740] on icon "button" at bounding box center [324, 748] width 28 height 28
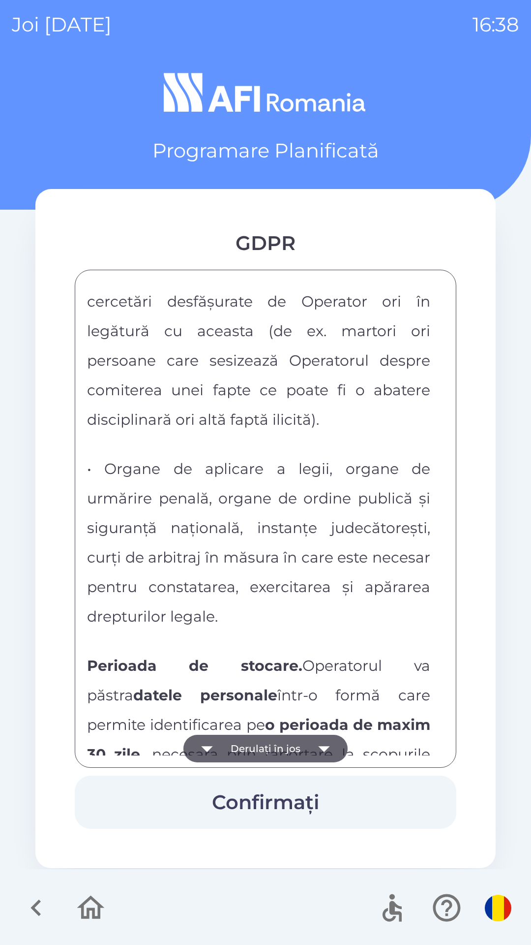
click at [319, 741] on icon "button" at bounding box center [324, 748] width 28 height 28
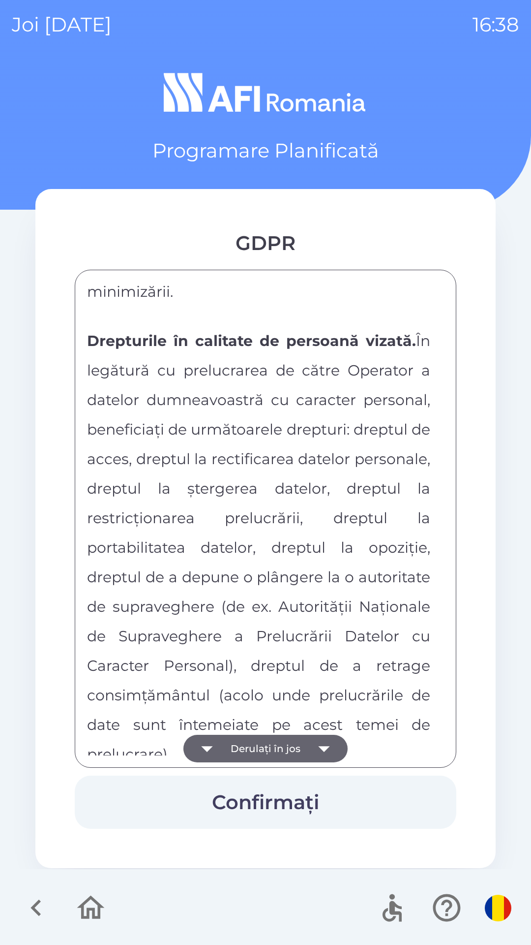
click at [319, 742] on icon "button" at bounding box center [324, 748] width 28 height 28
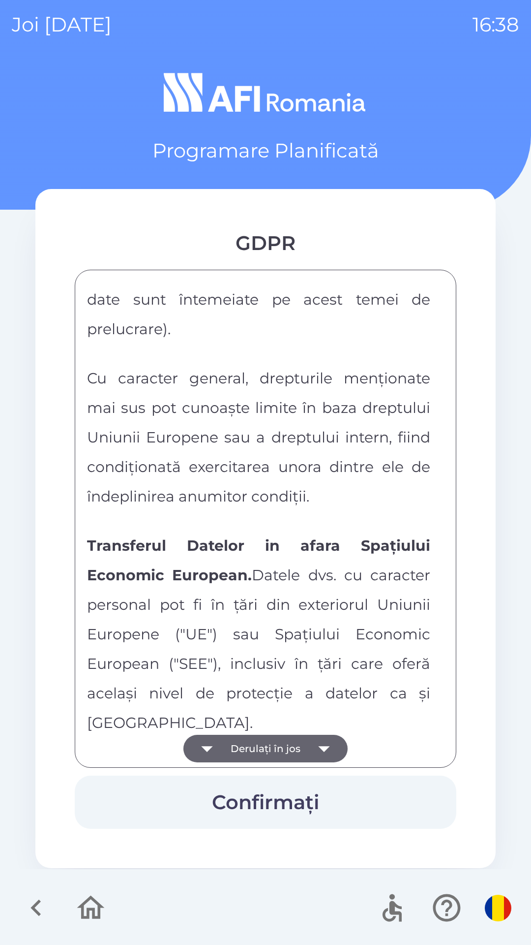
click at [319, 743] on icon "button" at bounding box center [324, 748] width 28 height 28
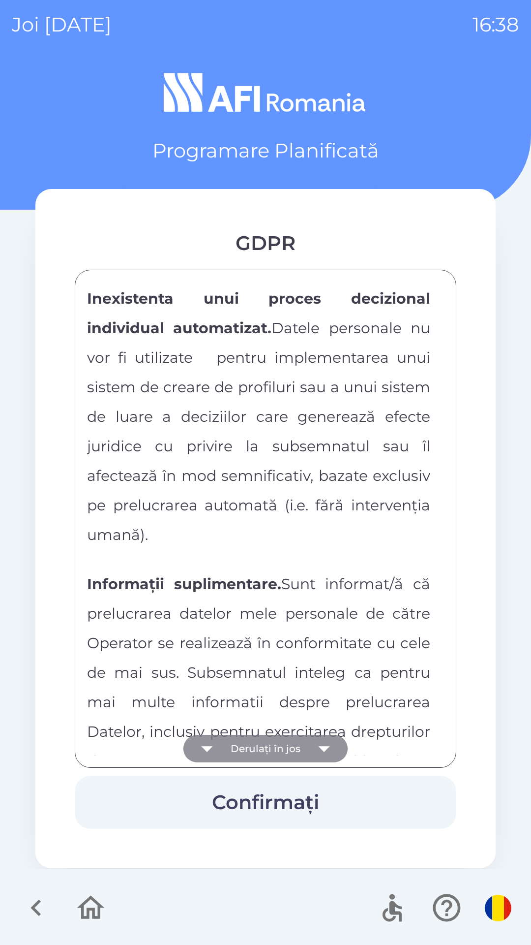
click at [317, 745] on icon "button" at bounding box center [324, 748] width 28 height 28
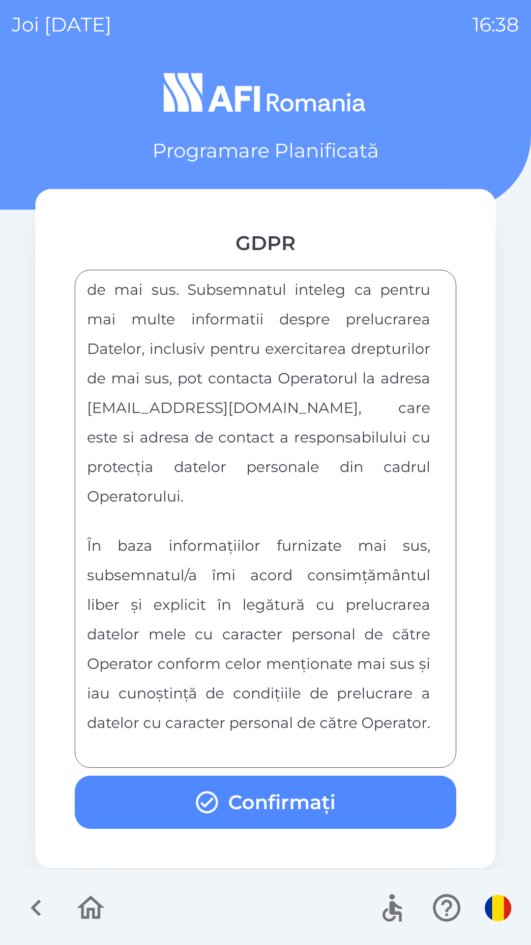
click at [310, 741] on div "FORMULAR DE CONSIMTAMANT SI NOTA DE INFORMARE CU PRIVIRE LA PRELUCRAREA DATELOR…" at bounding box center [265, 518] width 357 height 473
click at [341, 801] on button "Confirmați" at bounding box center [266, 801] width 382 height 53
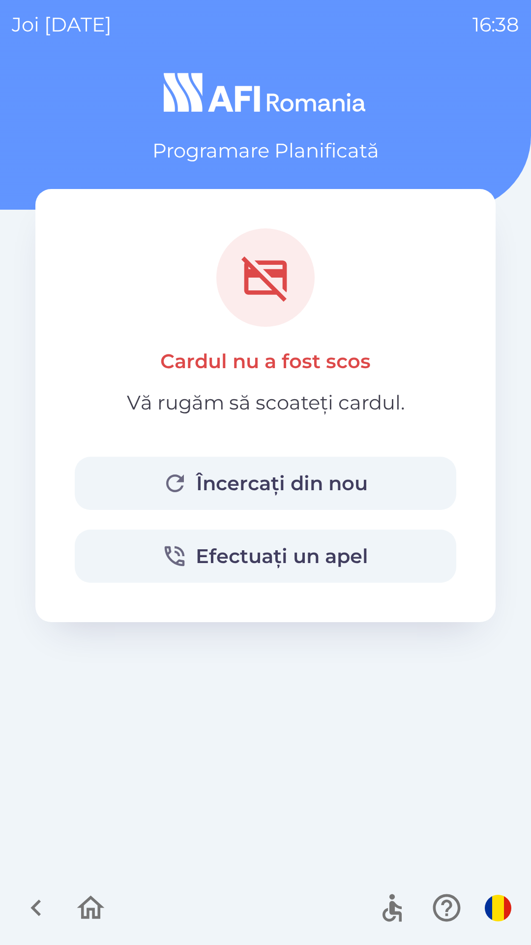
click at [495, 905] on img "button" at bounding box center [498, 907] width 27 height 27
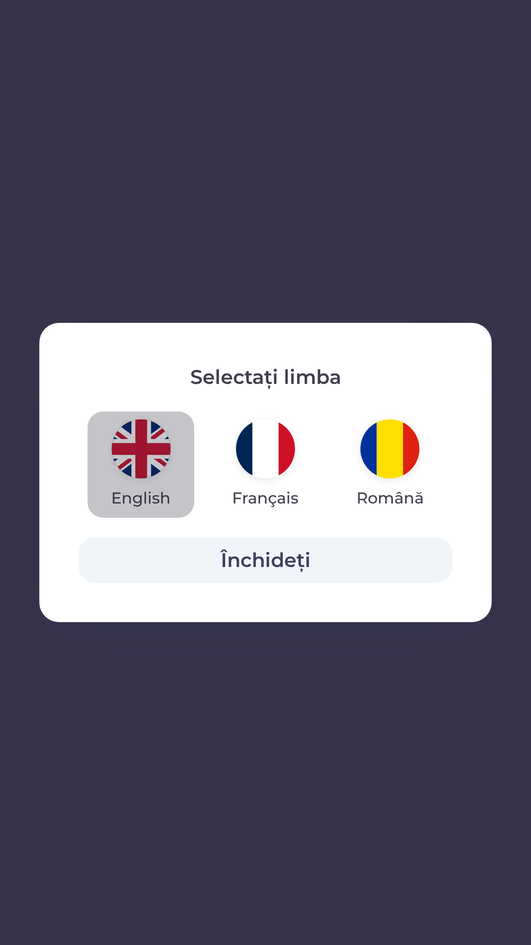
click at [150, 450] on img "button" at bounding box center [141, 448] width 59 height 59
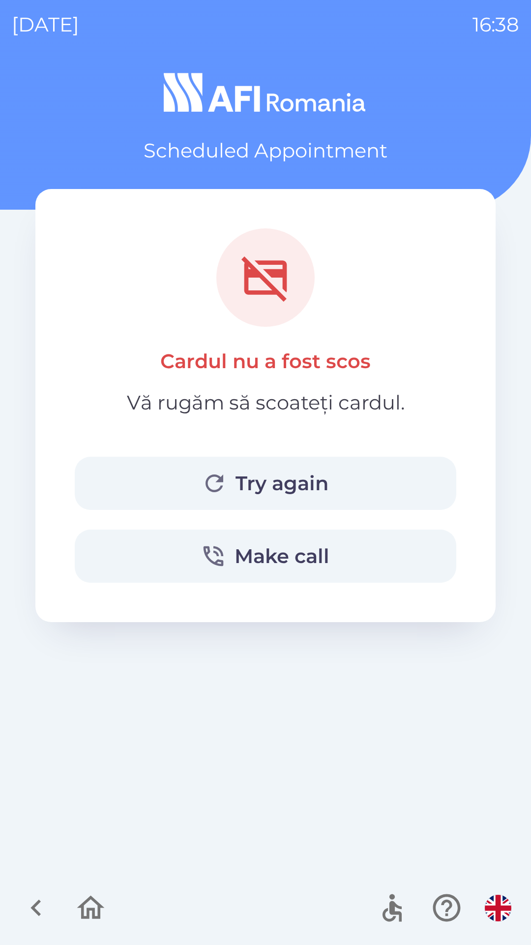
click at [495, 906] on img "button" at bounding box center [498, 907] width 27 height 27
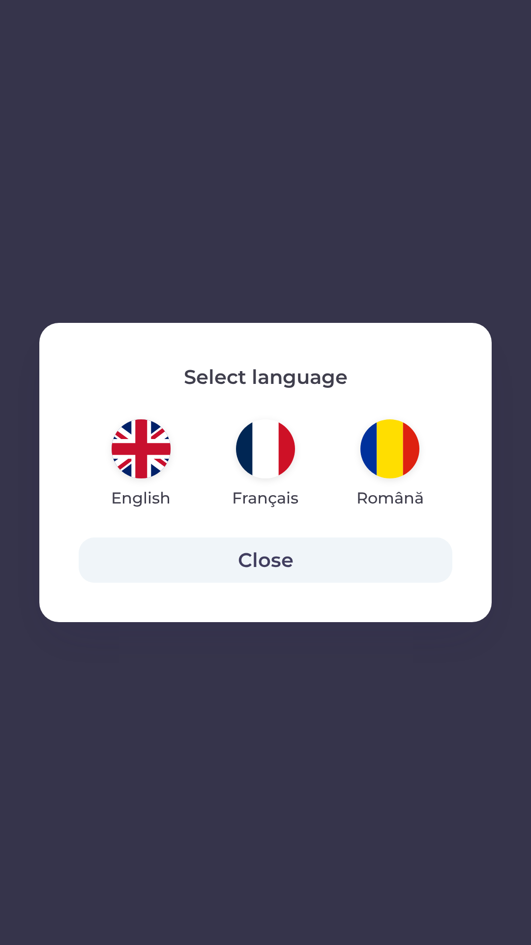
click at [141, 441] on img "button" at bounding box center [141, 448] width 59 height 59
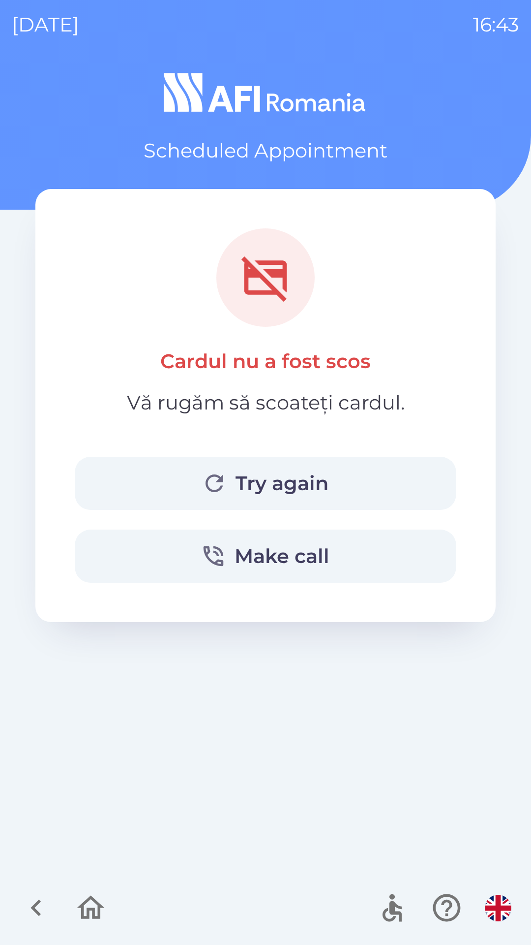
click at [79, 910] on icon "button" at bounding box center [90, 907] width 33 height 33
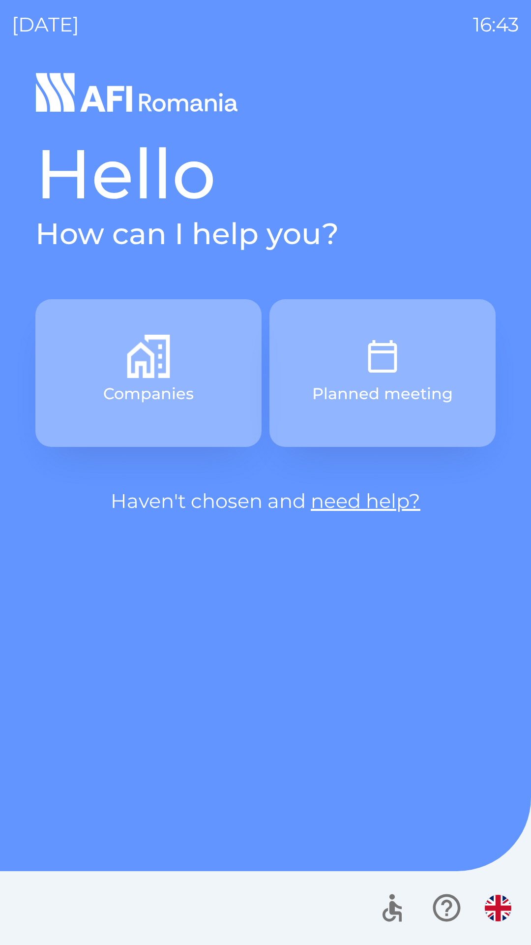
click at [501, 910] on img "button" at bounding box center [498, 907] width 27 height 27
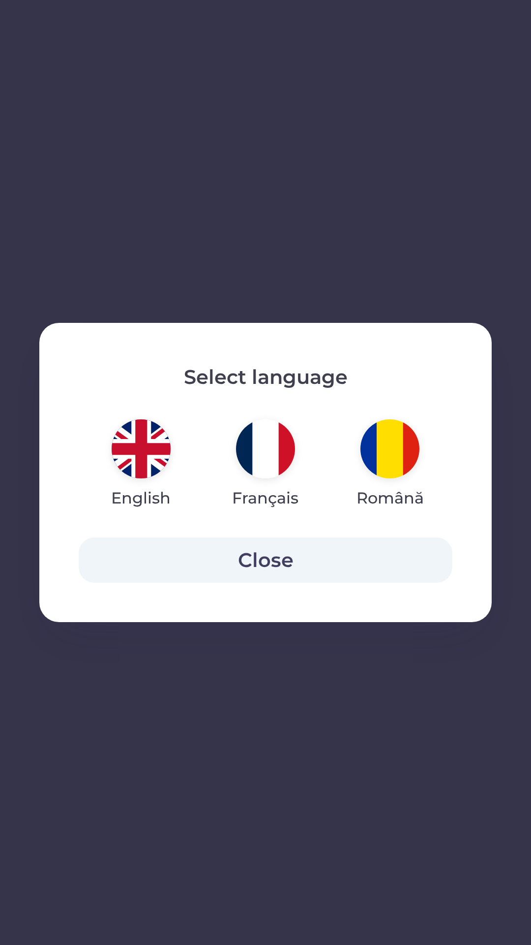
click at [139, 449] on img "button" at bounding box center [141, 448] width 59 height 59
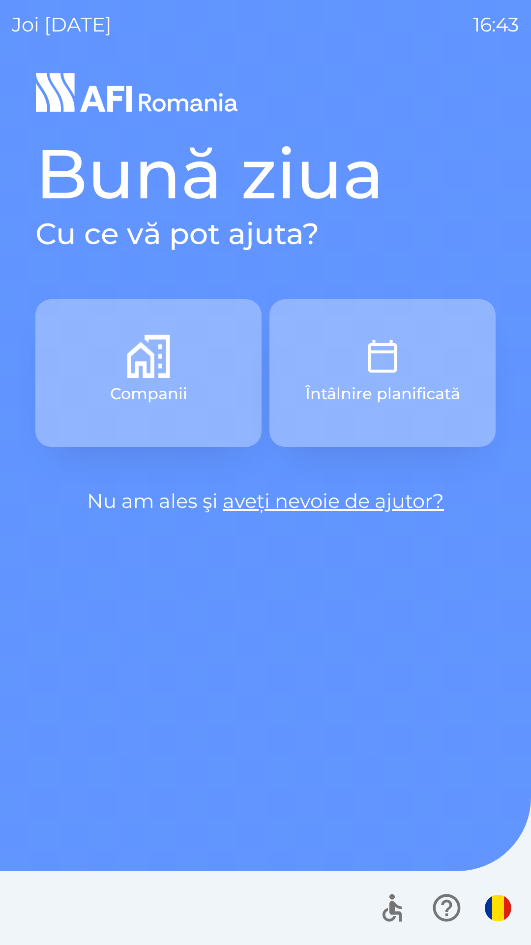
click at [489, 916] on img "button" at bounding box center [498, 907] width 27 height 27
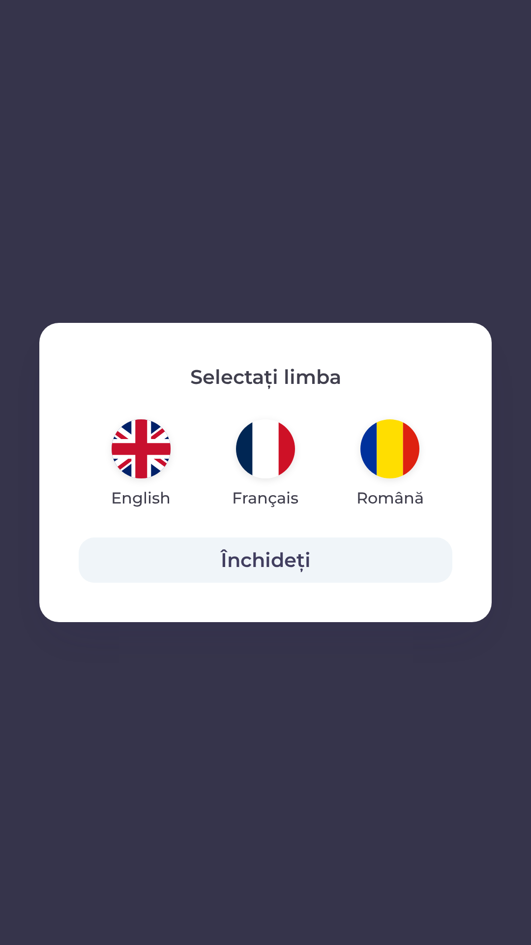
click at [130, 444] on img "button" at bounding box center [141, 448] width 59 height 59
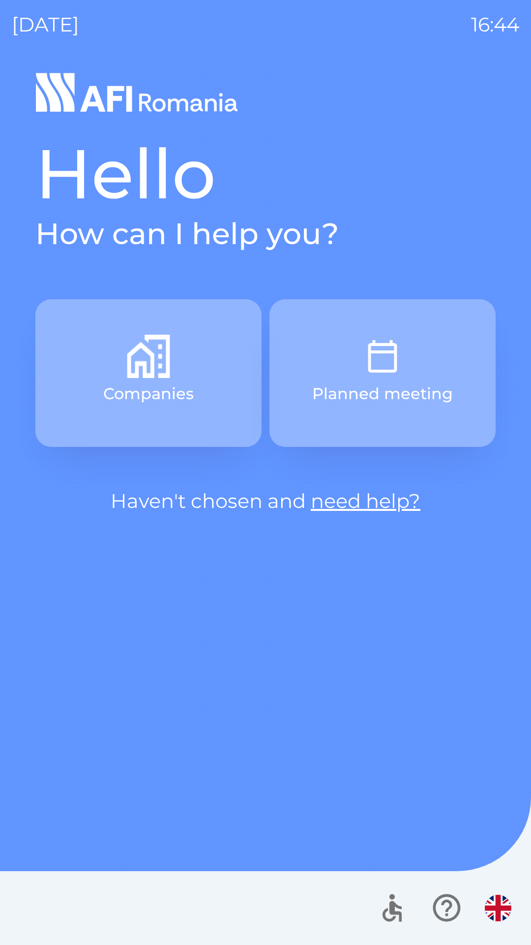
click at [429, 373] on button "Planned meeting" at bounding box center [383, 373] width 226 height 148
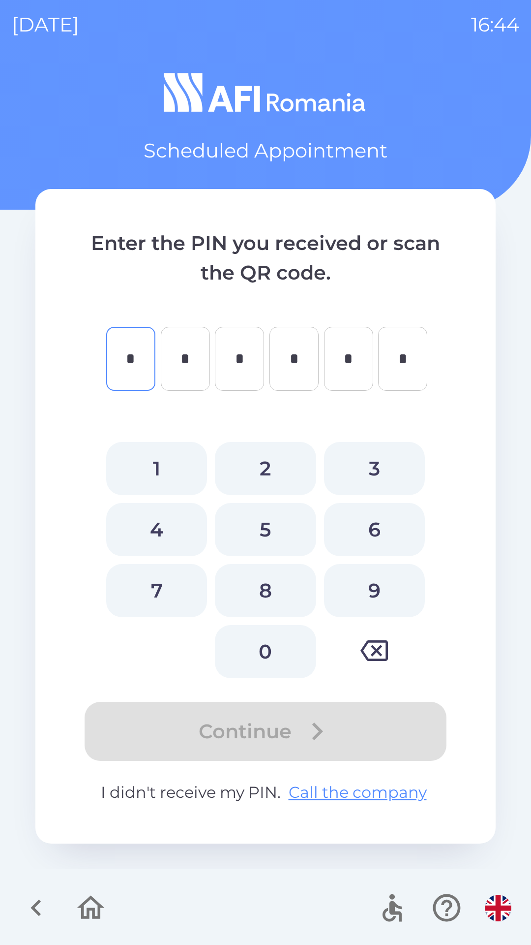
type input "*"
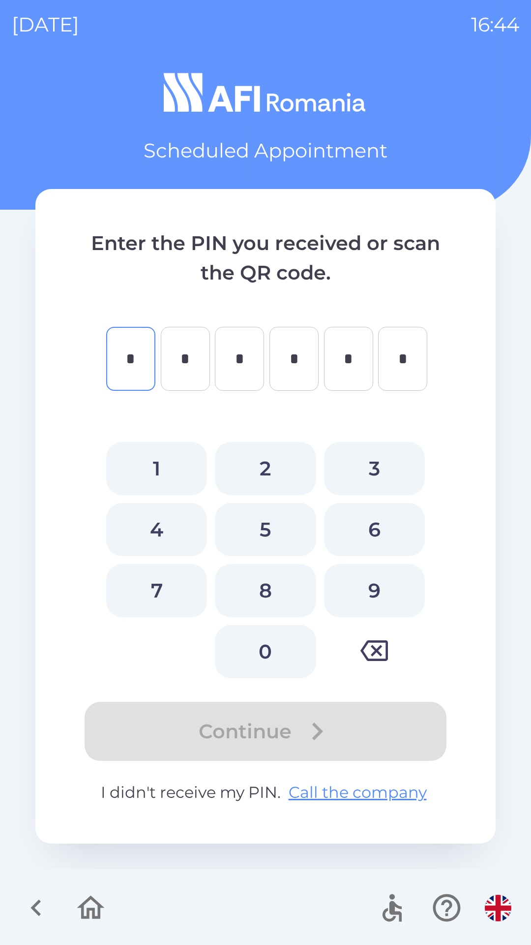
type input "*"
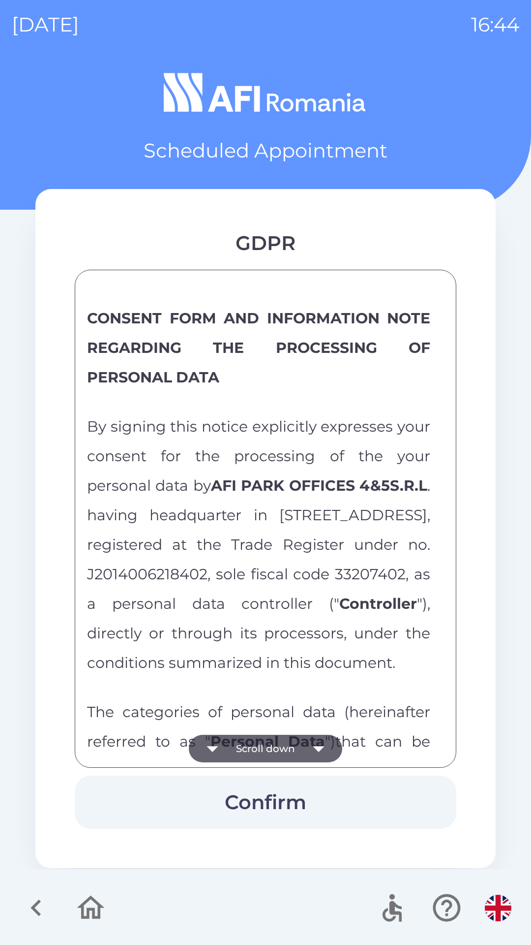
click at [285, 753] on button "Scroll down" at bounding box center [265, 748] width 153 height 28
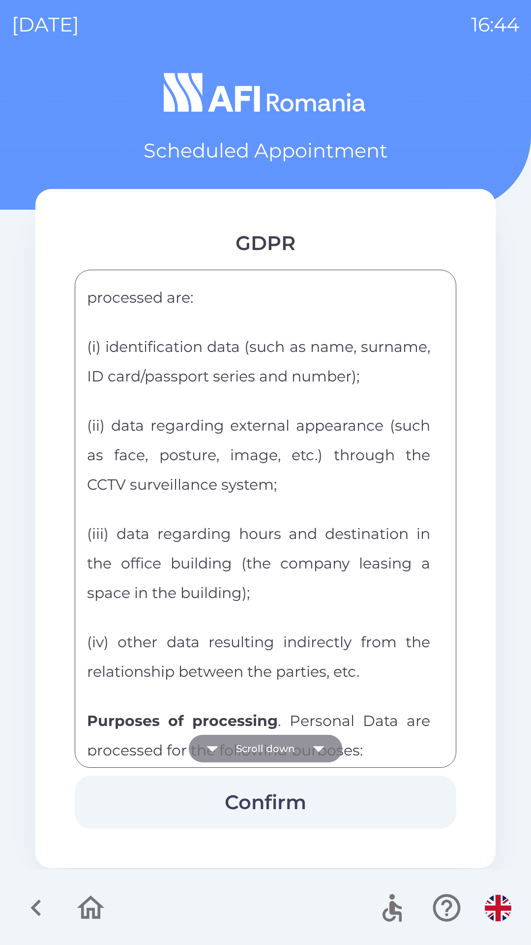
click at [295, 744] on button "Scroll down" at bounding box center [265, 748] width 153 height 28
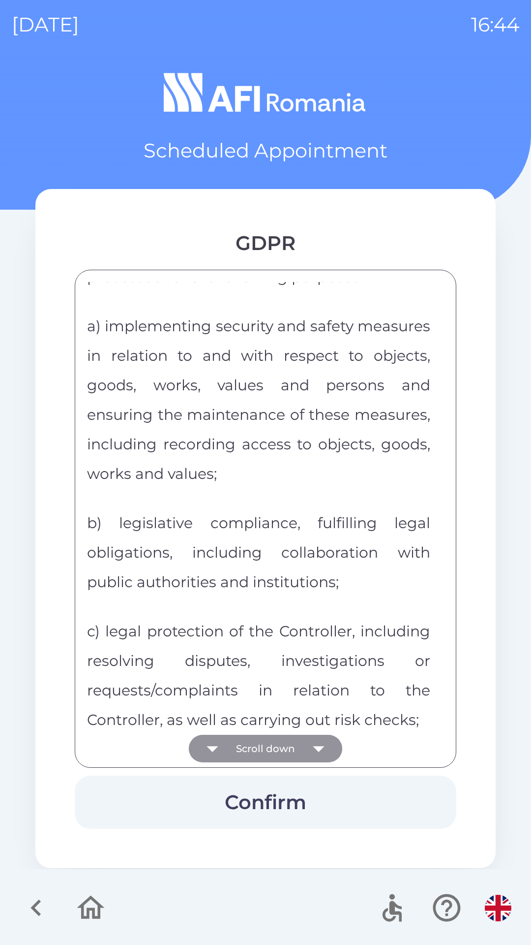
click at [291, 743] on button "Scroll down" at bounding box center [265, 748] width 153 height 28
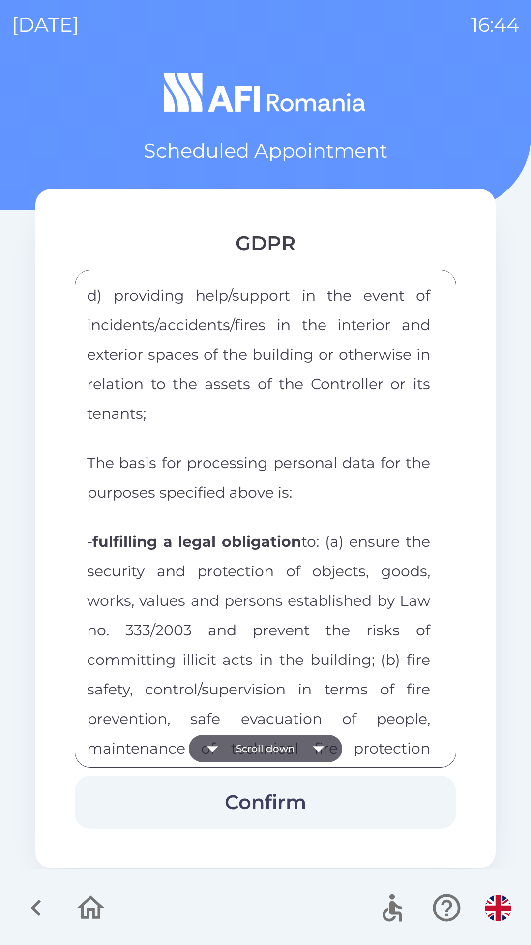
click at [290, 743] on button "Scroll down" at bounding box center [265, 748] width 153 height 28
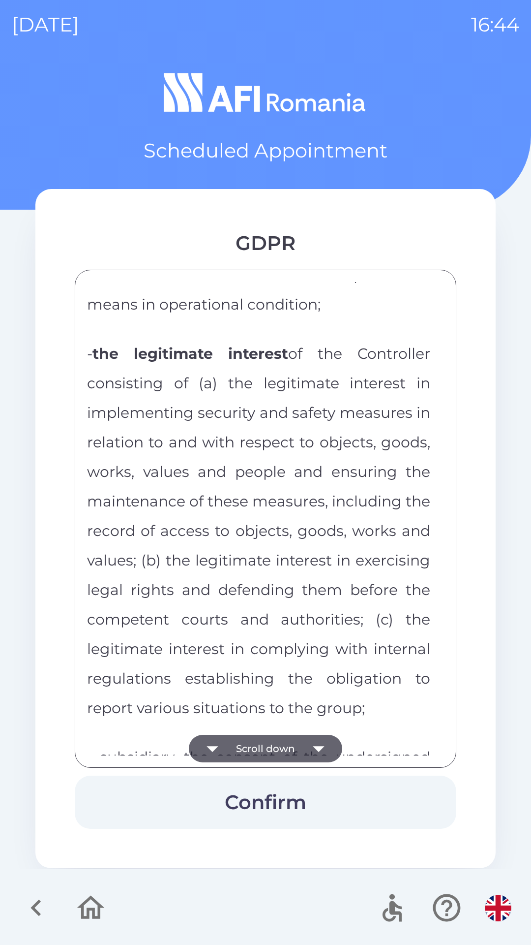
click at [291, 739] on button "Scroll down" at bounding box center [265, 748] width 153 height 28
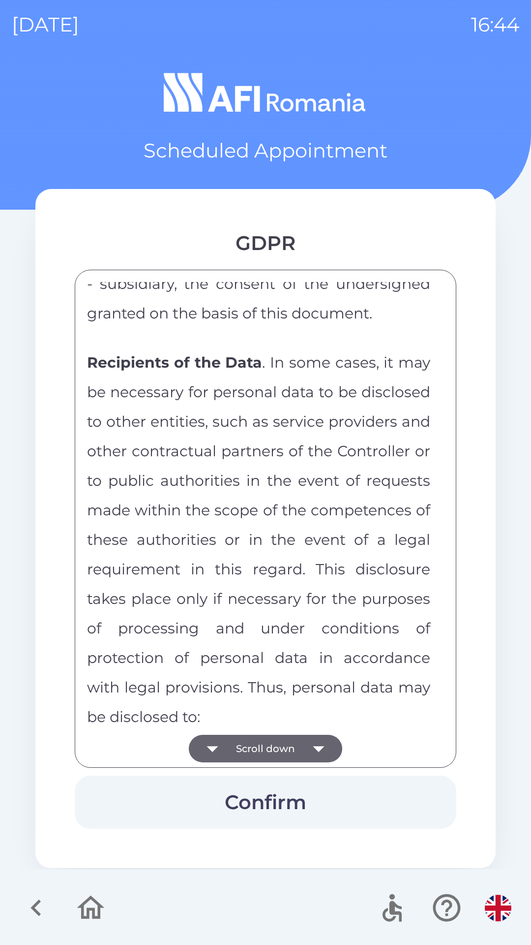
click at [288, 740] on button "Scroll down" at bounding box center [265, 748] width 153 height 28
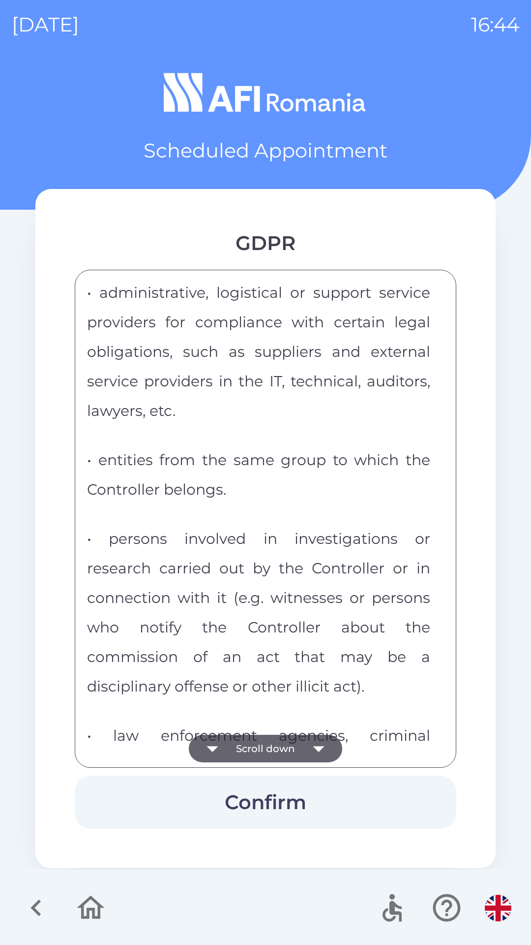
click at [288, 734] on button "Scroll down" at bounding box center [265, 748] width 153 height 28
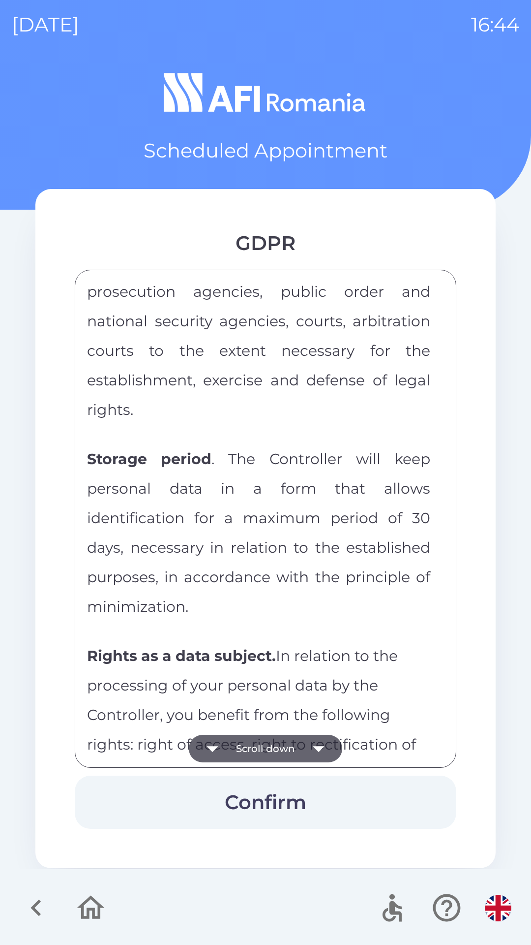
click at [289, 735] on button "Scroll down" at bounding box center [265, 748] width 153 height 28
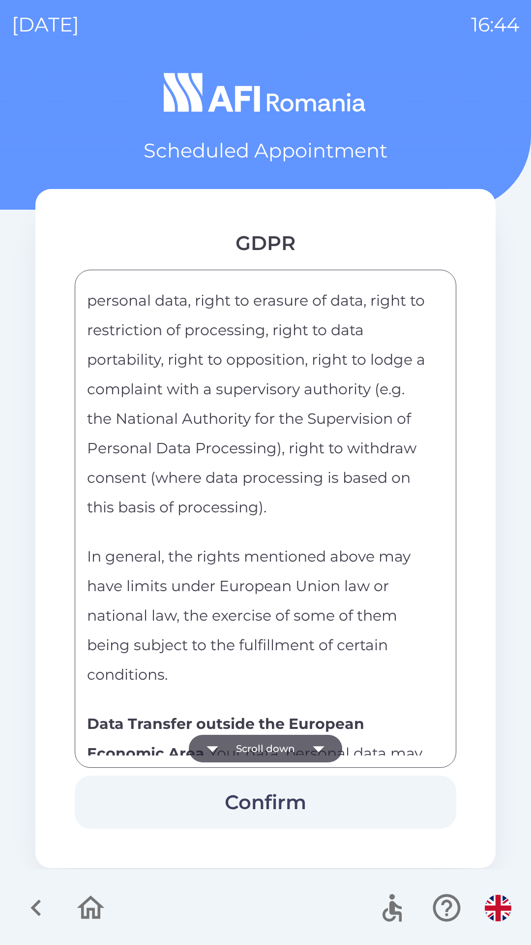
click at [289, 738] on button "Scroll down" at bounding box center [265, 748] width 153 height 28
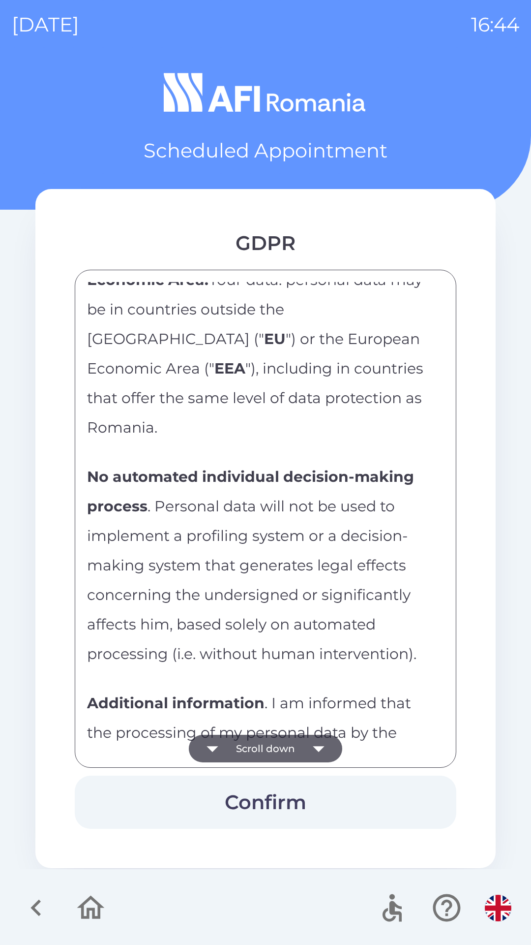
click at [288, 735] on button "Scroll down" at bounding box center [265, 748] width 153 height 28
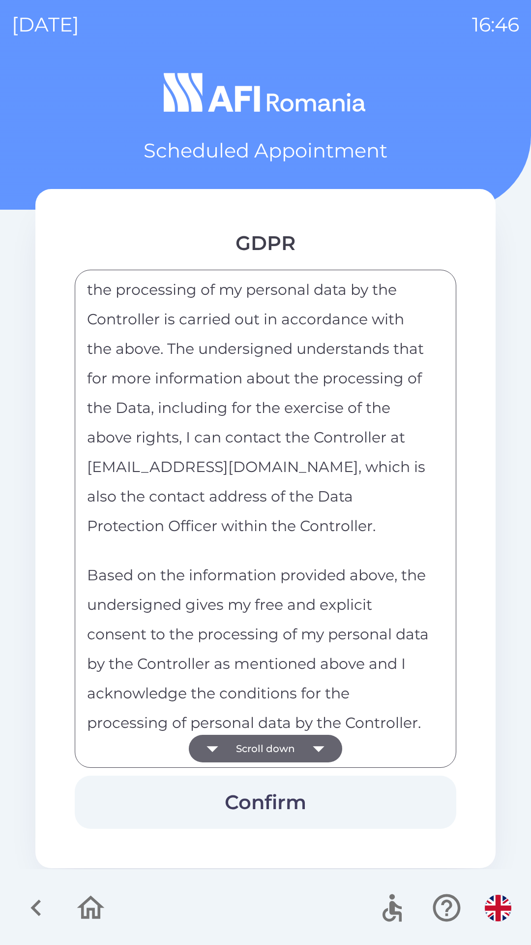
click at [87, 925] on button "button" at bounding box center [90, 907] width 41 height 41
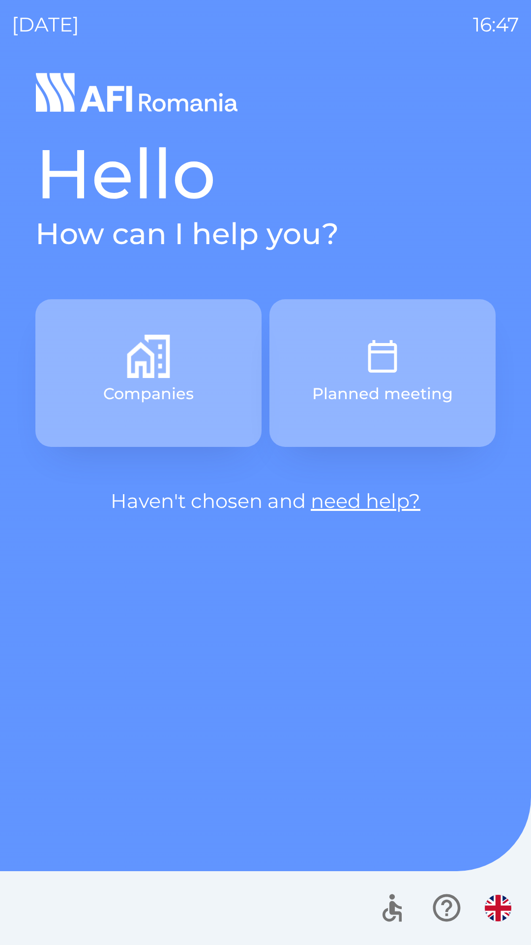
click at [388, 362] on img "button" at bounding box center [382, 356] width 43 height 43
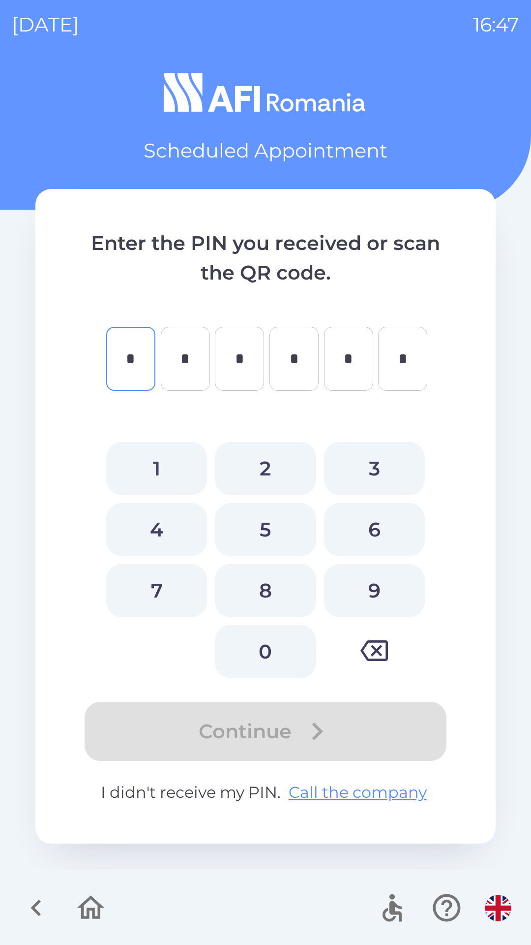
type input "*"
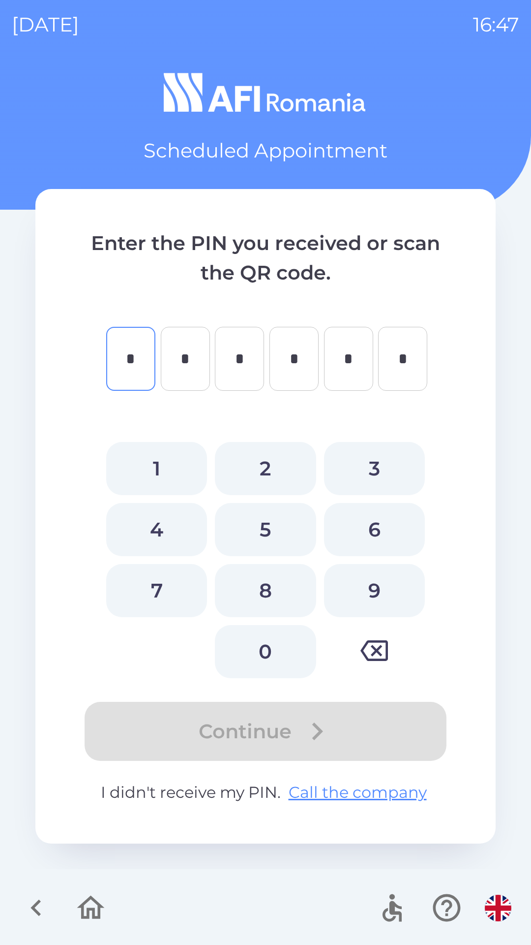
type input "*"
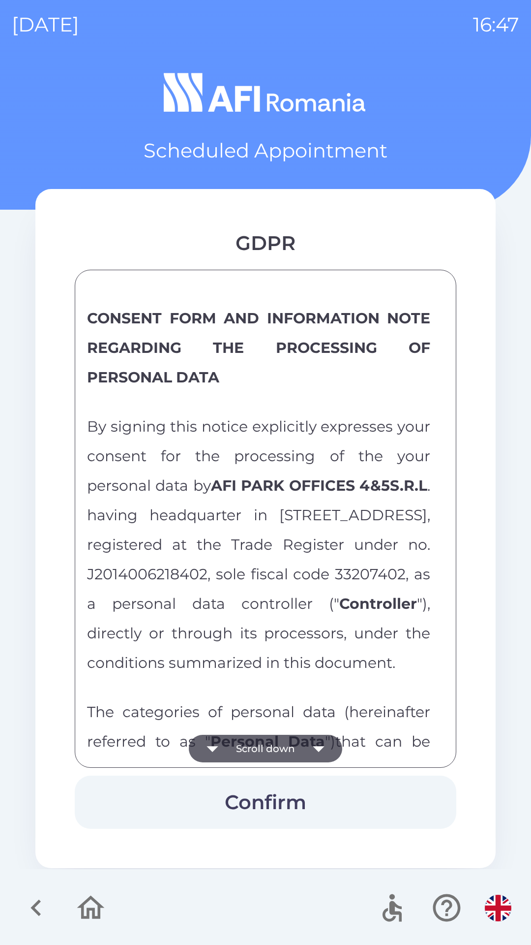
click at [289, 751] on button "Scroll down" at bounding box center [265, 748] width 153 height 28
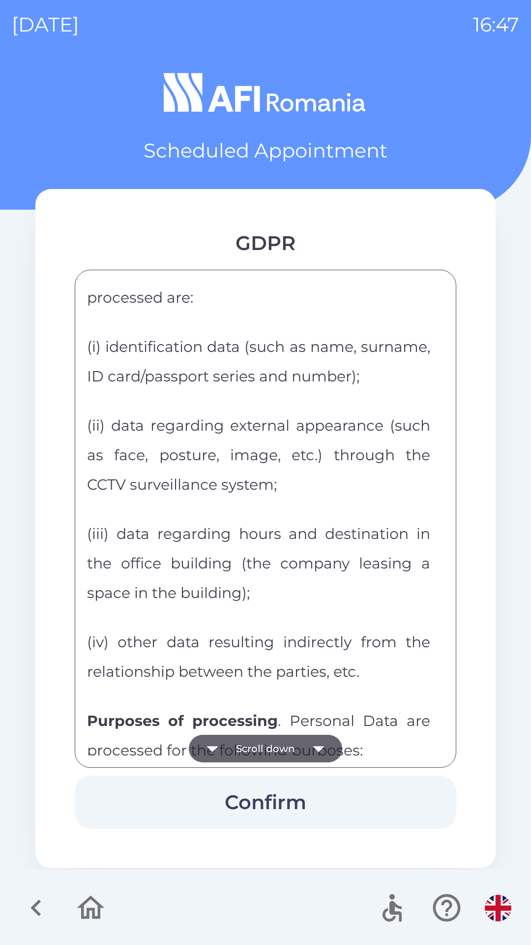
click at [291, 743] on button "Scroll down" at bounding box center [265, 748] width 153 height 28
click at [297, 740] on button "Scroll down" at bounding box center [265, 748] width 153 height 28
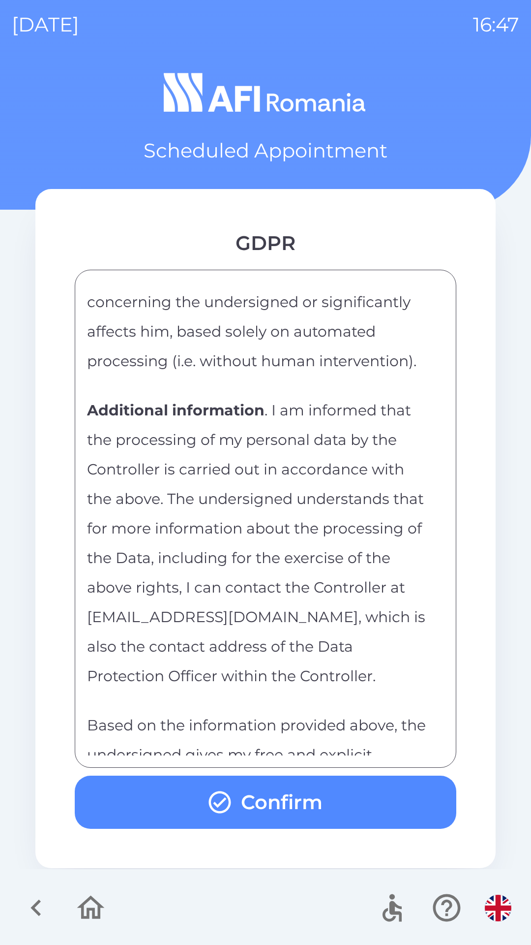
scroll to position [4790, 0]
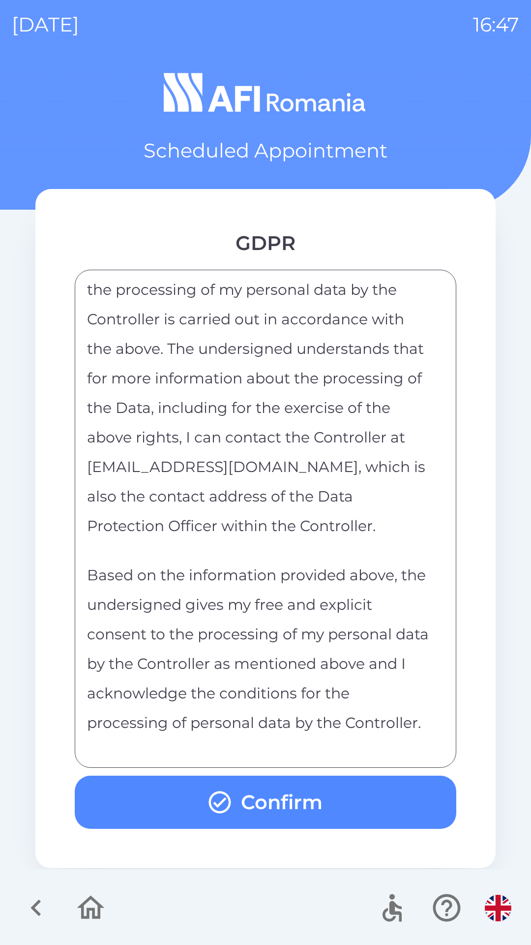
click at [280, 794] on button "Confirm" at bounding box center [266, 801] width 382 height 53
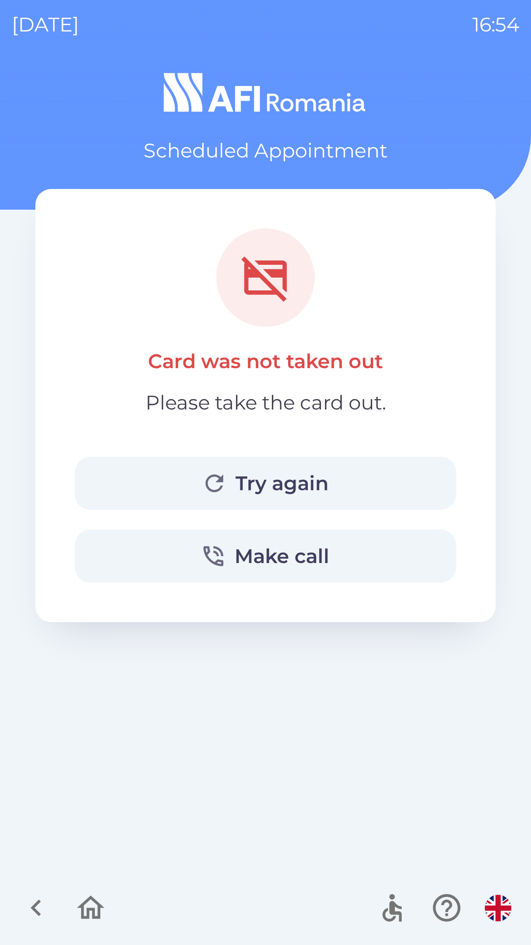
click at [88, 911] on icon "button" at bounding box center [91, 907] width 28 height 24
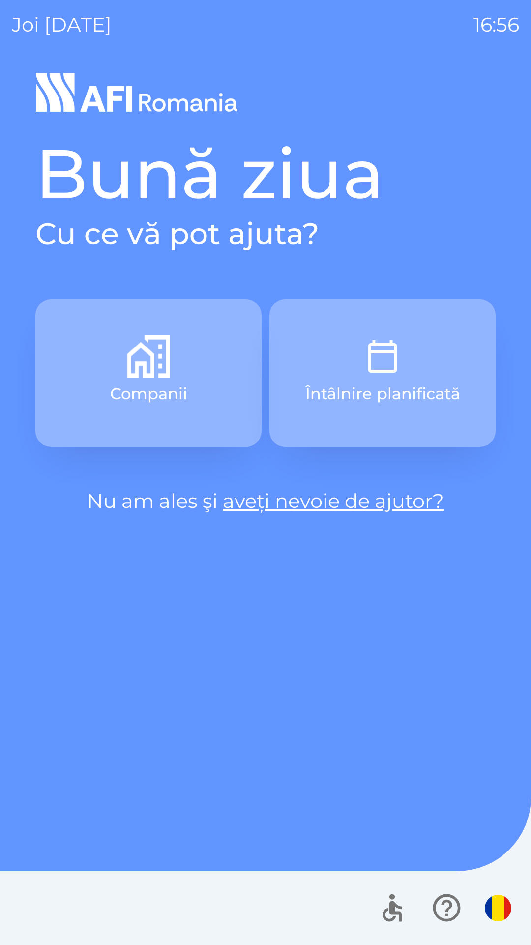
click at [406, 381] on button "Întâlnire planificată" at bounding box center [383, 373] width 226 height 148
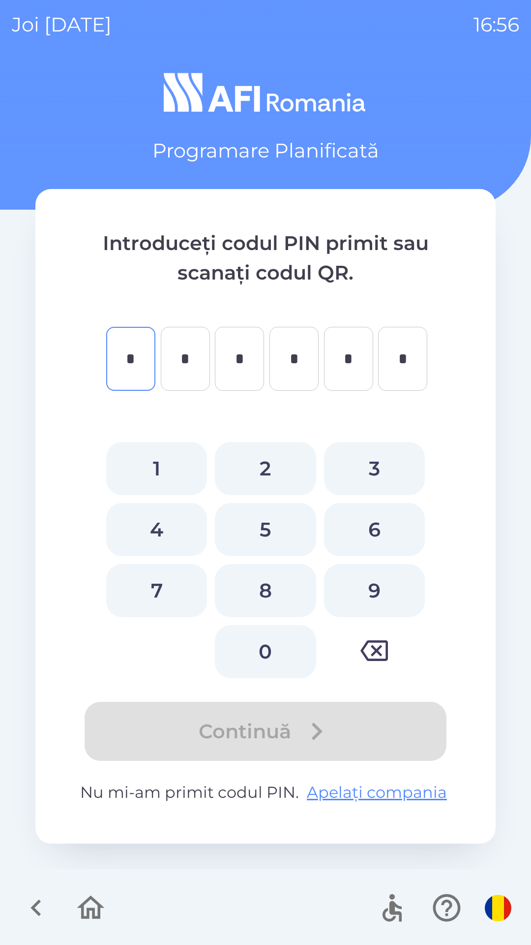
type input "*"
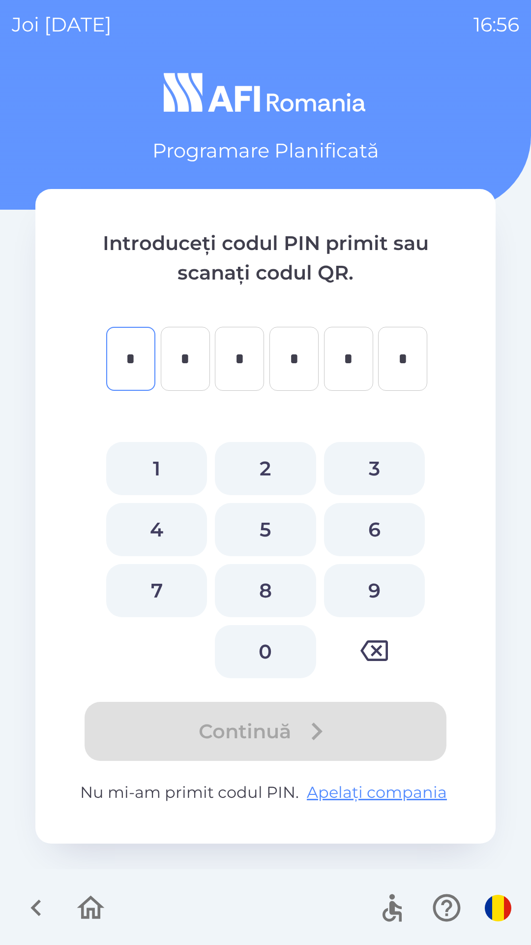
type input "*"
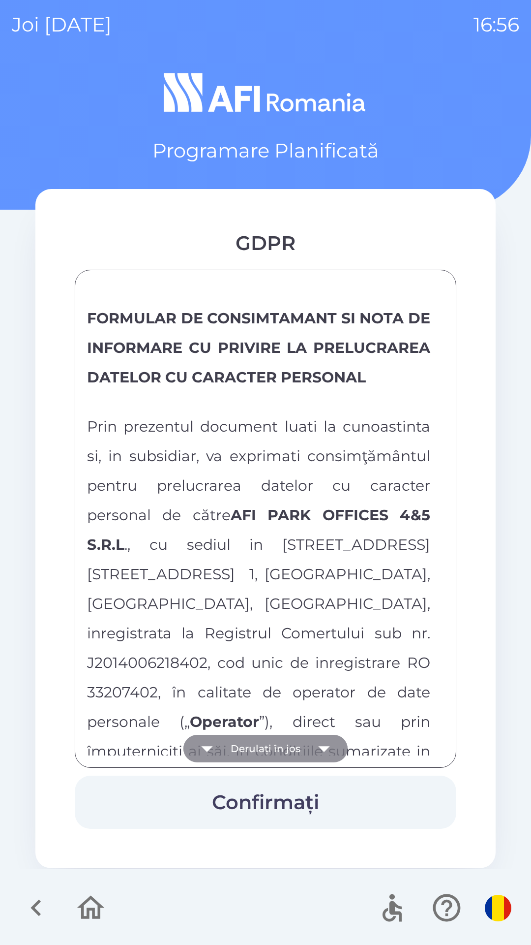
click at [287, 750] on button "Derulați în jos" at bounding box center [265, 748] width 164 height 28
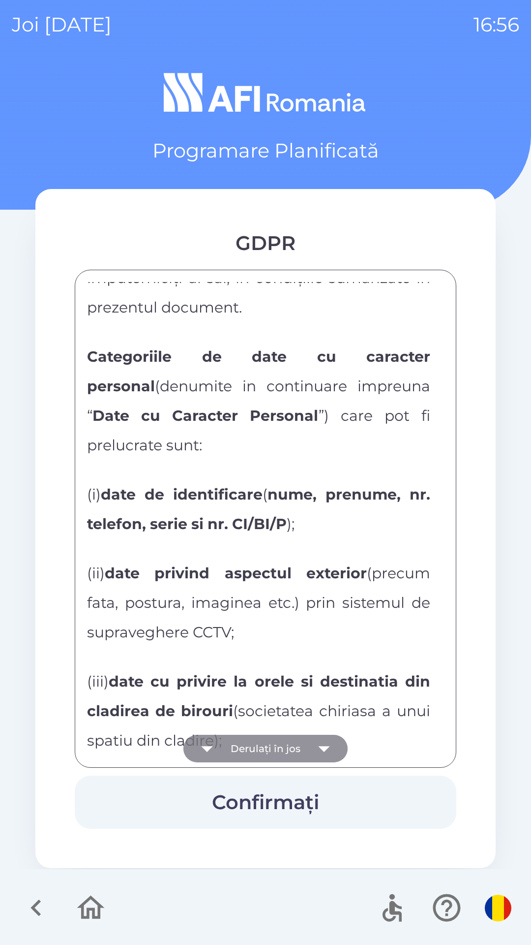
click at [296, 743] on button "Derulați în jos" at bounding box center [265, 748] width 164 height 28
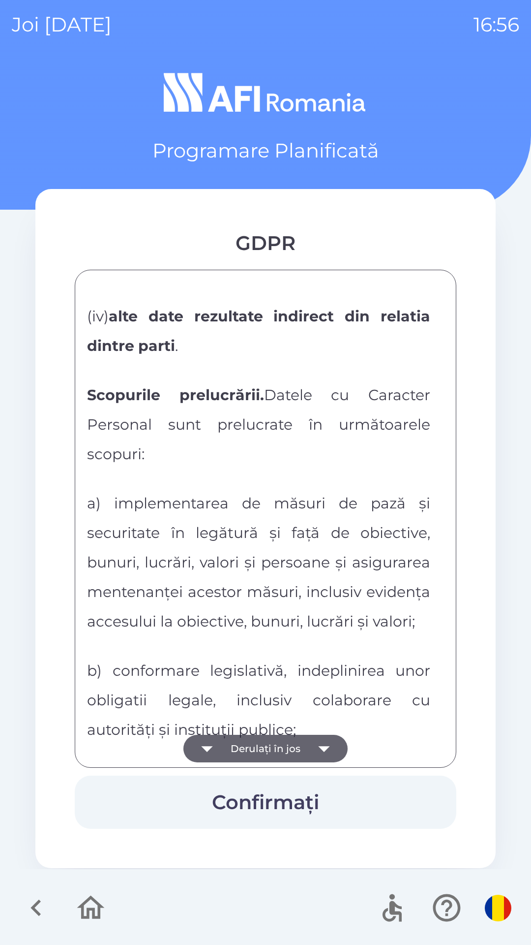
click at [289, 746] on button "Derulați în jos" at bounding box center [265, 748] width 164 height 28
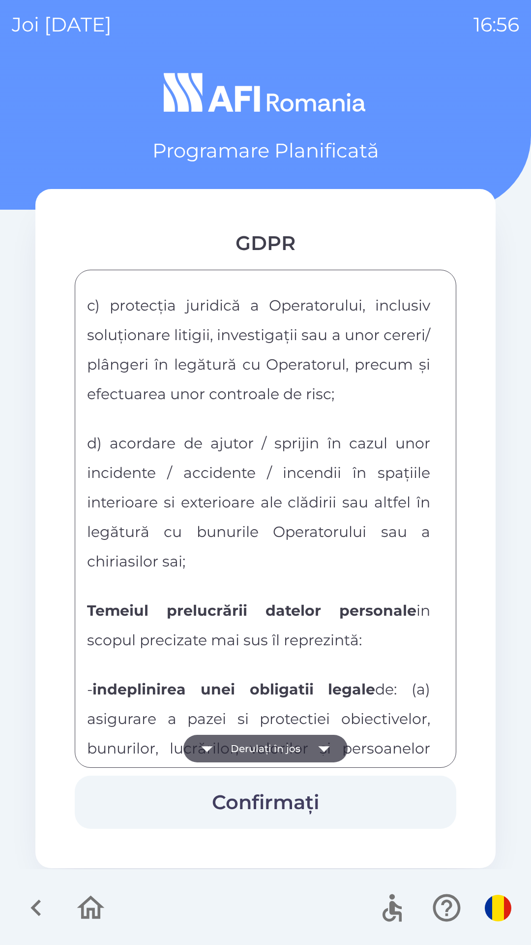
click at [286, 739] on button "Derulați în jos" at bounding box center [265, 748] width 164 height 28
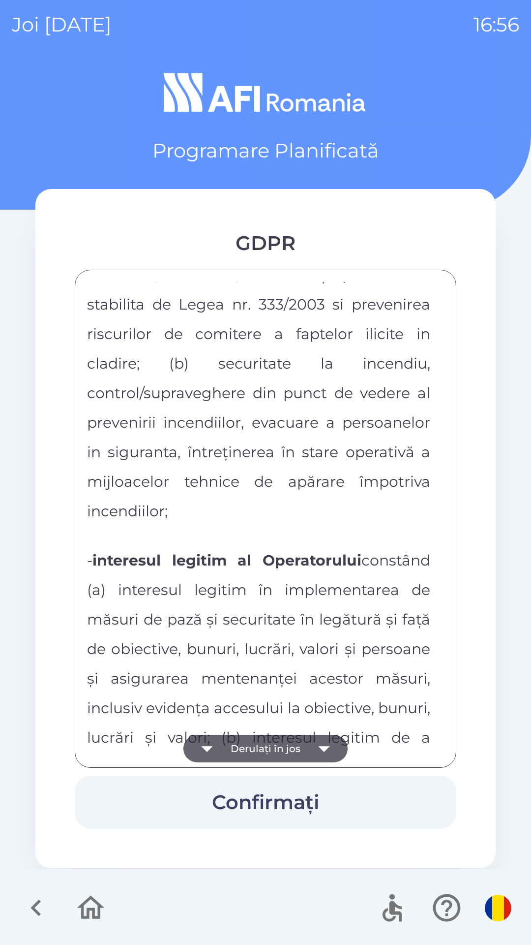
click at [286, 749] on button "Derulați în jos" at bounding box center [265, 748] width 164 height 28
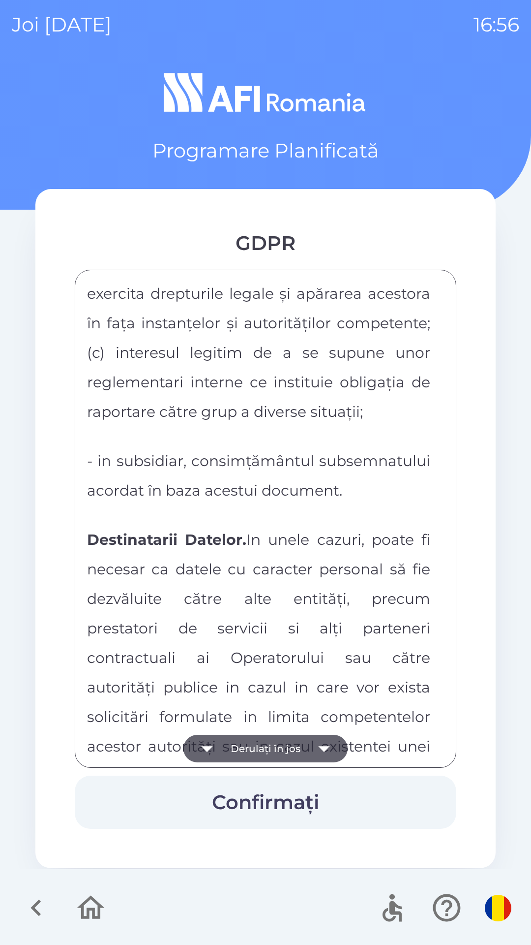
click at [291, 740] on button "Derulați în jos" at bounding box center [265, 748] width 164 height 28
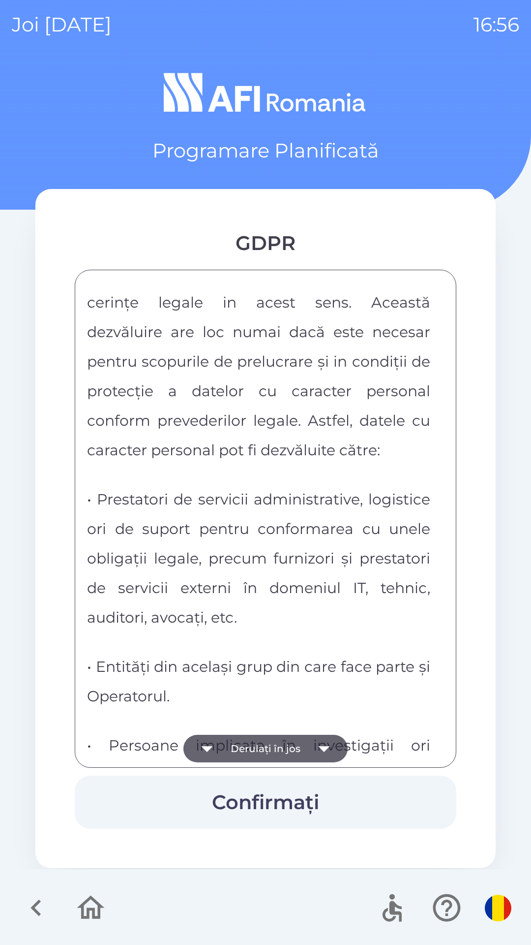
click at [290, 739] on button "Derulați în jos" at bounding box center [265, 748] width 164 height 28
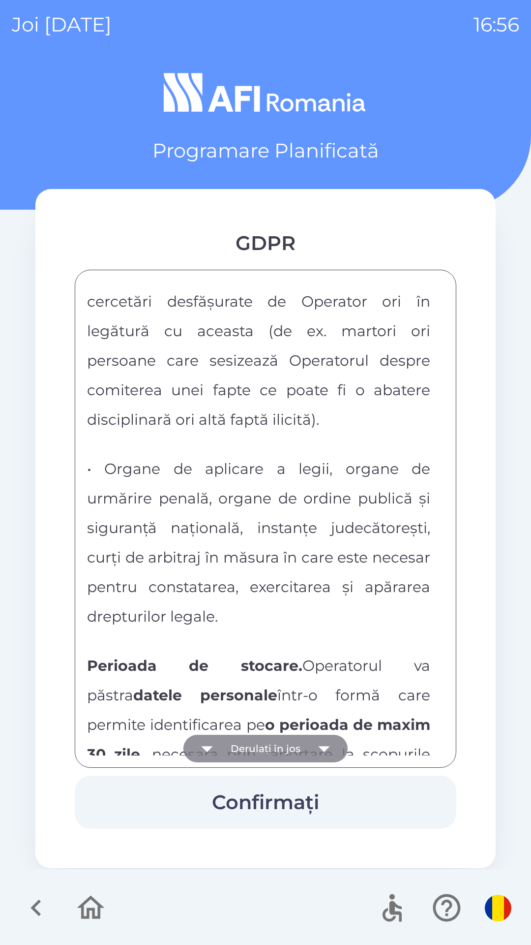
click at [295, 734] on button "Derulați în jos" at bounding box center [265, 748] width 164 height 28
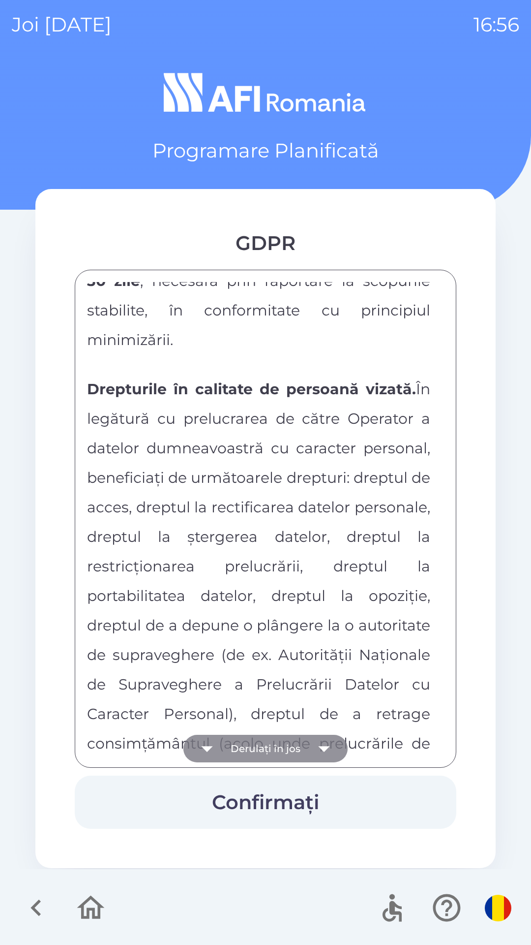
click at [296, 739] on button "Derulați în jos" at bounding box center [265, 748] width 164 height 28
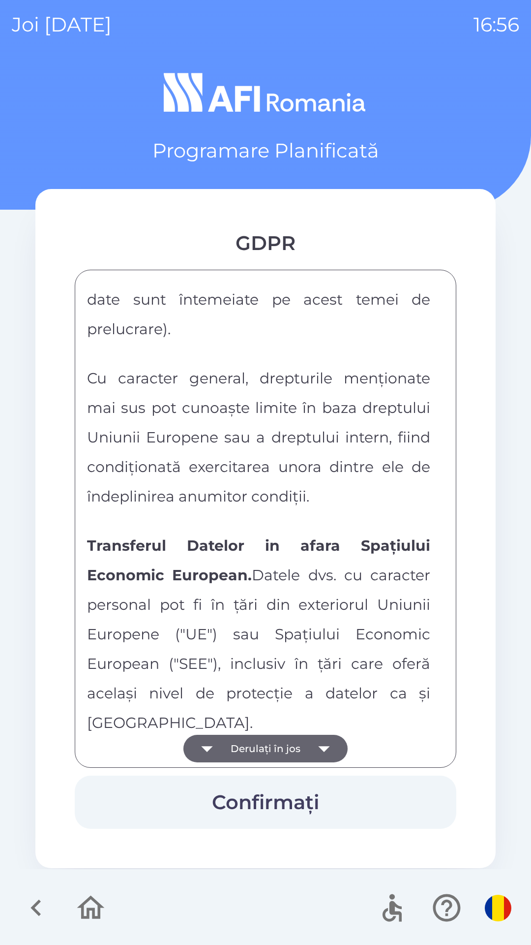
click at [300, 735] on button "Derulați în jos" at bounding box center [265, 748] width 164 height 28
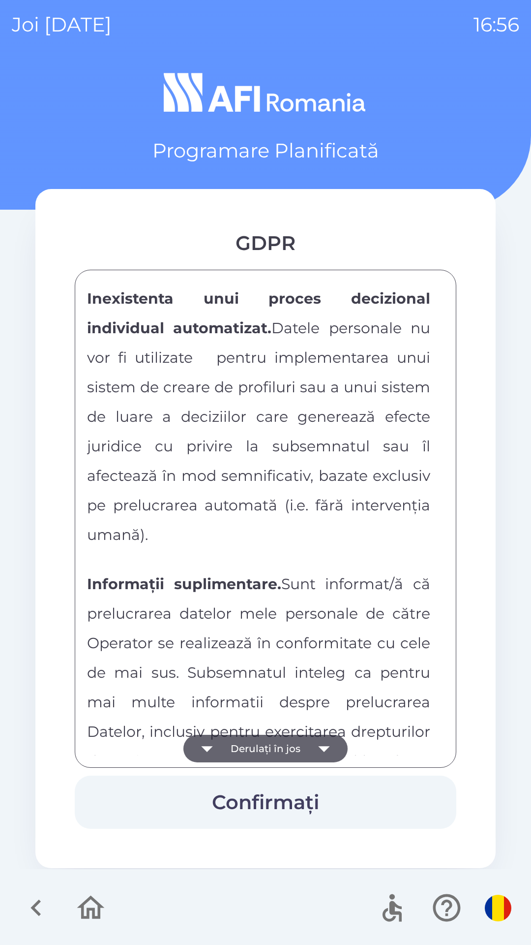
click at [305, 735] on button "Derulați în jos" at bounding box center [265, 748] width 164 height 28
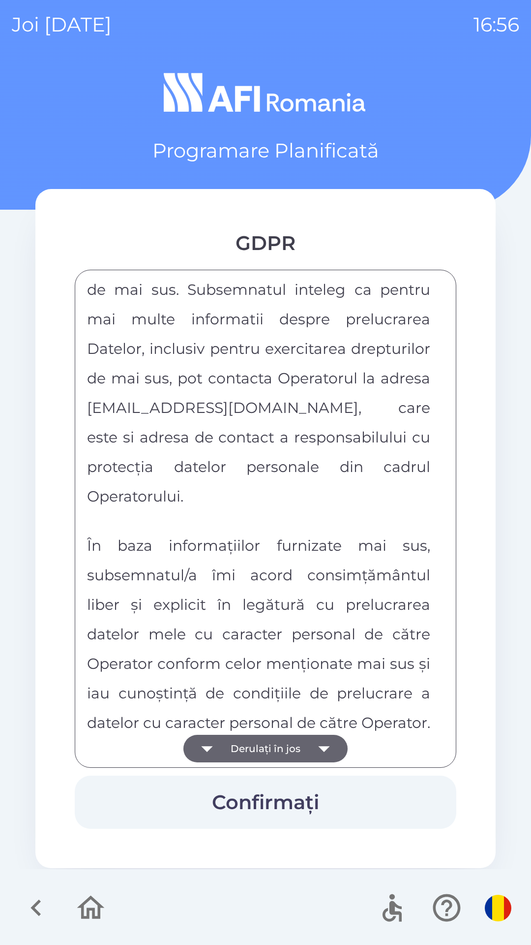
click at [300, 743] on div "FORMULAR DE CONSIMTAMANT SI NOTA DE INFORMARE CU PRIVIRE LA PRELUCRAREA DATELOR…" at bounding box center [265, 518] width 357 height 473
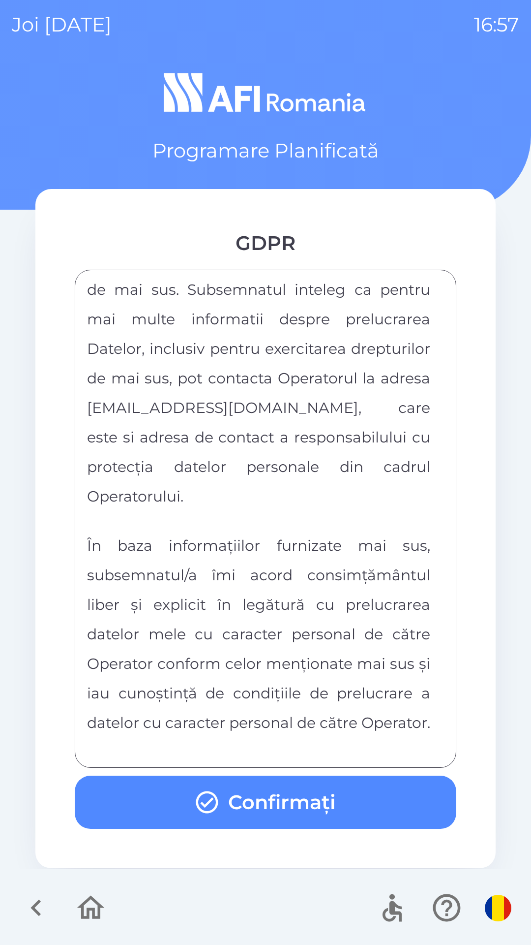
click at [310, 784] on button "Confirmați" at bounding box center [266, 801] width 382 height 53
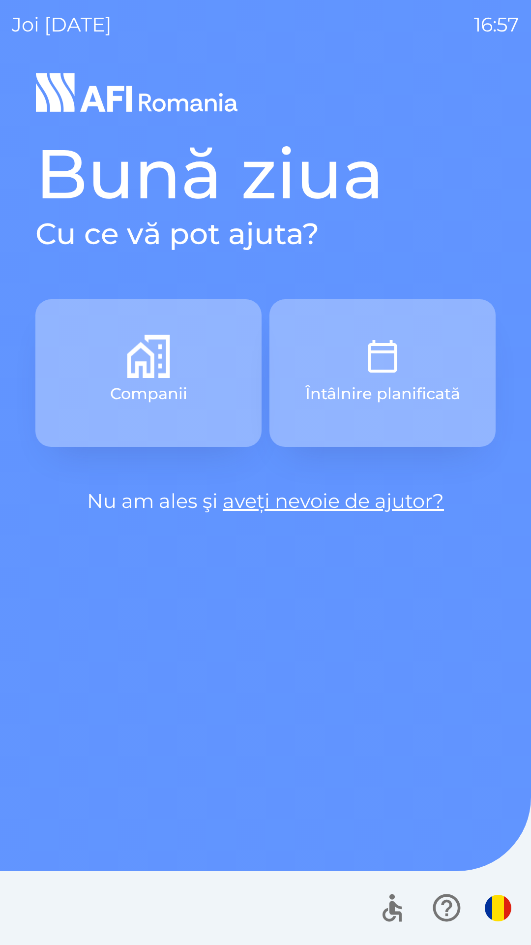
click at [419, 389] on p "Întâlnire planificată" at bounding box center [382, 394] width 155 height 24
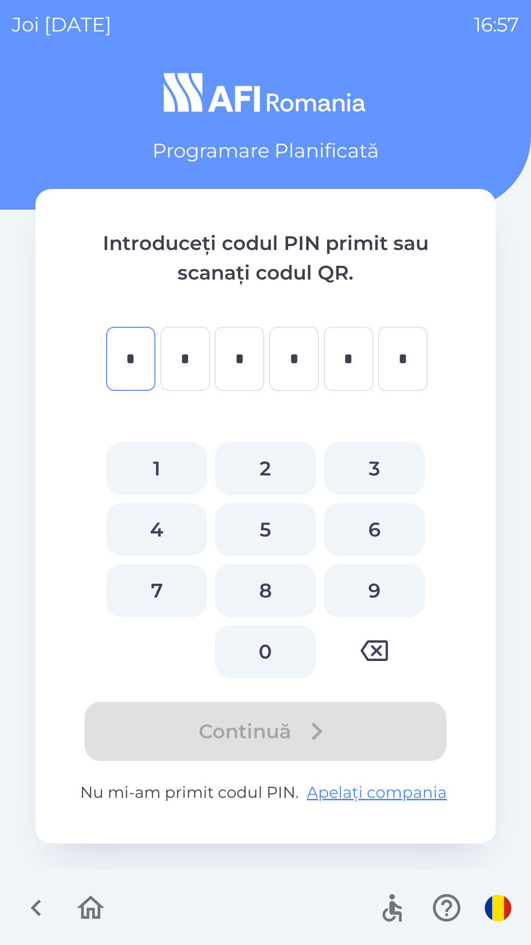
type input "*"
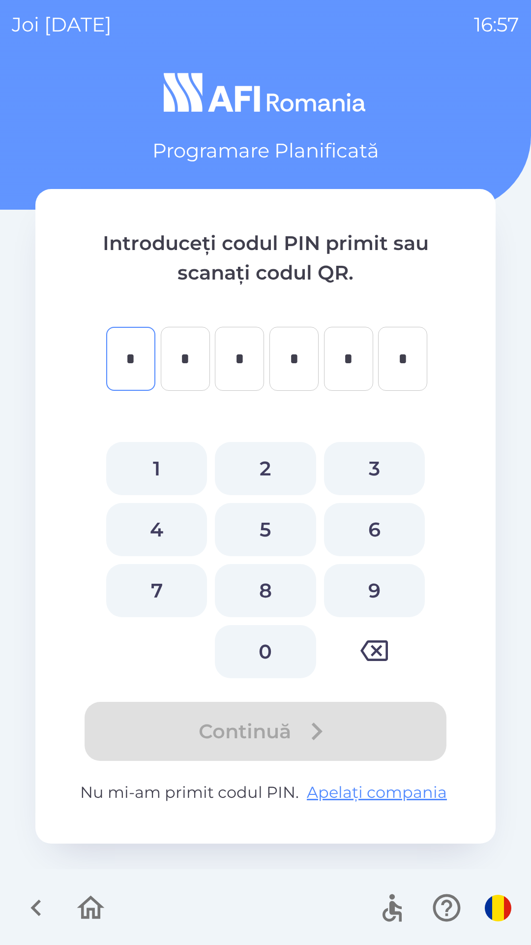
type input "*"
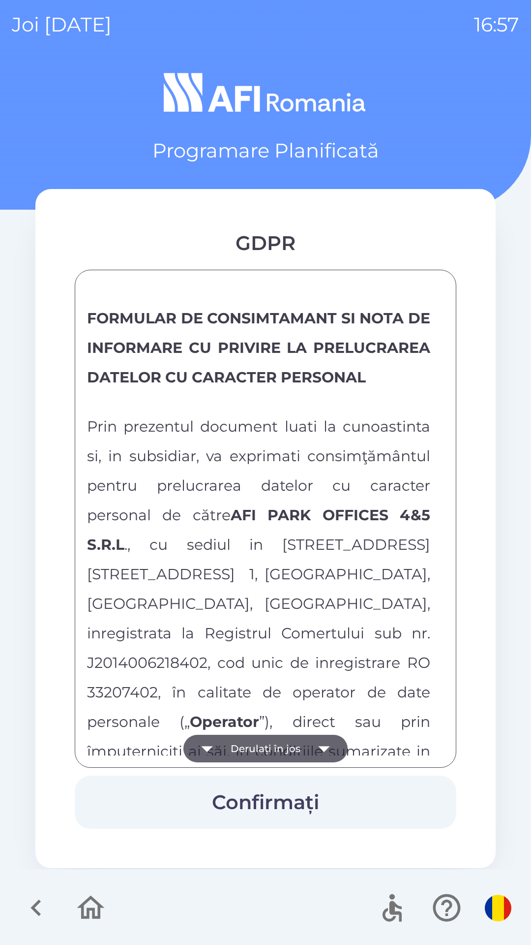
click at [309, 743] on button "Derulați în jos" at bounding box center [265, 748] width 164 height 28
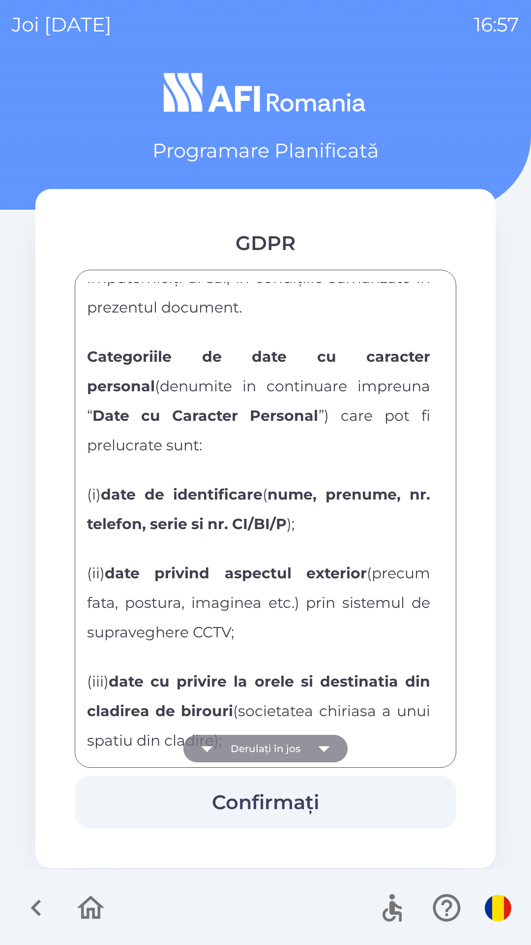
click at [318, 743] on icon "button" at bounding box center [324, 748] width 28 height 28
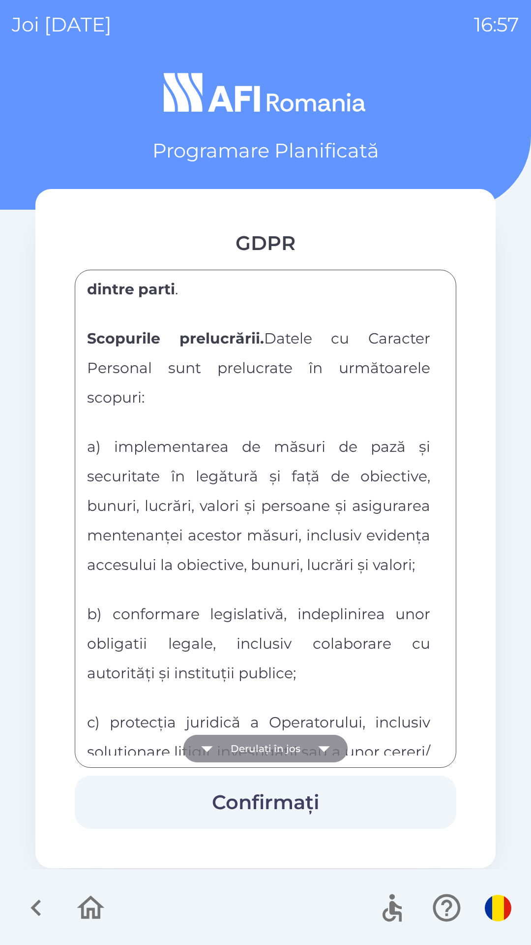
click at [319, 741] on icon "button" at bounding box center [324, 748] width 28 height 28
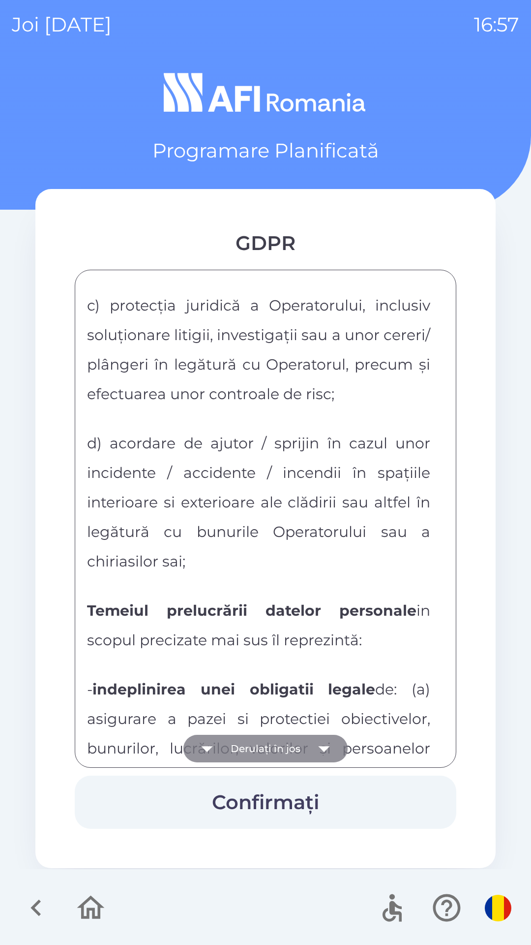
click at [320, 740] on icon "button" at bounding box center [324, 748] width 28 height 28
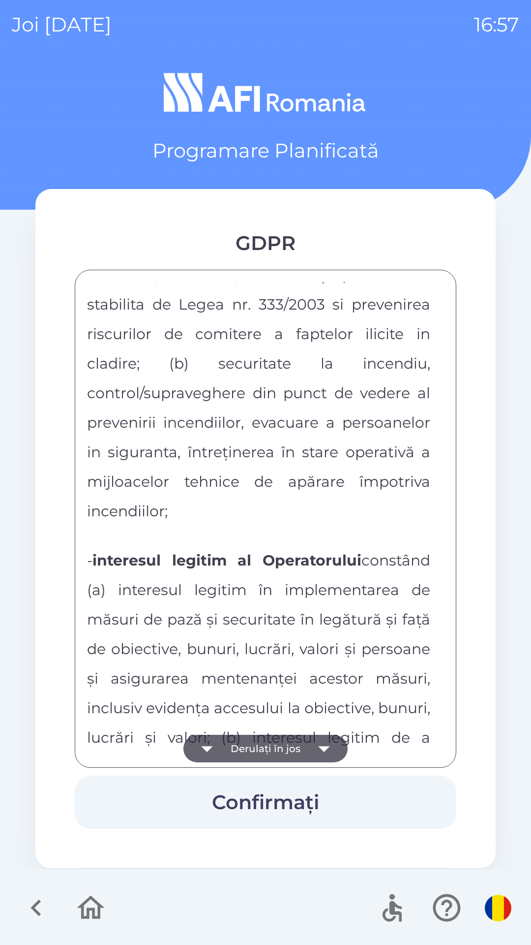
click at [317, 741] on icon "button" at bounding box center [324, 748] width 28 height 28
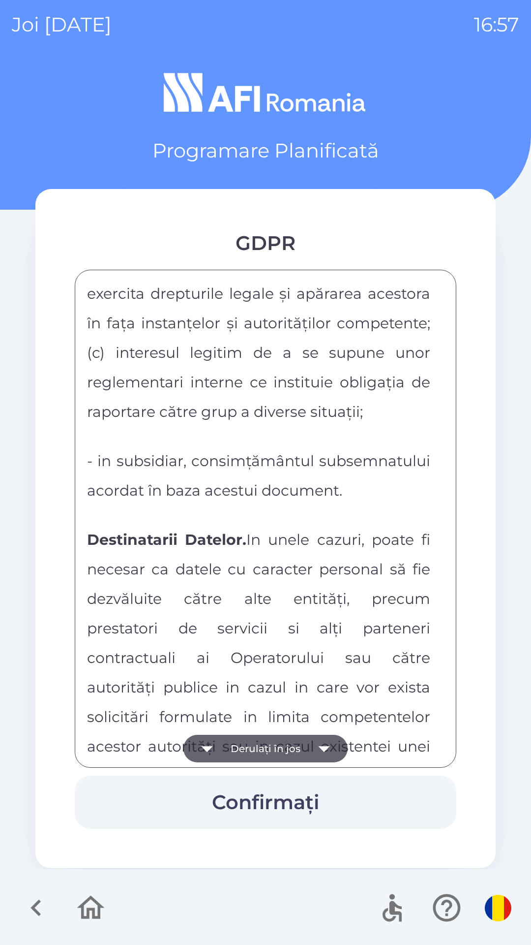
click at [328, 739] on icon "button" at bounding box center [324, 748] width 28 height 28
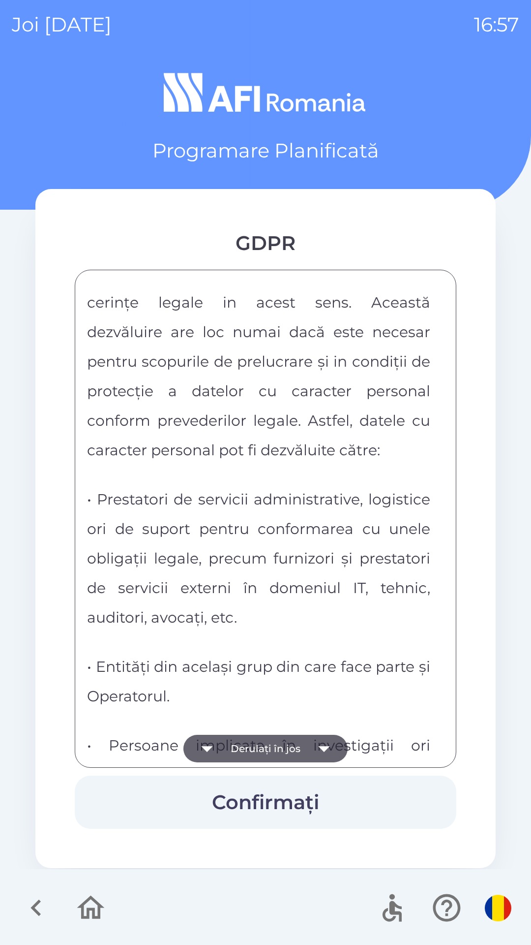
click at [321, 742] on icon "button" at bounding box center [324, 748] width 28 height 28
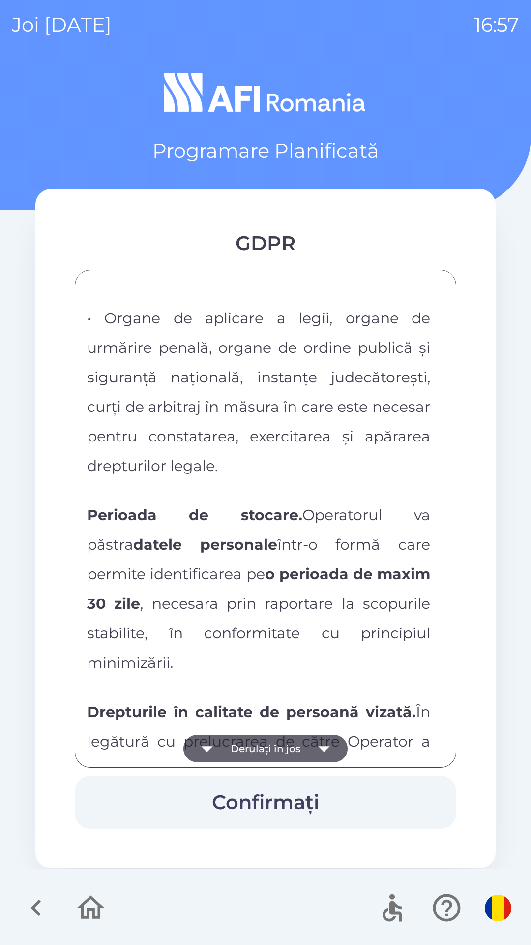
click at [320, 742] on icon "button" at bounding box center [324, 748] width 28 height 28
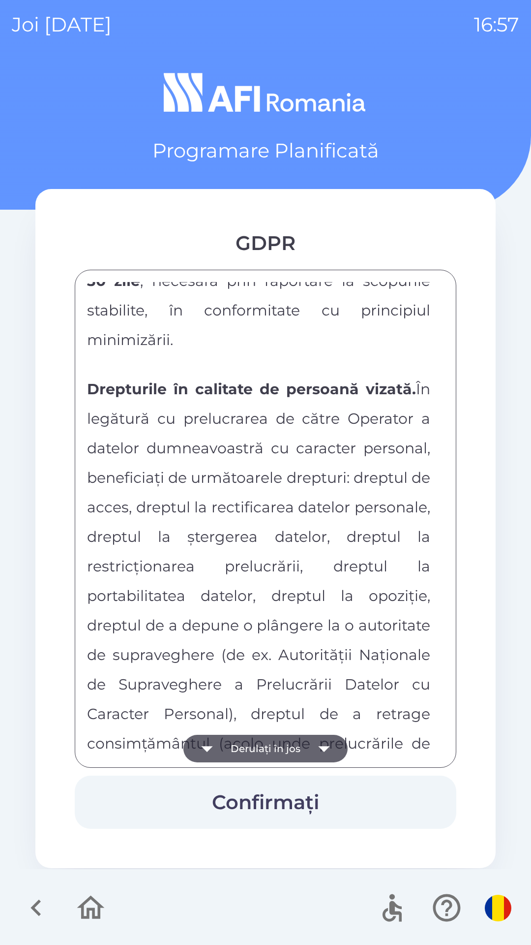
click at [318, 743] on icon "button" at bounding box center [324, 748] width 28 height 28
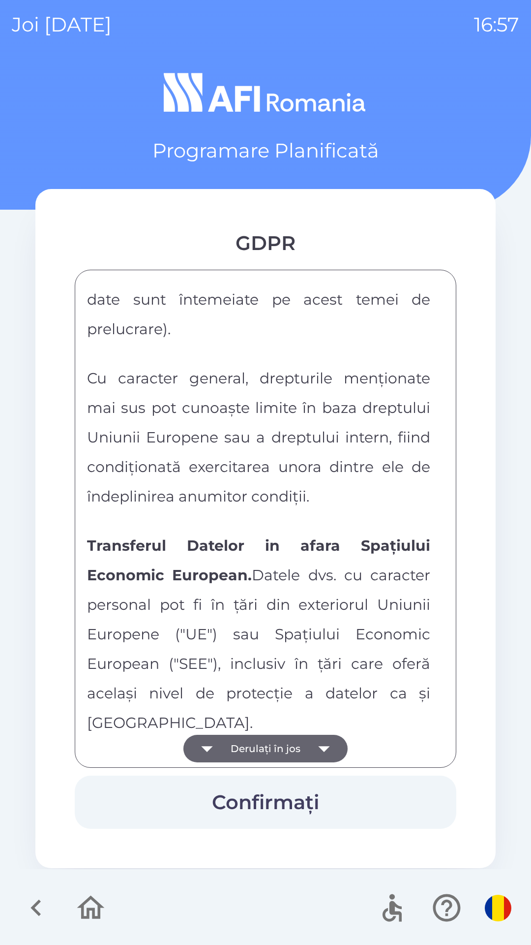
click at [311, 742] on icon "button" at bounding box center [324, 748] width 28 height 28
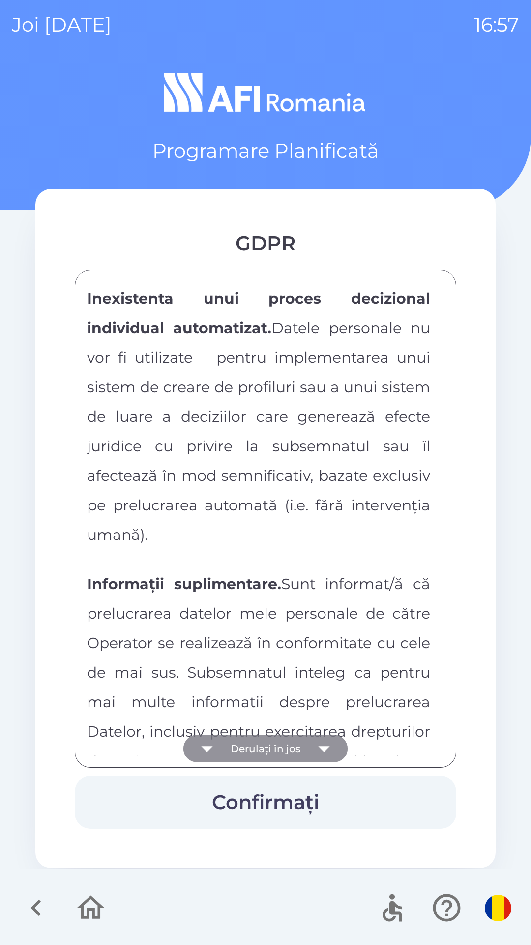
click at [310, 742] on icon "button" at bounding box center [324, 748] width 28 height 28
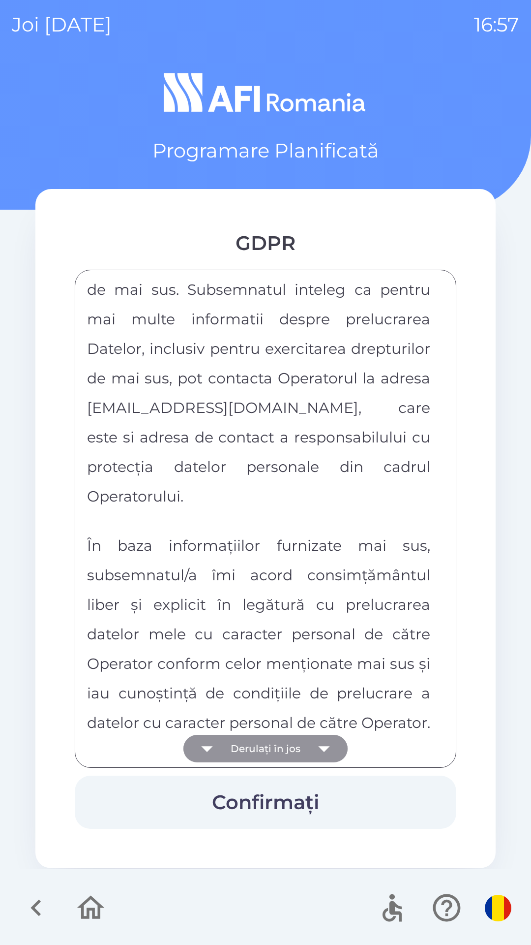
click at [311, 743] on div "FORMULAR DE CONSIMTAMANT SI NOTA DE INFORMARE CU PRIVIRE LA PRELUCRAREA DATELOR…" at bounding box center [265, 518] width 357 height 473
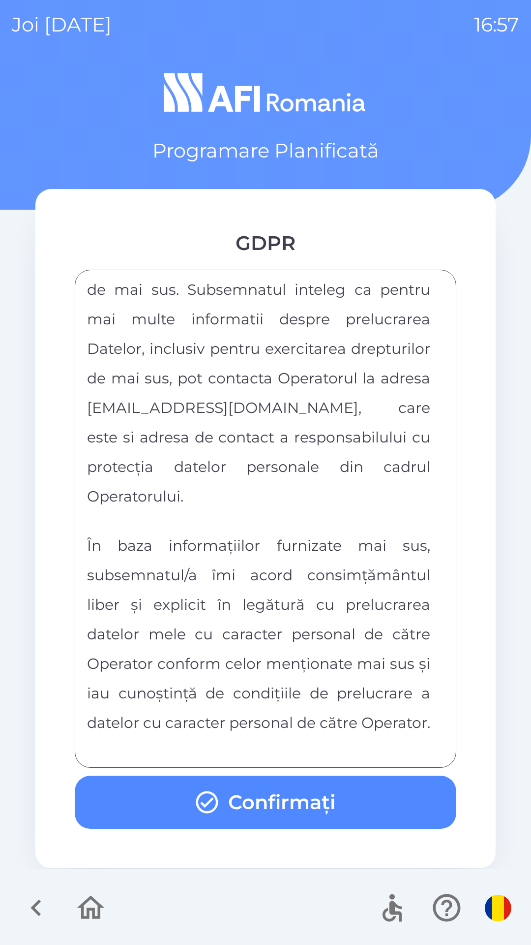
click at [319, 793] on button "Confirmați" at bounding box center [266, 801] width 382 height 53
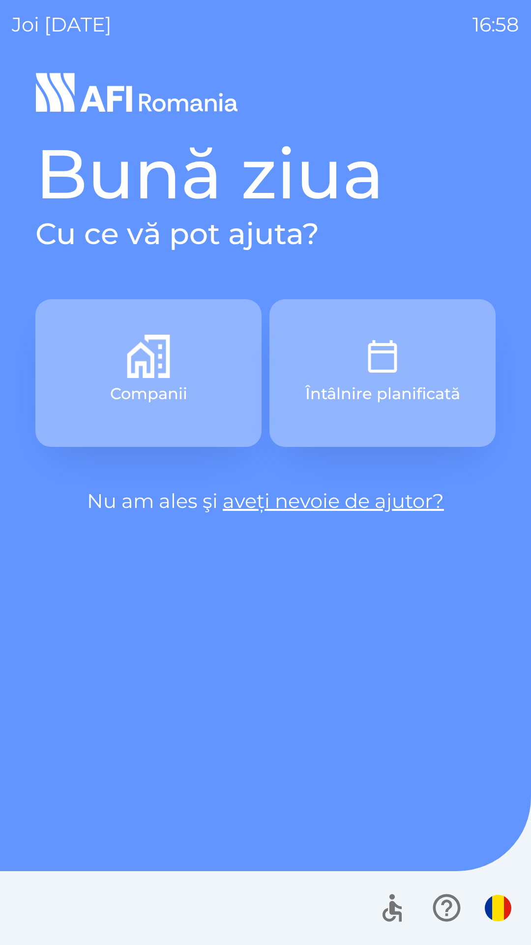
click at [416, 379] on button "Întâlnire planificată" at bounding box center [383, 373] width 226 height 148
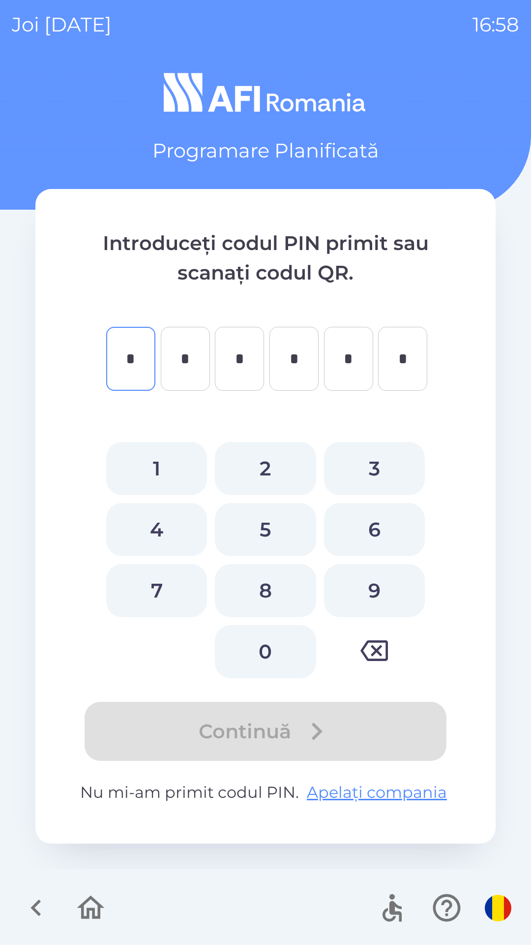
type input "*"
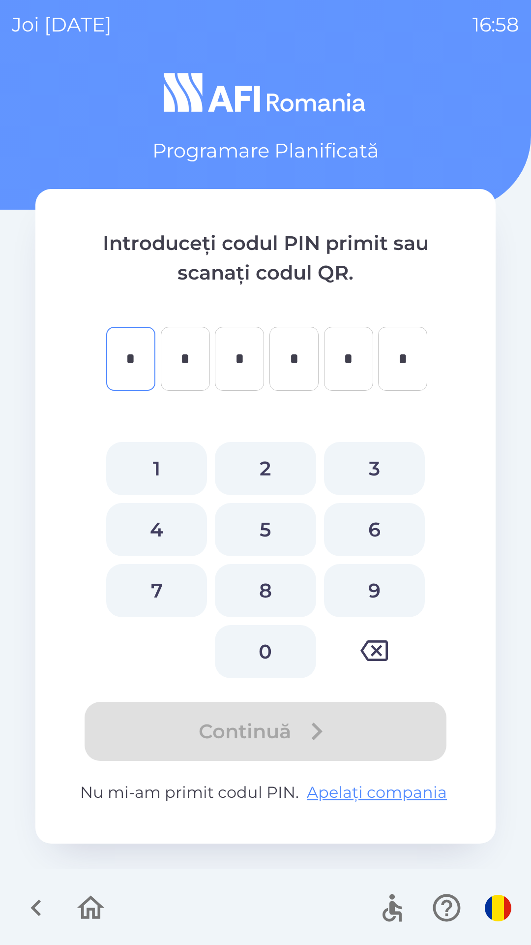
type input "*"
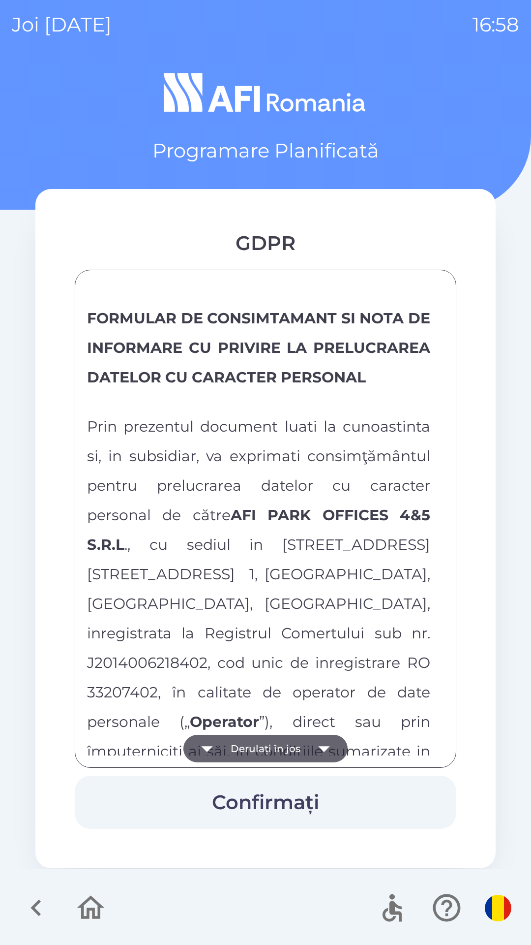
click at [86, 910] on icon "button" at bounding box center [90, 907] width 33 height 33
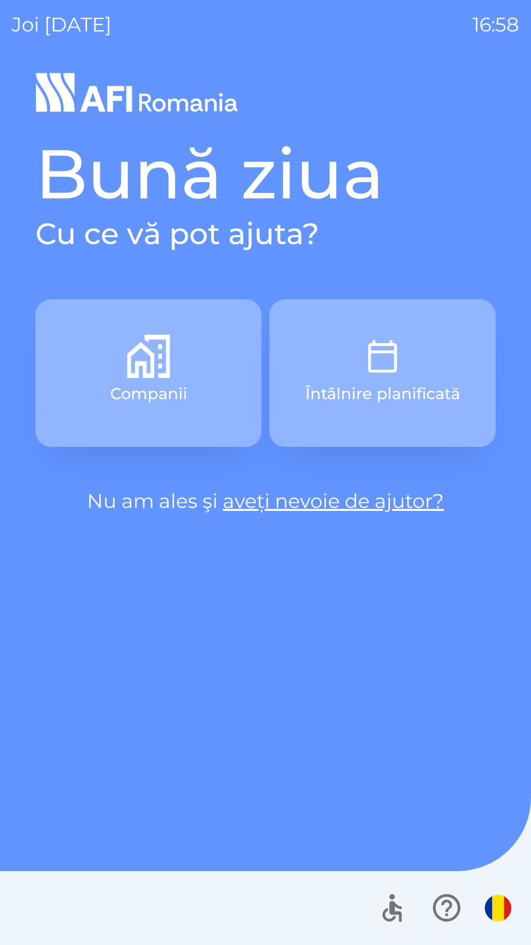
click at [497, 904] on img "button" at bounding box center [498, 907] width 27 height 27
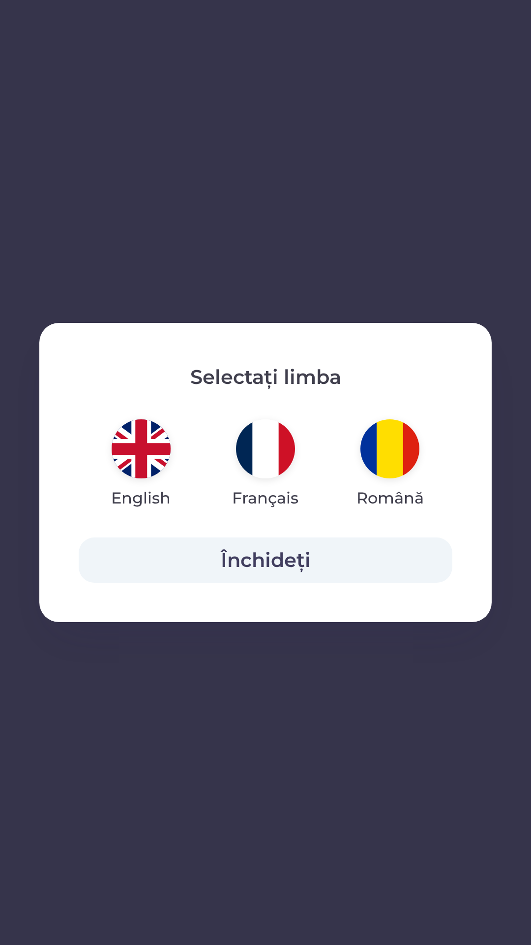
click at [136, 440] on img "button" at bounding box center [141, 448] width 59 height 59
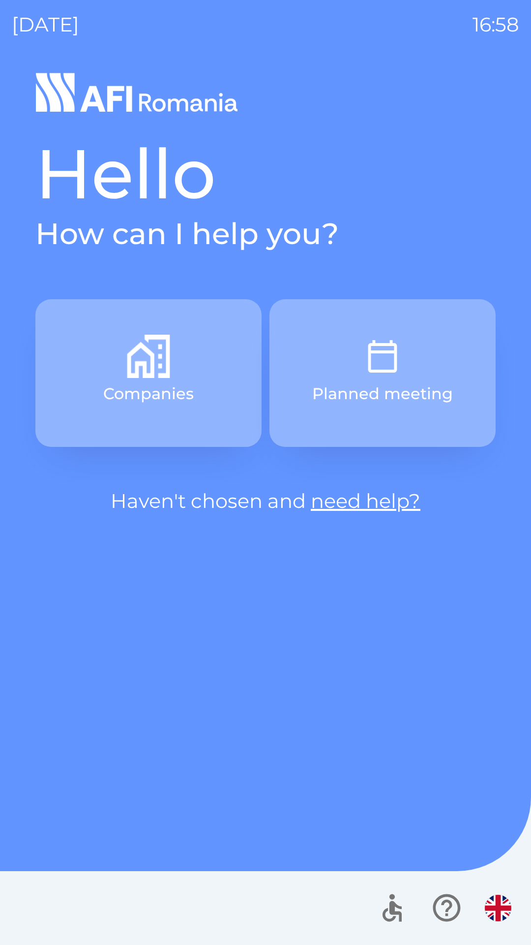
click at [418, 374] on button "Planned meeting" at bounding box center [383, 373] width 226 height 148
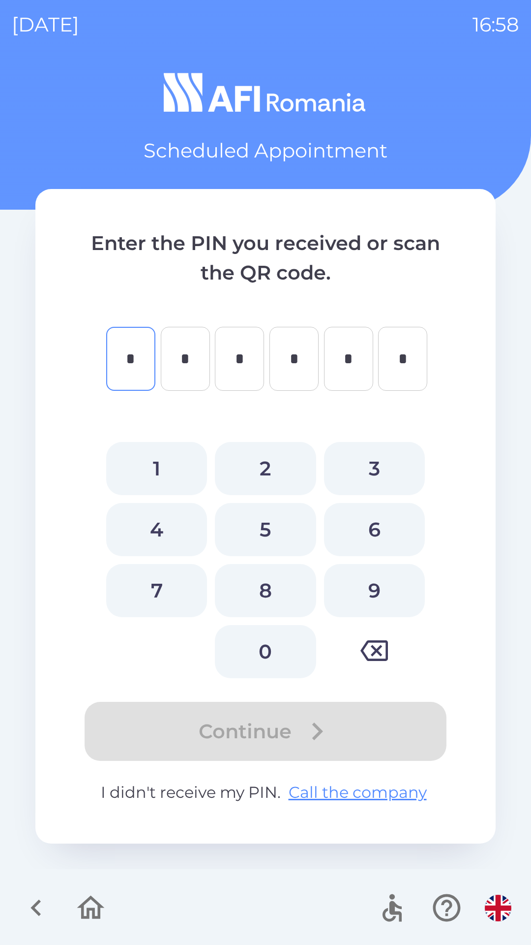
type input "*"
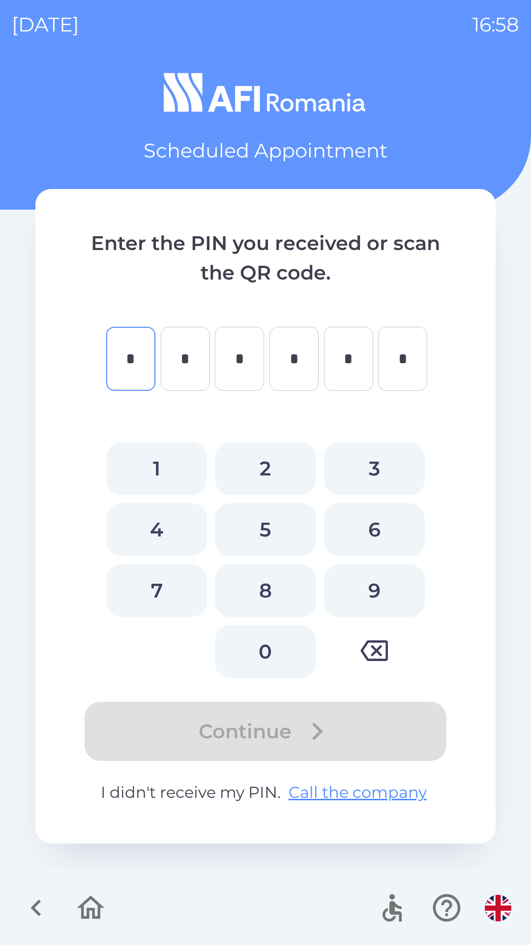
type input "*"
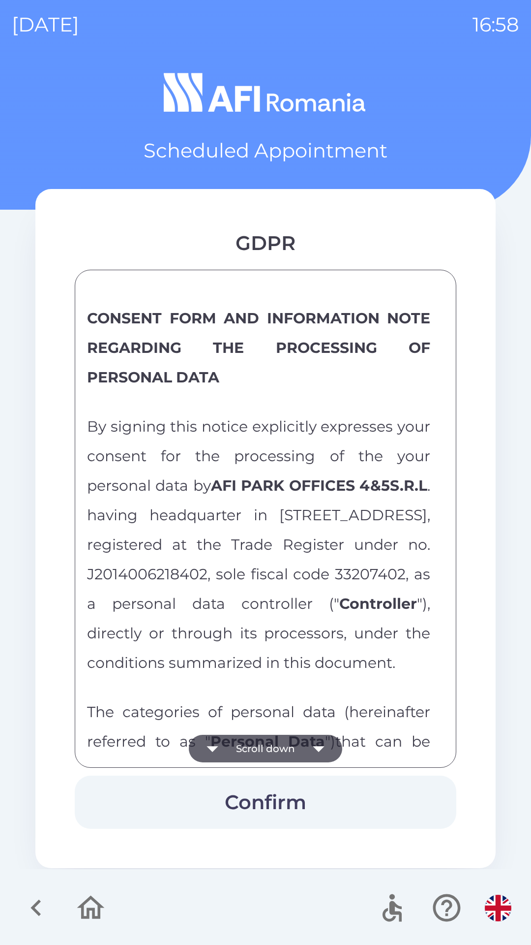
click at [305, 750] on icon "button" at bounding box center [319, 748] width 28 height 28
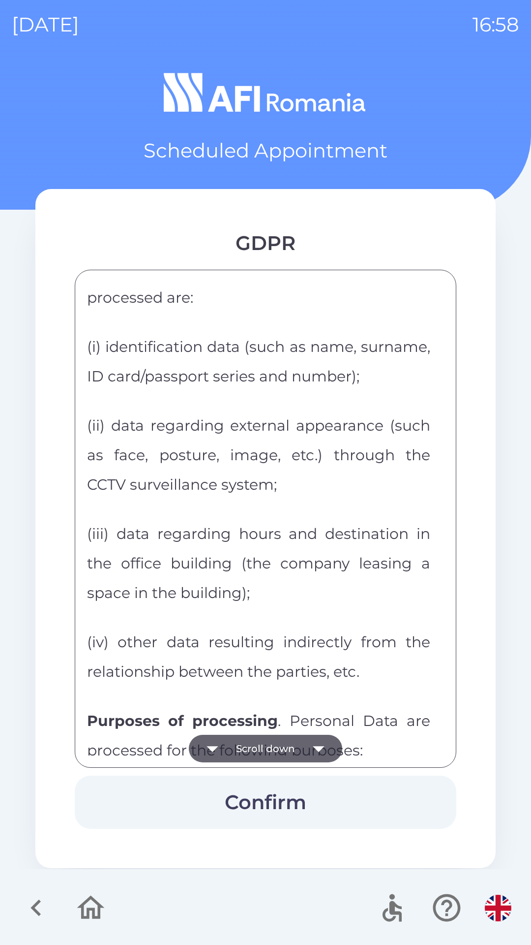
click at [309, 744] on icon "button" at bounding box center [319, 748] width 28 height 28
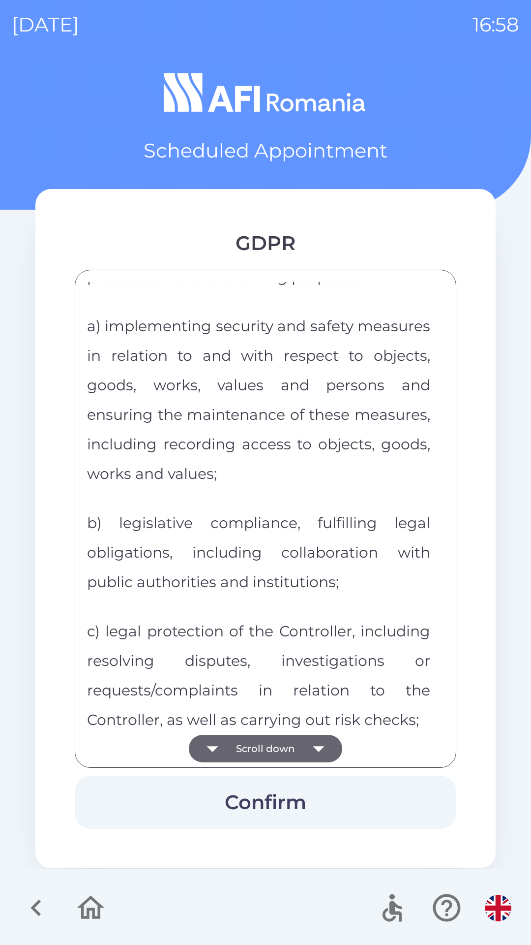
click at [316, 744] on icon "button" at bounding box center [319, 748] width 28 height 28
click at [316, 750] on icon "button" at bounding box center [319, 748] width 28 height 28
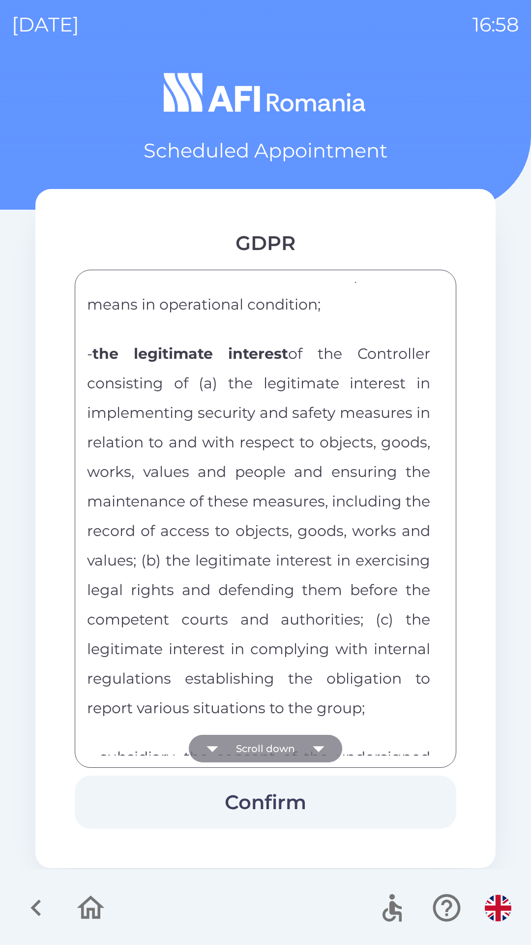
click at [316, 750] on icon "button" at bounding box center [319, 748] width 28 height 28
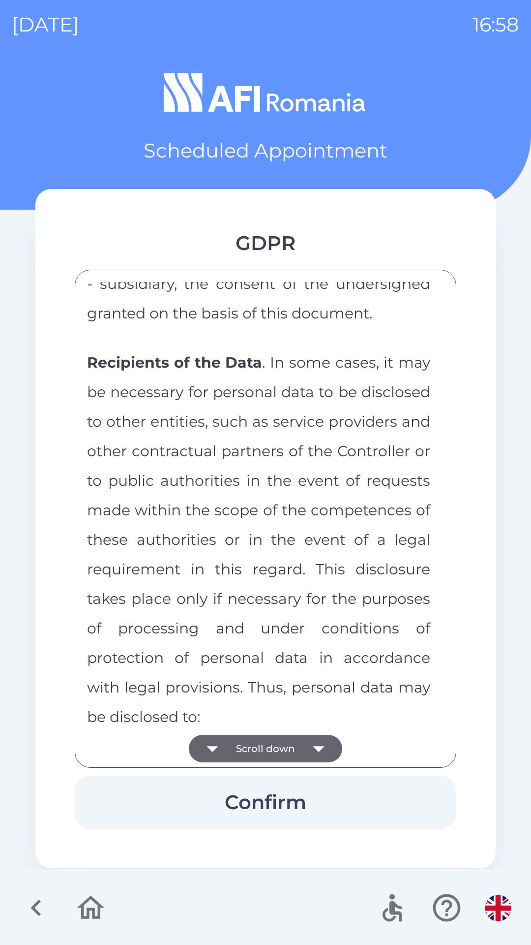
click at [306, 744] on icon "button" at bounding box center [319, 748] width 28 height 28
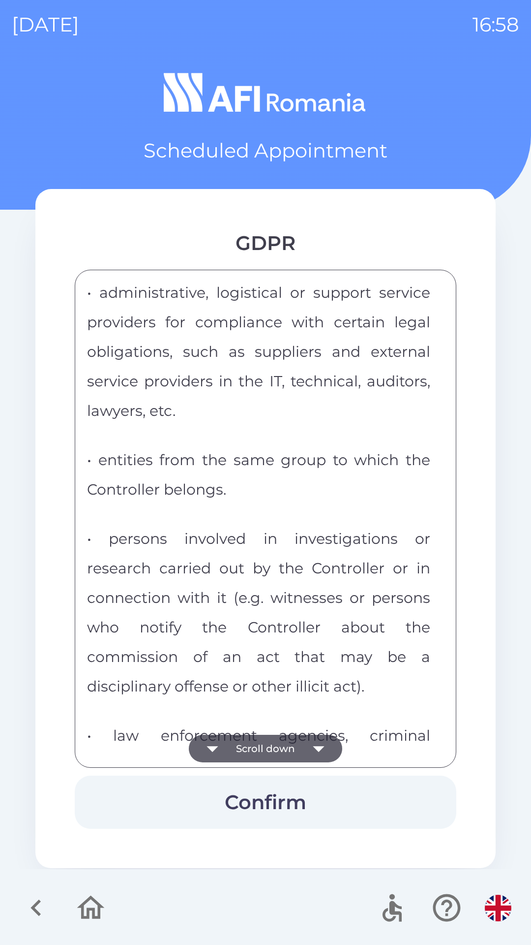
click at [305, 745] on icon "button" at bounding box center [319, 748] width 28 height 28
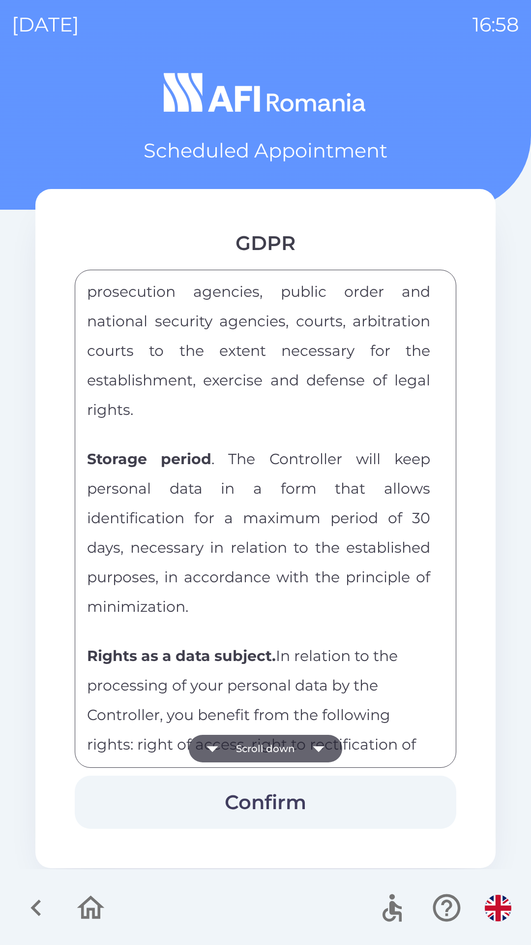
click at [309, 750] on icon "button" at bounding box center [319, 748] width 28 height 28
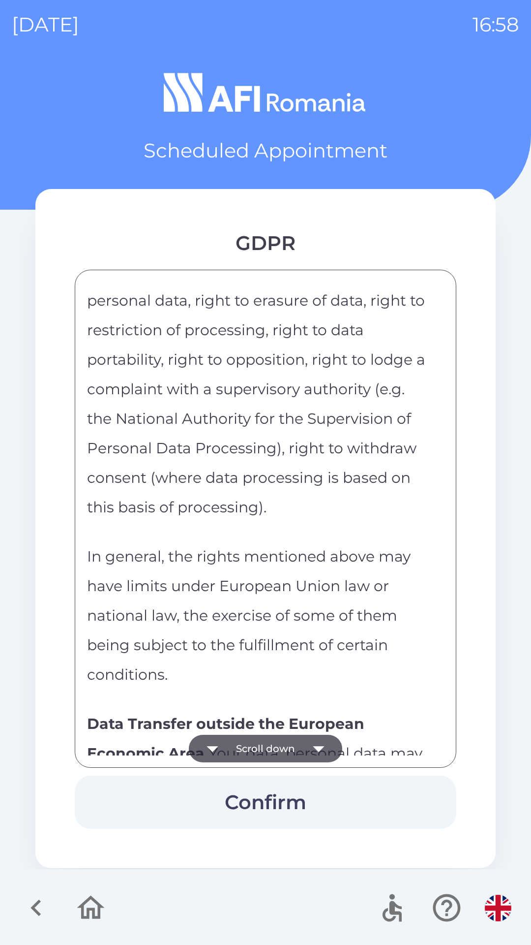
click at [315, 745] on icon "button" at bounding box center [319, 748] width 28 height 28
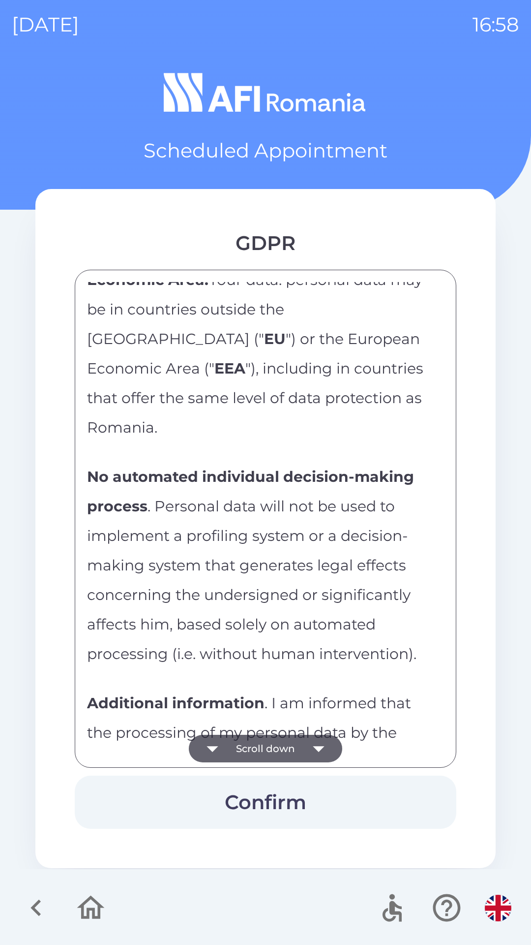
click at [311, 745] on icon "button" at bounding box center [319, 748] width 28 height 28
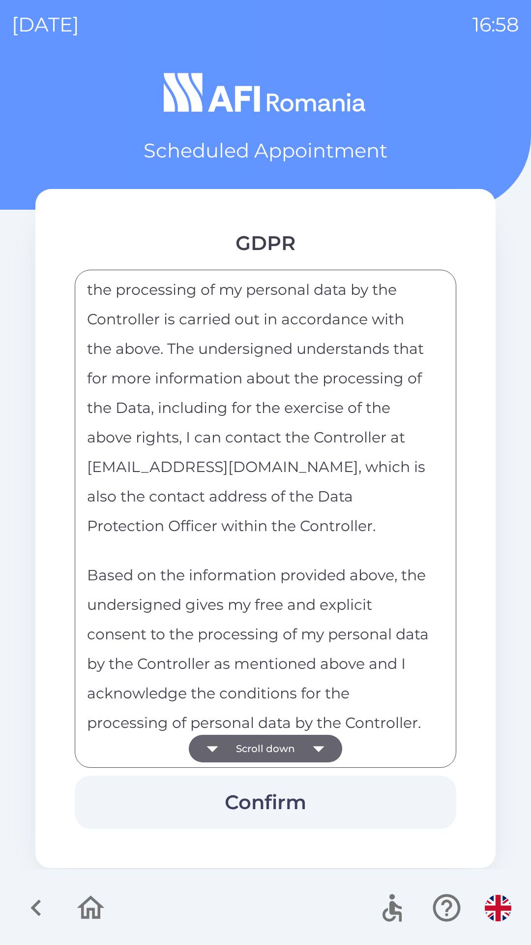
click at [307, 741] on icon "button" at bounding box center [319, 748] width 28 height 28
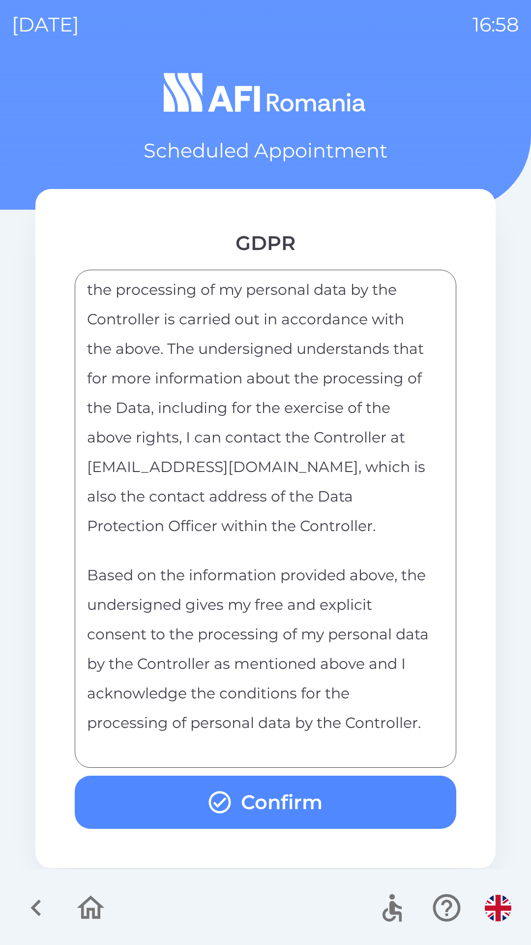
scroll to position [4790, 0]
click at [347, 802] on button "Confirm" at bounding box center [266, 801] width 382 height 53
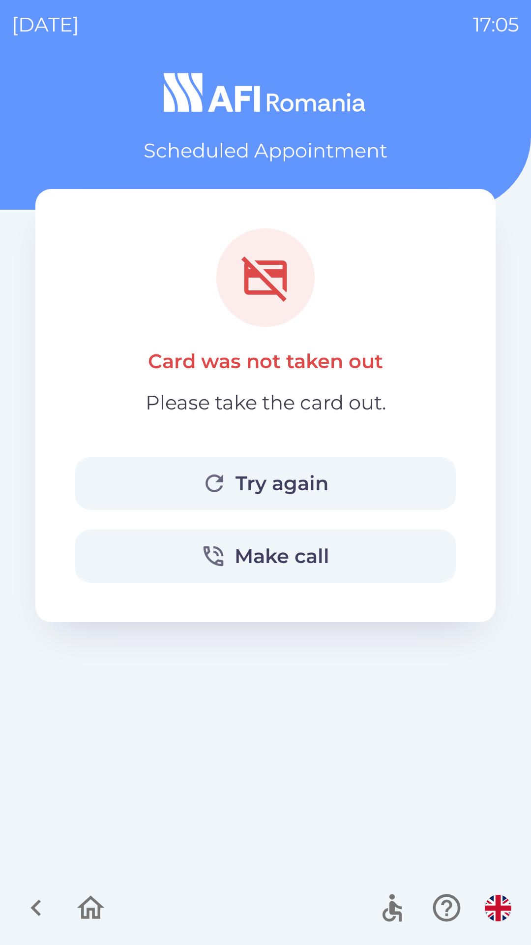
click at [77, 913] on icon "button" at bounding box center [90, 907] width 33 height 33
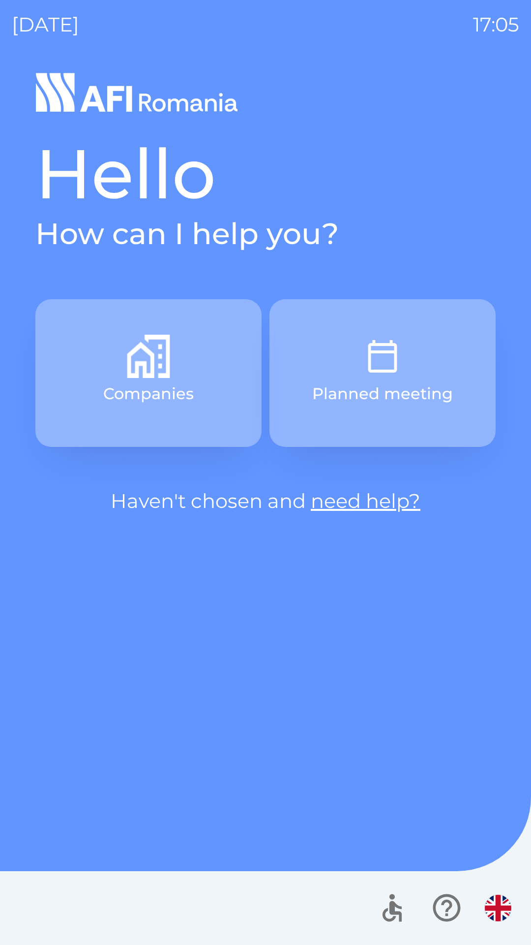
click at [487, 906] on img "button" at bounding box center [498, 907] width 27 height 27
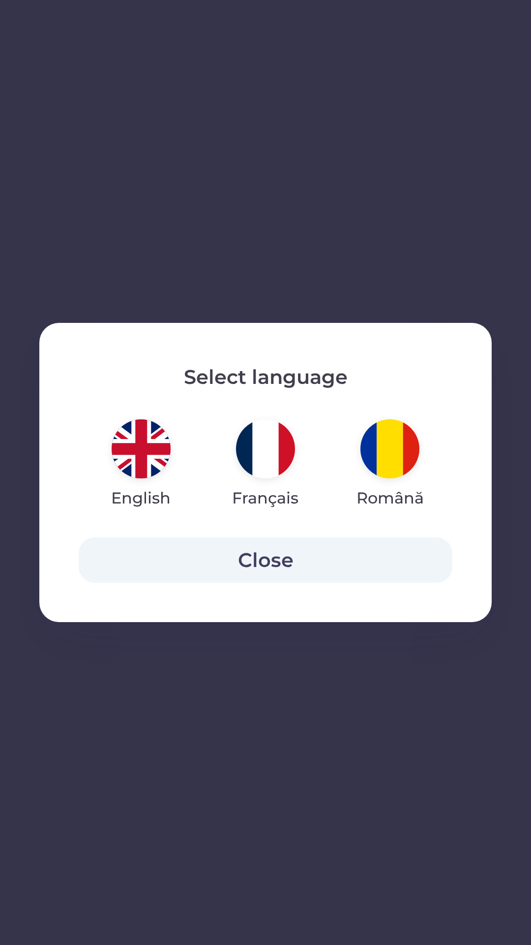
click at [139, 449] on img "button" at bounding box center [141, 448] width 59 height 59
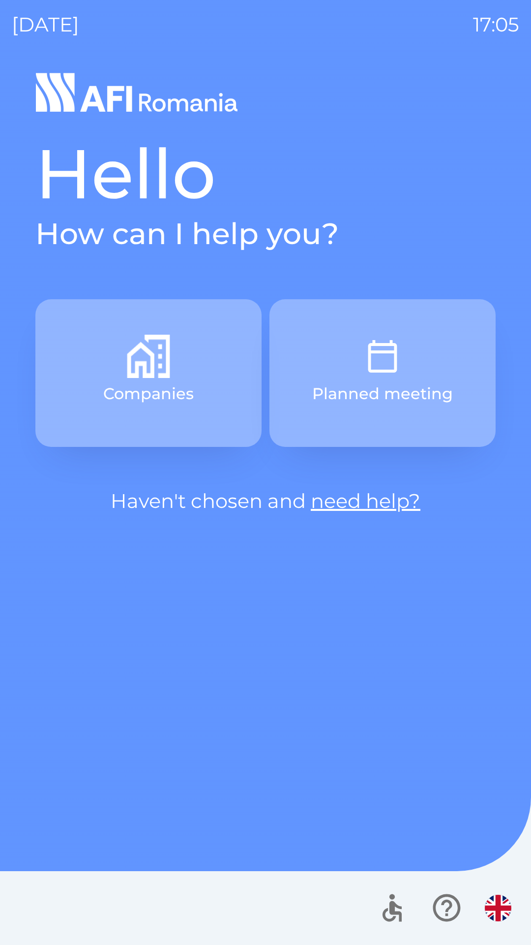
click at [378, 364] on img "button" at bounding box center [382, 356] width 43 height 43
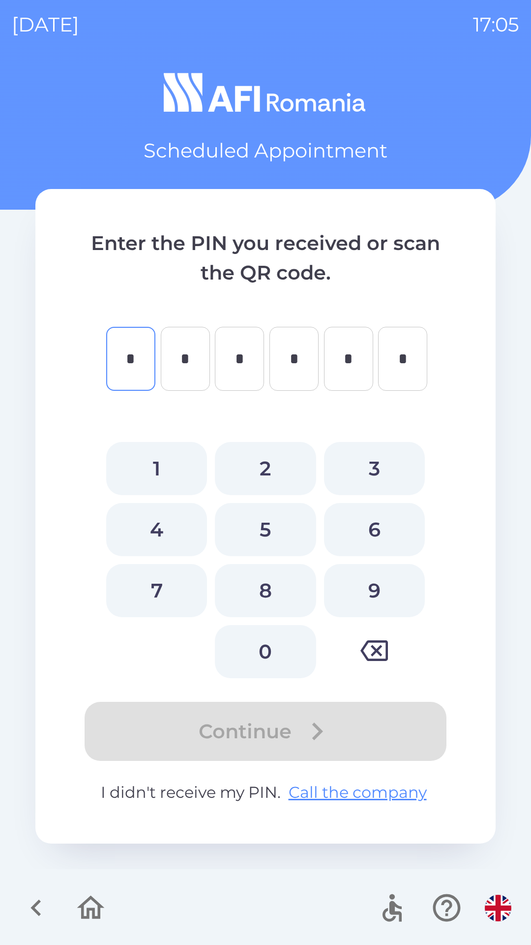
click at [91, 925] on button "button" at bounding box center [90, 907] width 41 height 41
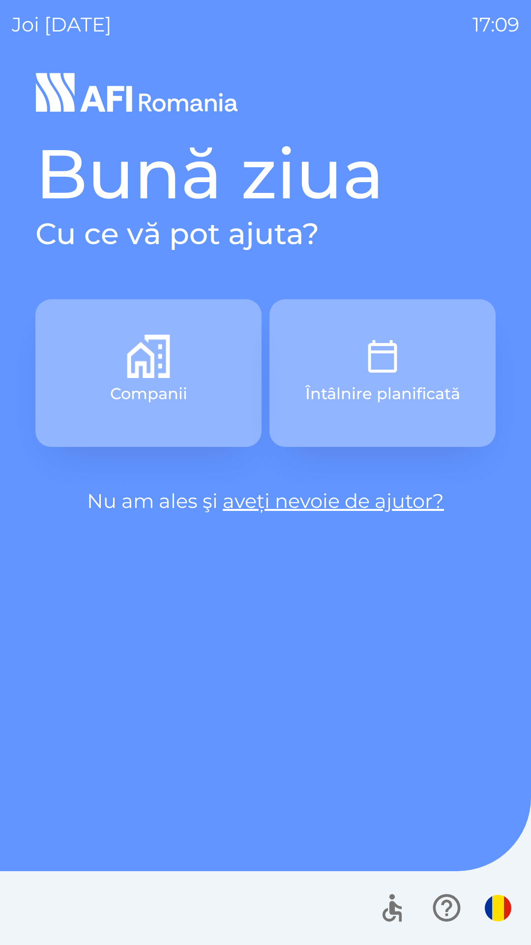
click at [348, 370] on button "Întâlnire planificată" at bounding box center [383, 373] width 226 height 148
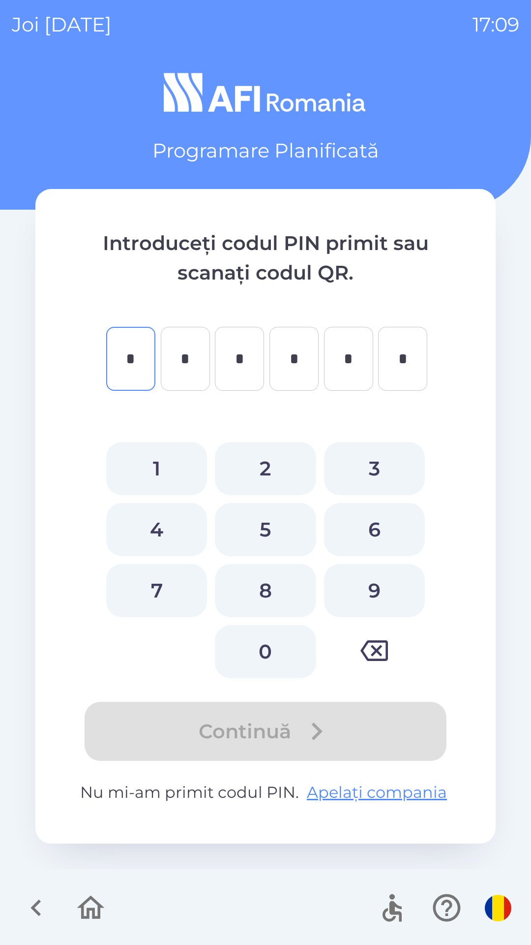
type input "*"
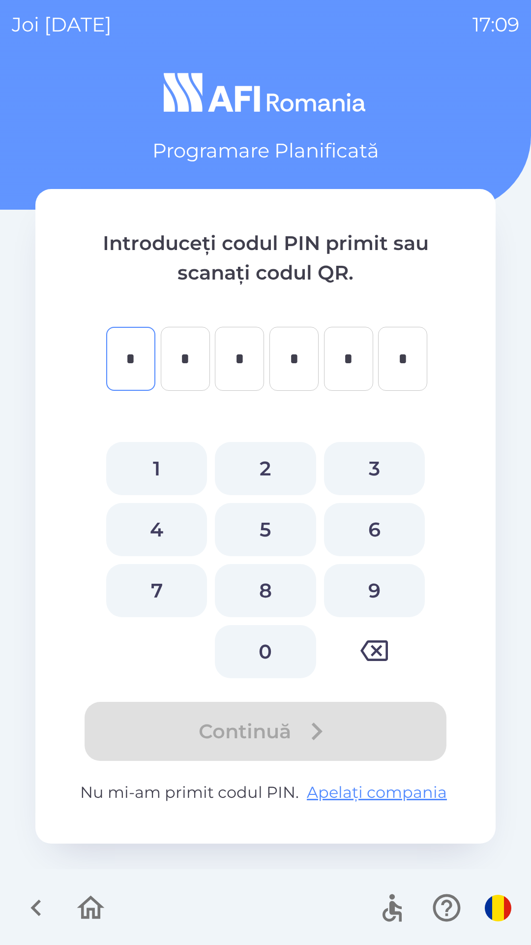
type input "*"
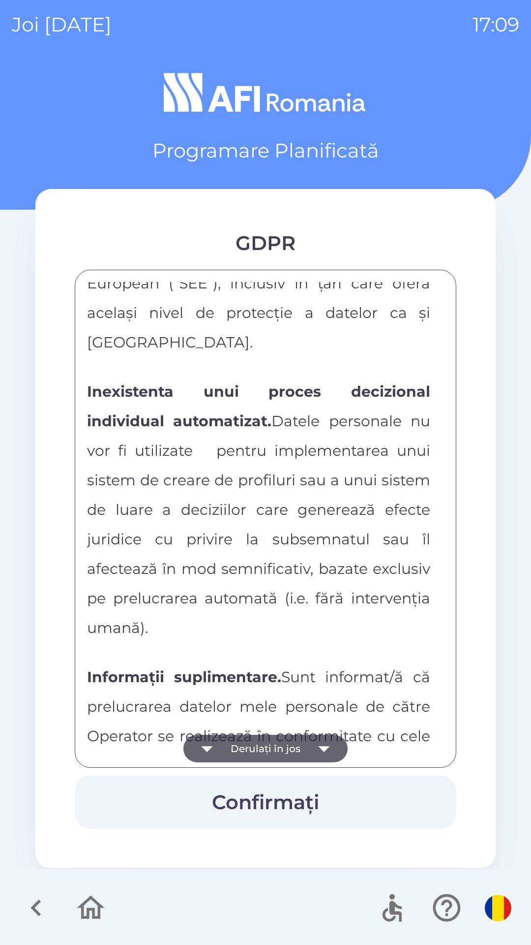
scroll to position [5174, 0]
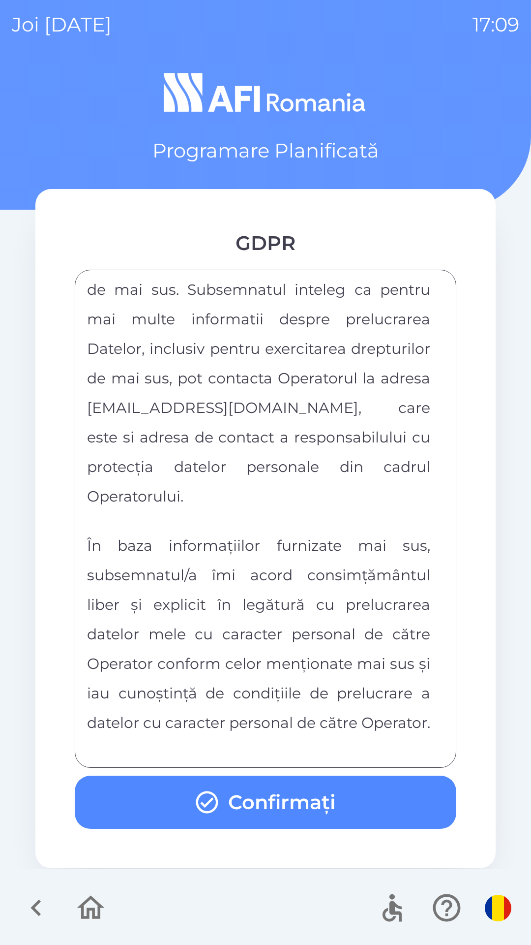
click at [309, 795] on button "Confirmați" at bounding box center [266, 801] width 382 height 53
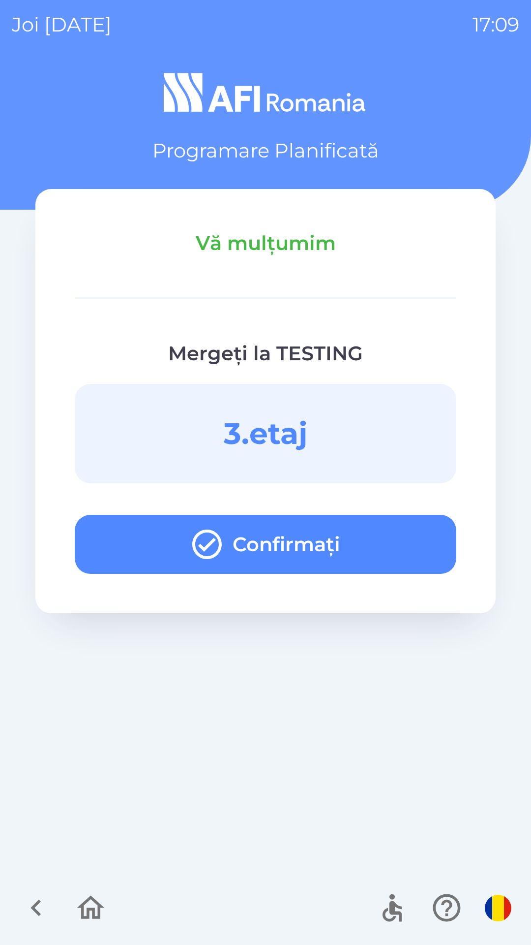
click at [77, 912] on icon "button" at bounding box center [90, 907] width 33 height 33
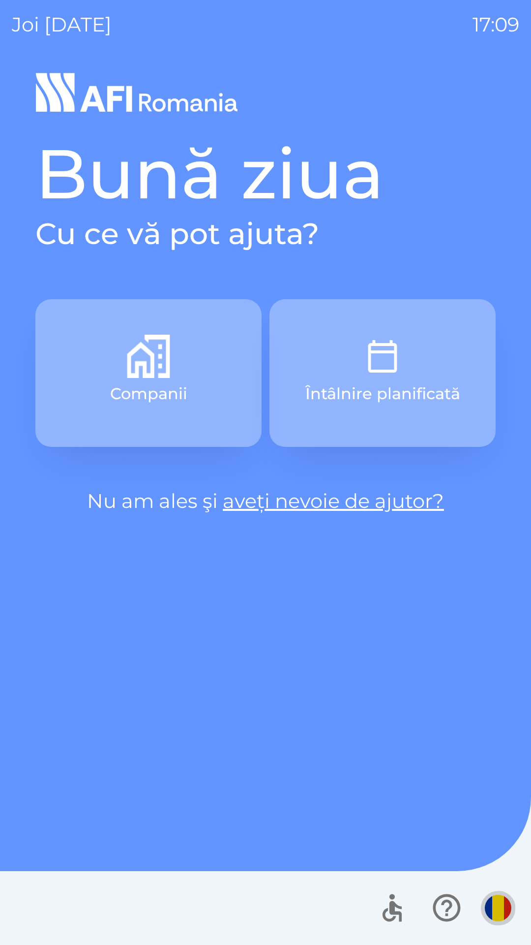
click at [489, 905] on img "button" at bounding box center [498, 907] width 27 height 27
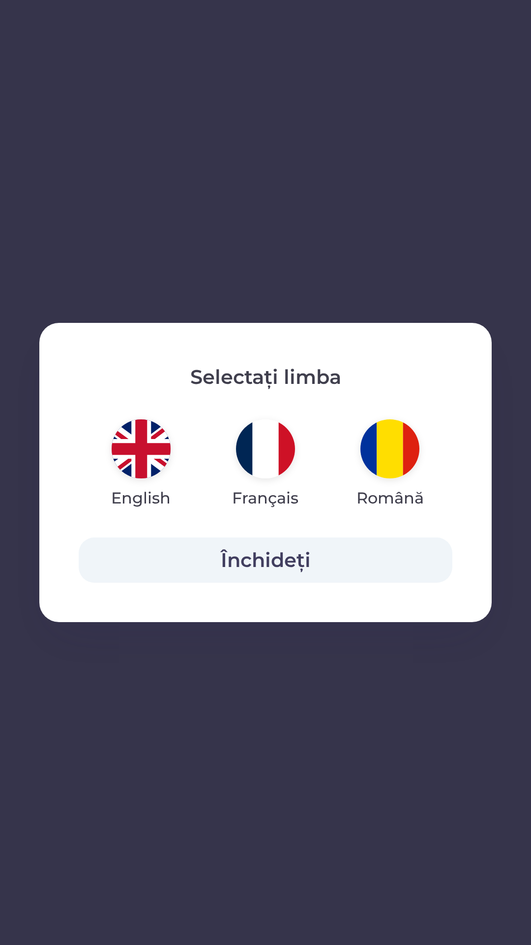
click at [130, 438] on img "button" at bounding box center [141, 448] width 59 height 59
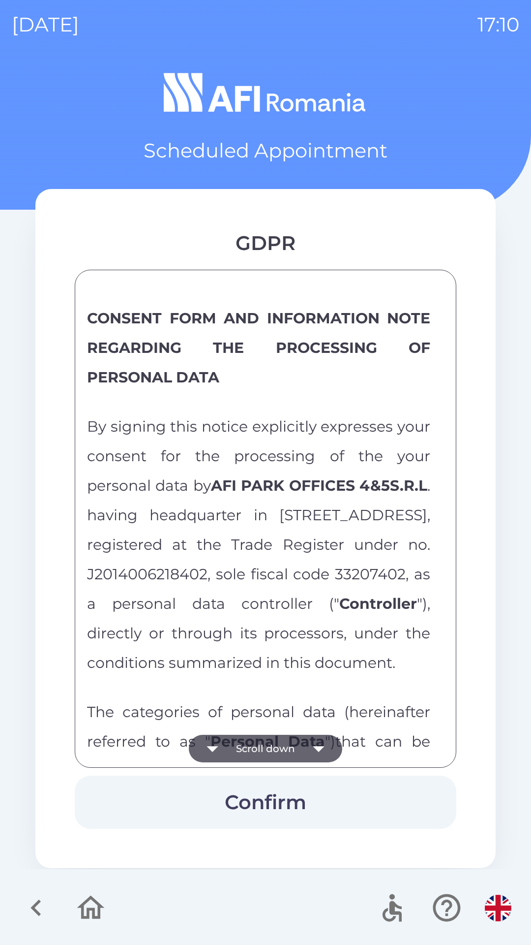
click at [311, 746] on icon "button" at bounding box center [319, 748] width 28 height 28
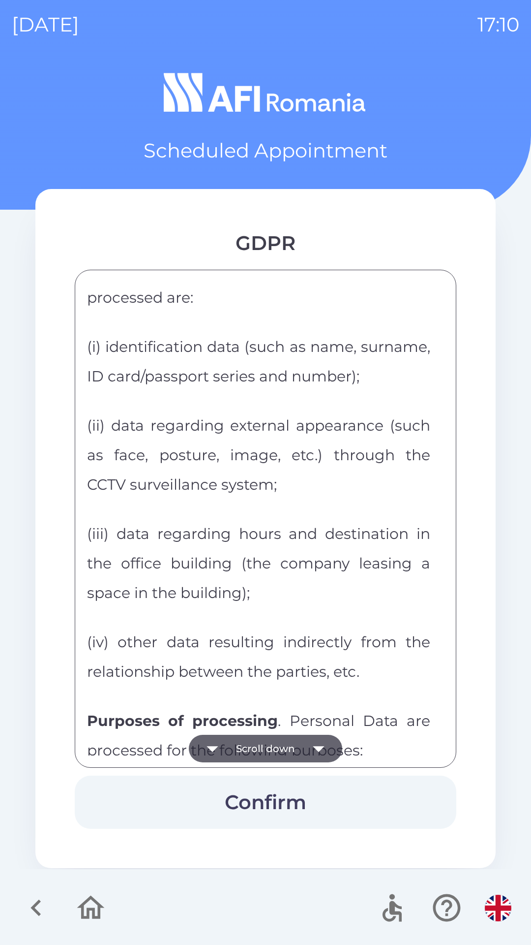
click at [309, 749] on icon "button" at bounding box center [319, 748] width 28 height 28
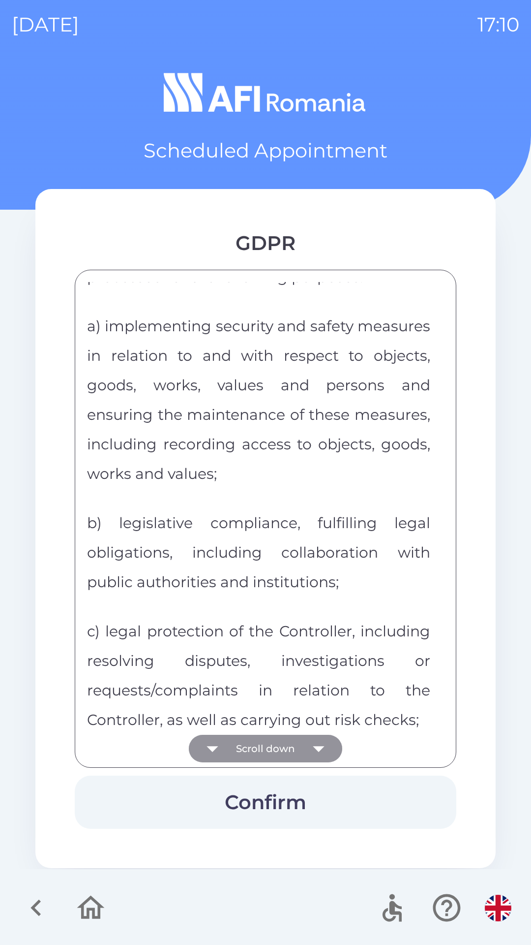
click at [310, 745] on icon "button" at bounding box center [319, 748] width 28 height 28
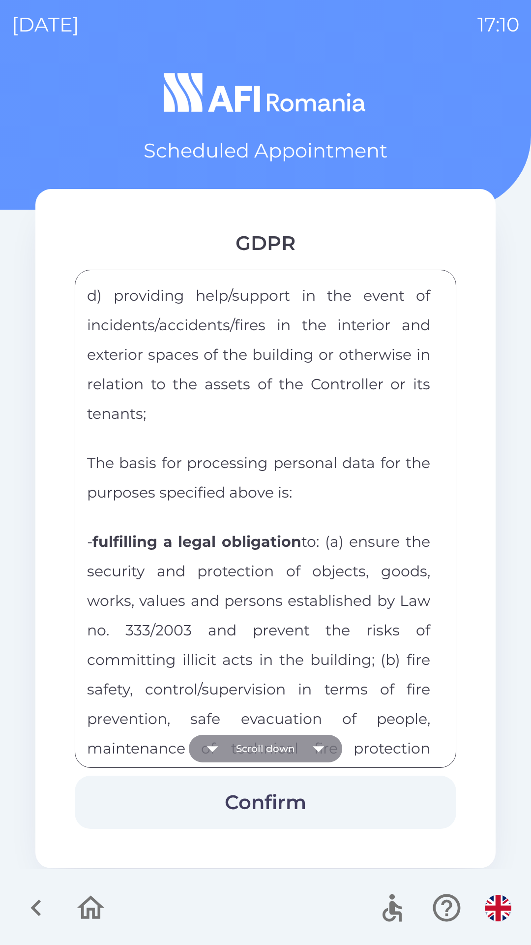
click at [310, 744] on icon "button" at bounding box center [319, 748] width 28 height 28
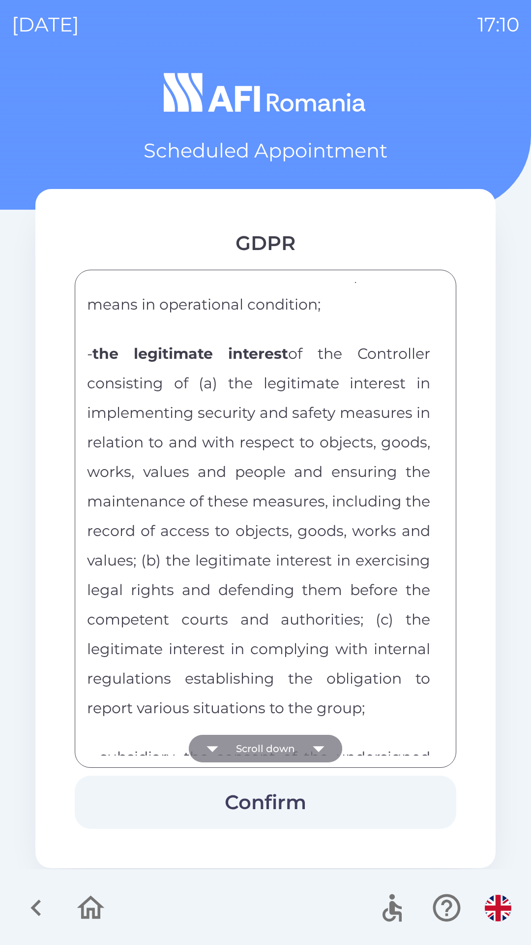
click at [316, 744] on icon "button" at bounding box center [319, 748] width 28 height 28
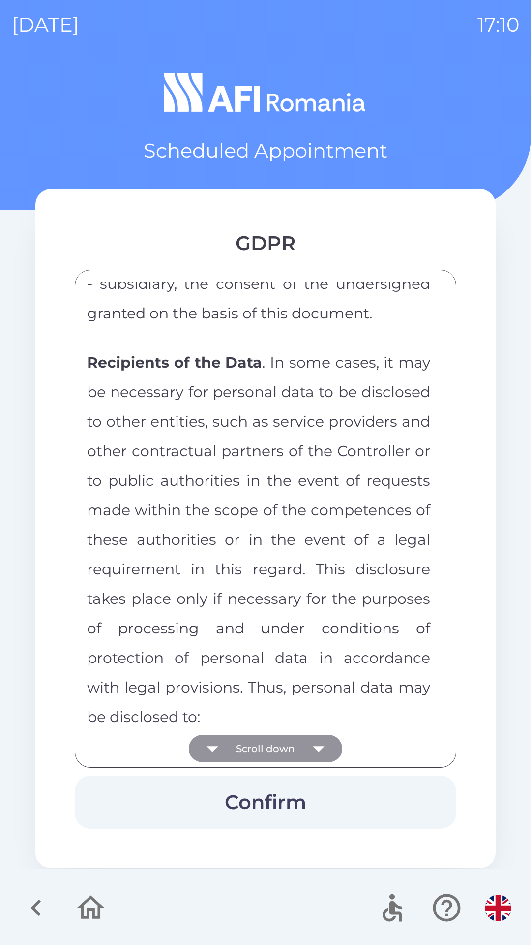
click at [320, 735] on icon "button" at bounding box center [319, 748] width 28 height 28
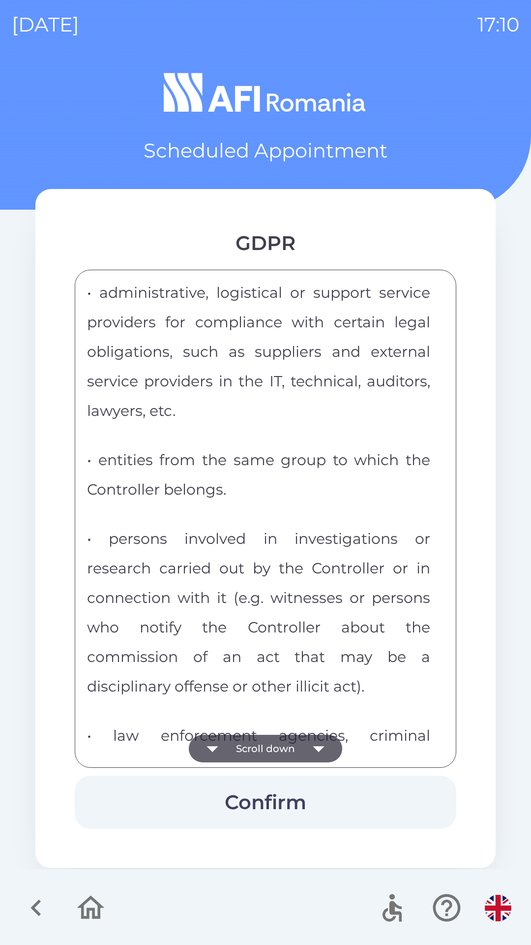
click at [318, 740] on icon "button" at bounding box center [319, 748] width 28 height 28
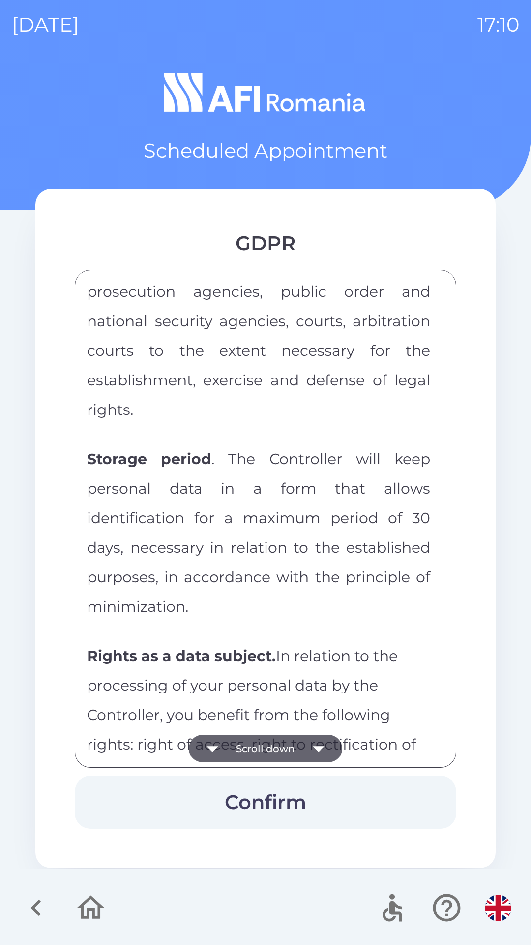
click at [318, 741] on icon "button" at bounding box center [319, 748] width 28 height 28
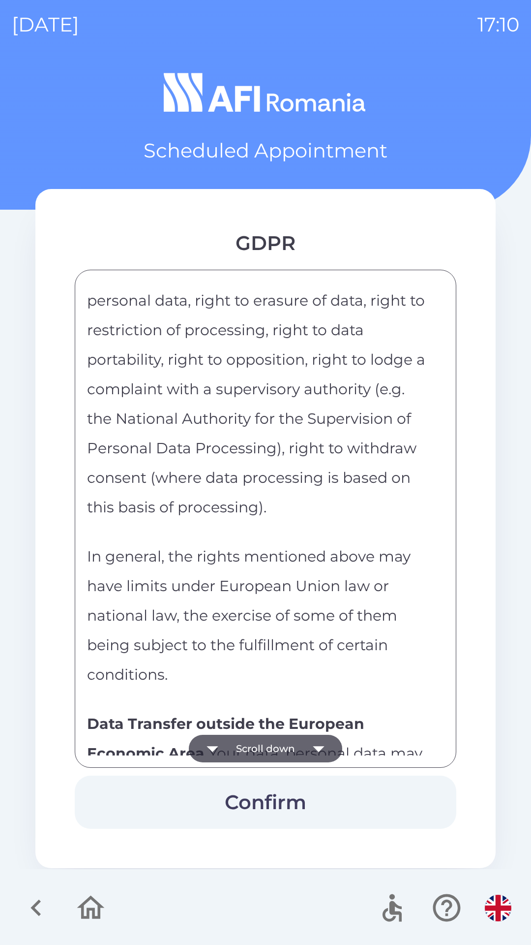
click at [316, 743] on icon "button" at bounding box center [319, 748] width 28 height 28
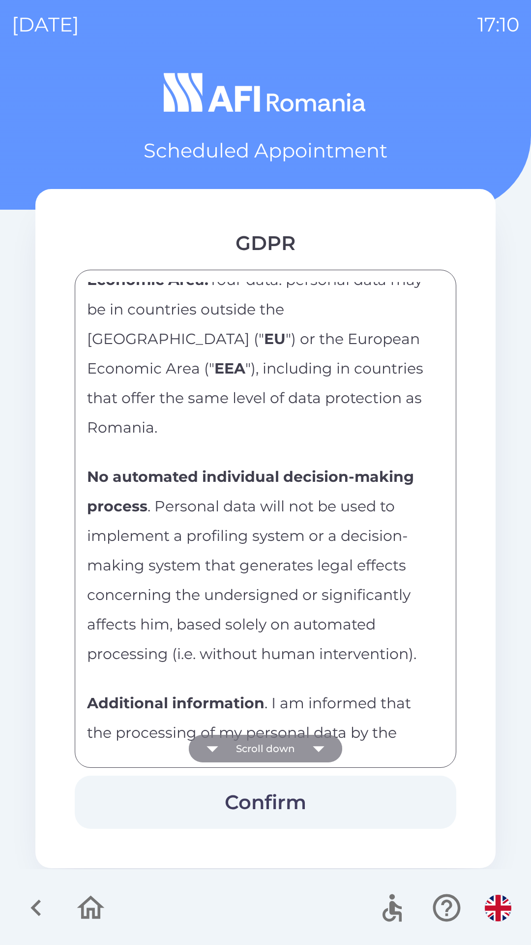
click at [316, 742] on icon "button" at bounding box center [319, 748] width 28 height 28
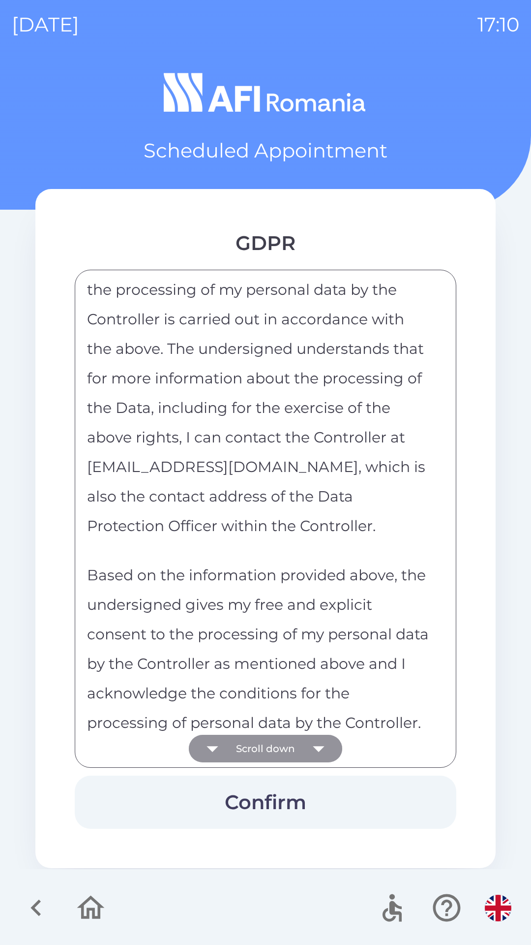
click at [311, 743] on icon "button" at bounding box center [319, 748] width 28 height 28
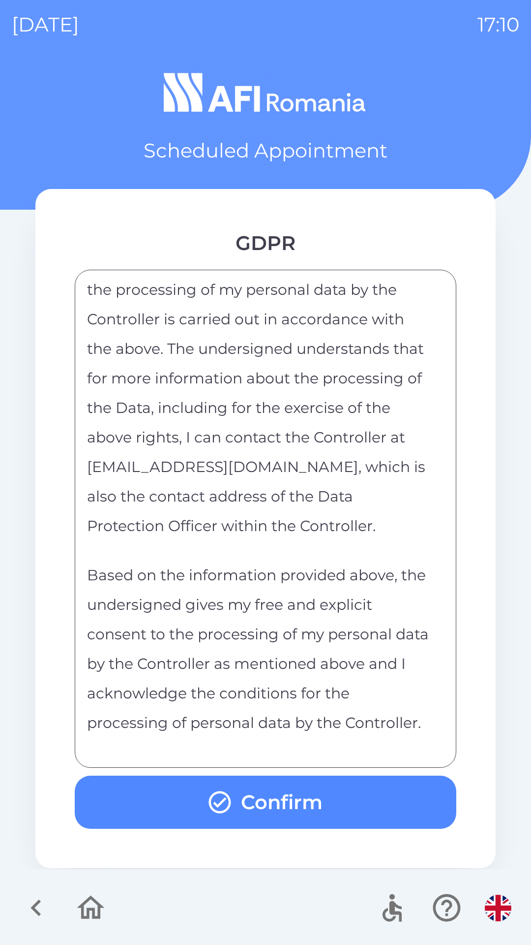
click at [316, 743] on div "CONSENT FORM AND INFORMATION NOTE REGARDING THE PROCESSING OF PERSONAL DATA By …" at bounding box center [265, 518] width 357 height 473
click at [329, 802] on button "Confirm" at bounding box center [266, 801] width 382 height 53
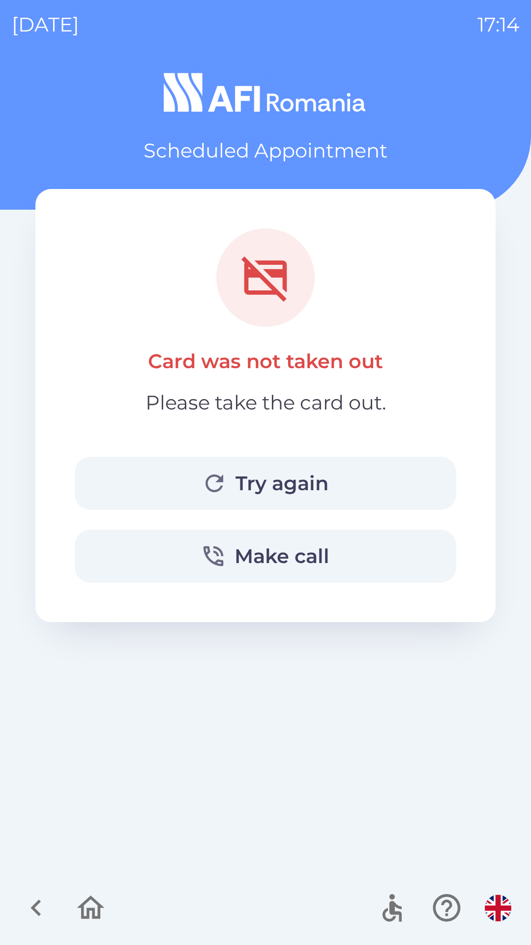
click at [89, 910] on icon "button" at bounding box center [91, 907] width 28 height 24
